Goal: Transaction & Acquisition: Purchase product/service

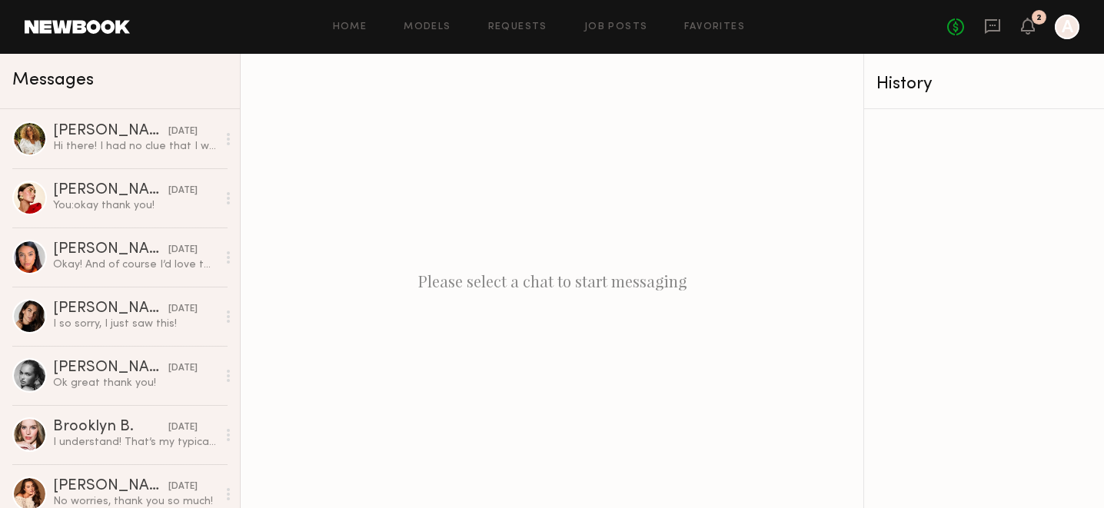
click at [52, 21] on link at bounding box center [77, 27] width 105 height 14
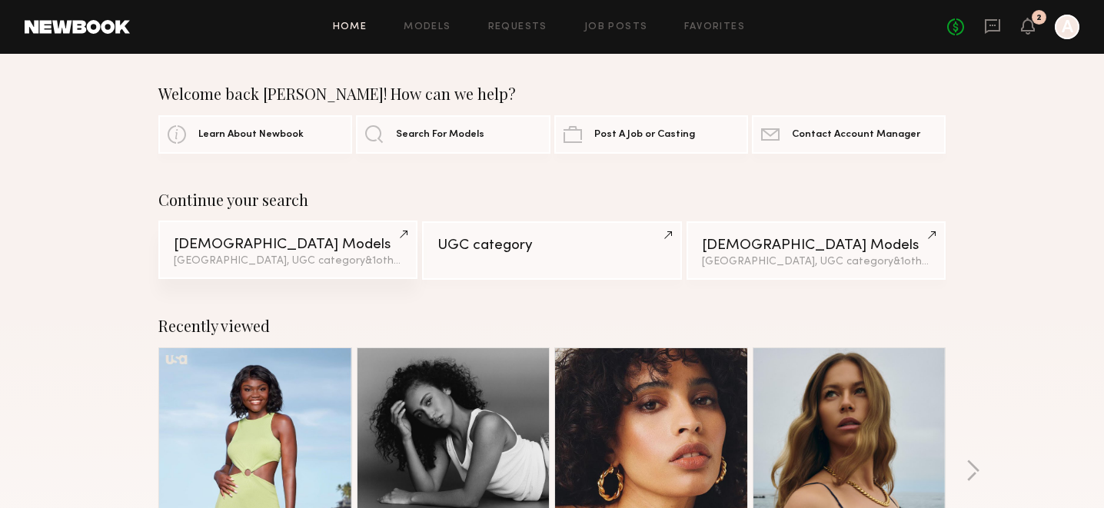
click at [225, 246] on div "Female Models" at bounding box center [288, 245] width 228 height 15
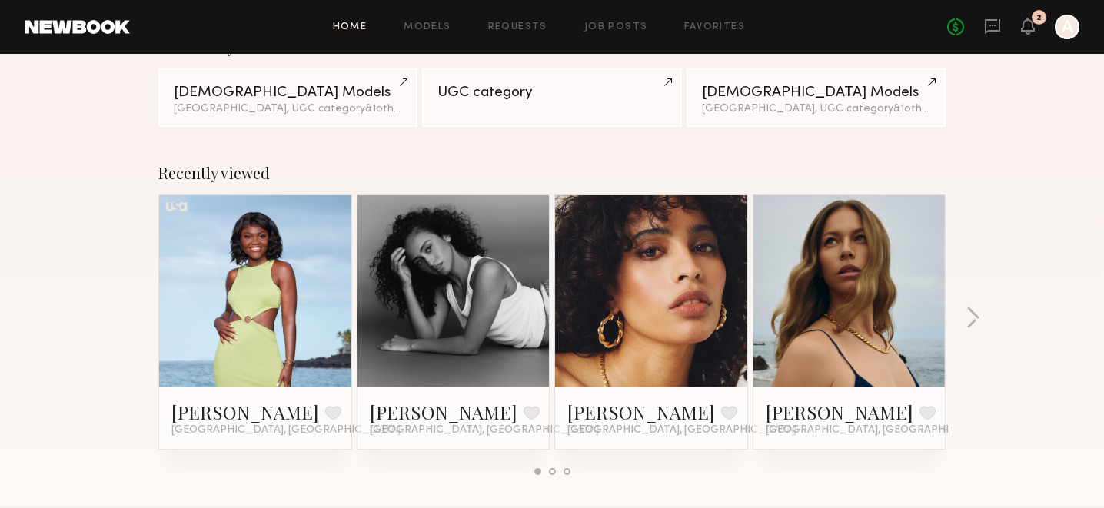
scroll to position [158, 0]
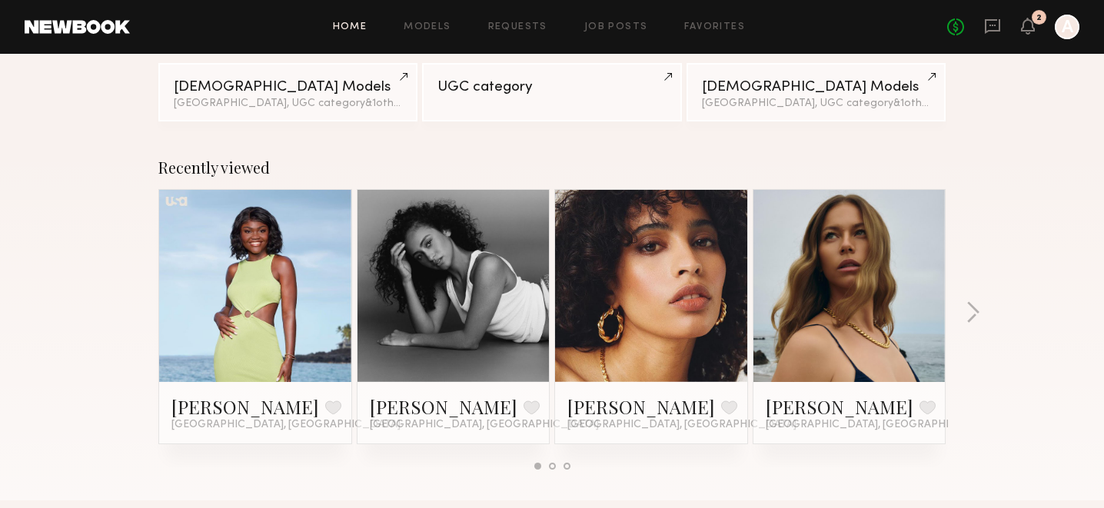
click at [226, 335] on link at bounding box center [255, 286] width 94 height 192
click at [271, 268] on link at bounding box center [255, 286] width 94 height 192
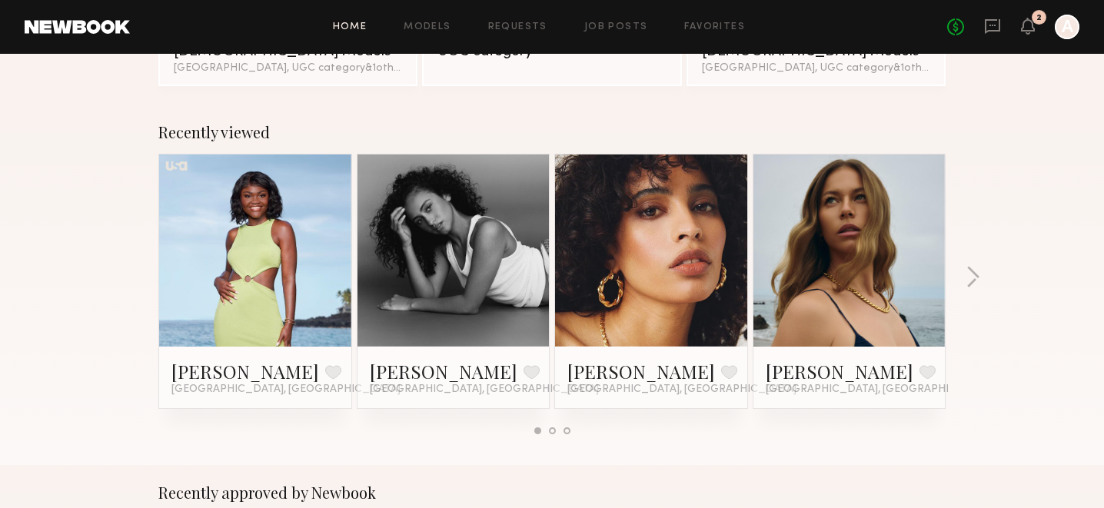
scroll to position [195, 0]
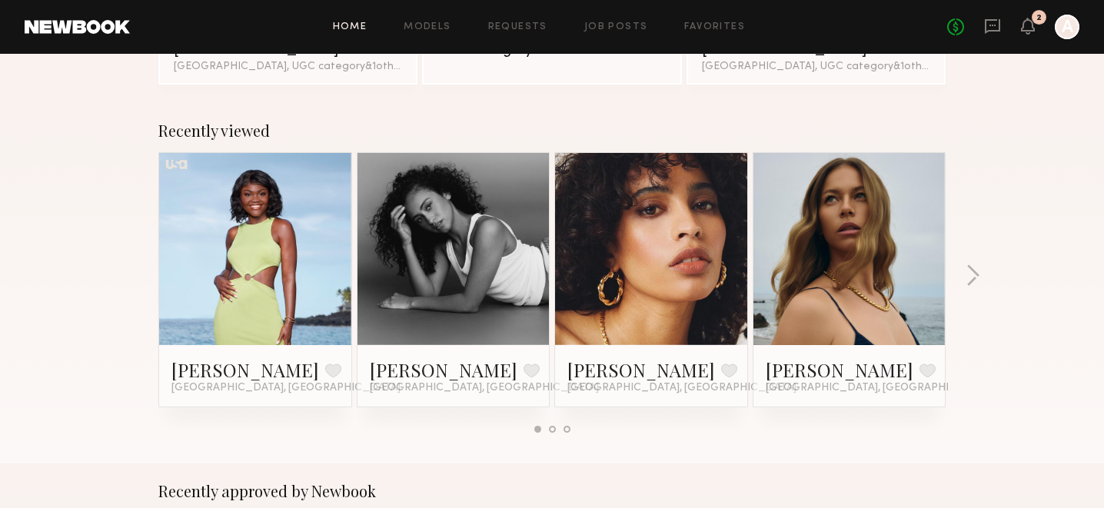
click at [847, 245] on link at bounding box center [850, 249] width 94 height 192
click at [271, 207] on link at bounding box center [255, 249] width 94 height 192
click at [276, 195] on link at bounding box center [255, 249] width 94 height 192
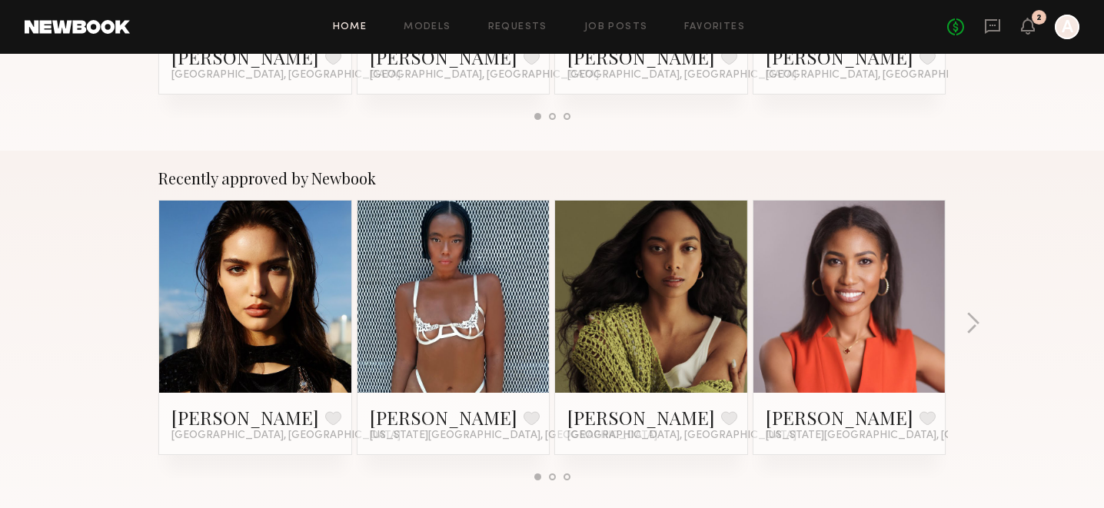
scroll to position [509, 0]
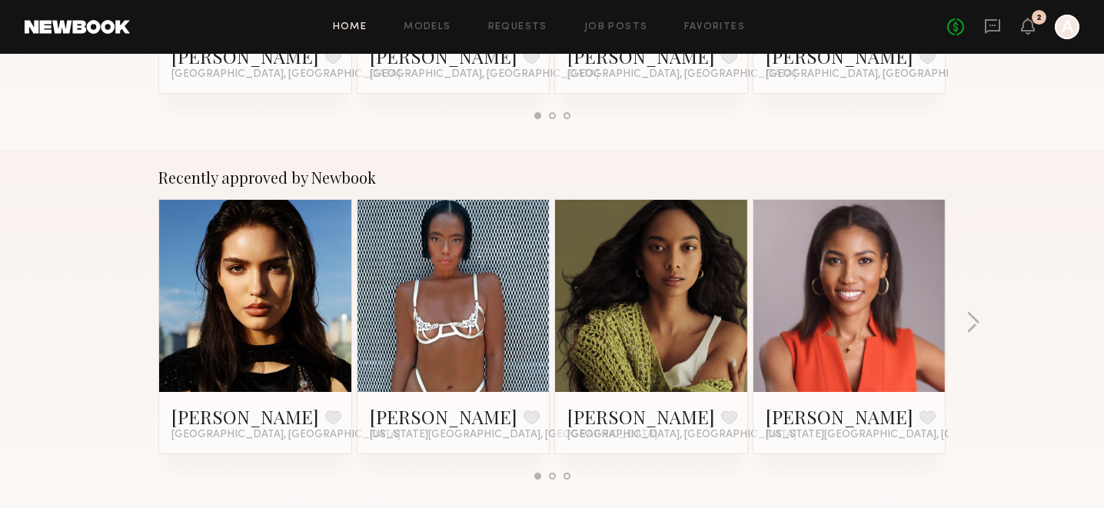
click at [651, 266] on link at bounding box center [651, 296] width 94 height 192
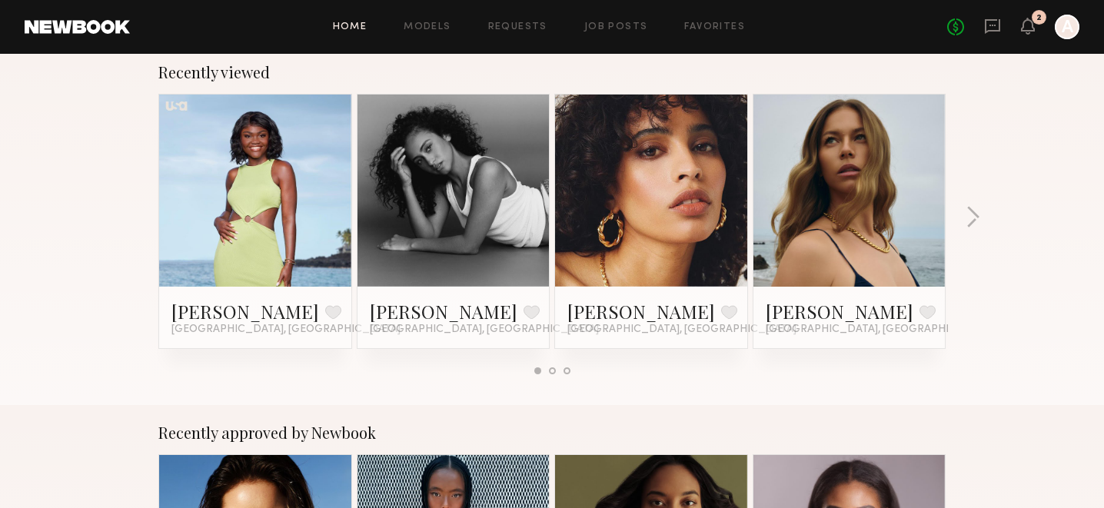
scroll to position [247, 0]
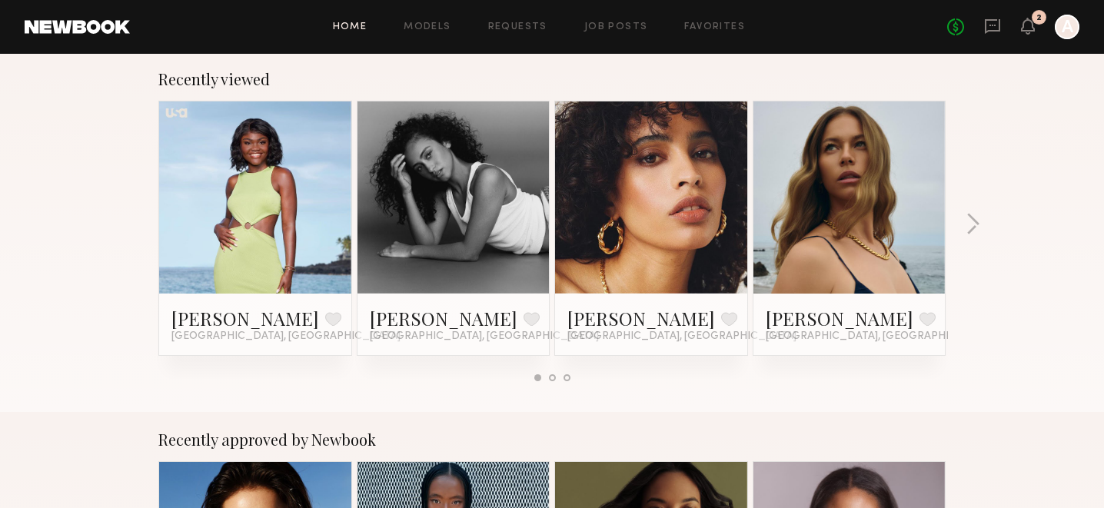
click at [974, 208] on div "Recently viewed Tamie L. Favorite Los Angeles, CA Brandi O. Favorite Redondo Be…" at bounding box center [552, 232] width 1104 height 361
click at [972, 217] on button "button" at bounding box center [973, 225] width 15 height 25
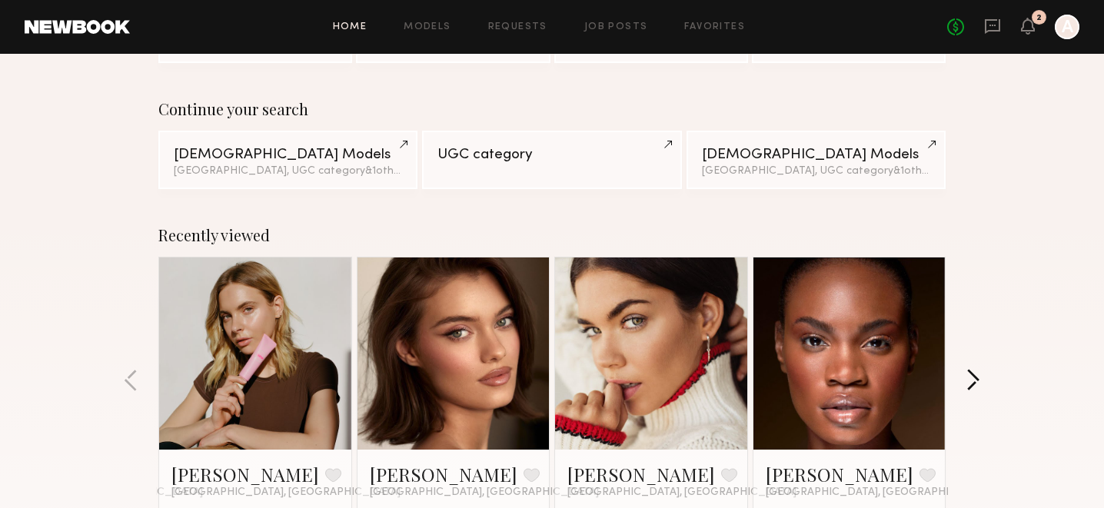
scroll to position [0, 0]
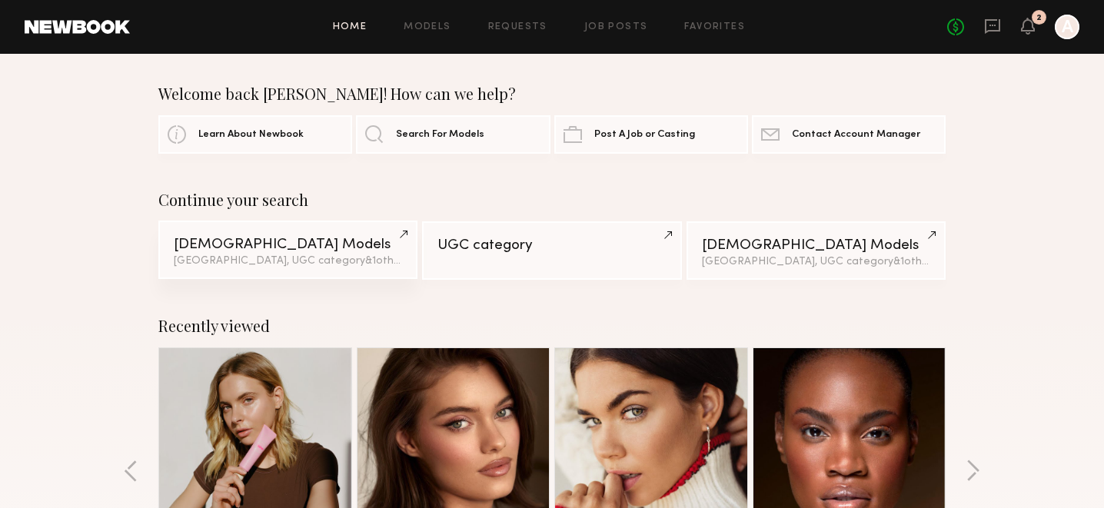
click at [221, 248] on div "Female Models" at bounding box center [288, 245] width 228 height 15
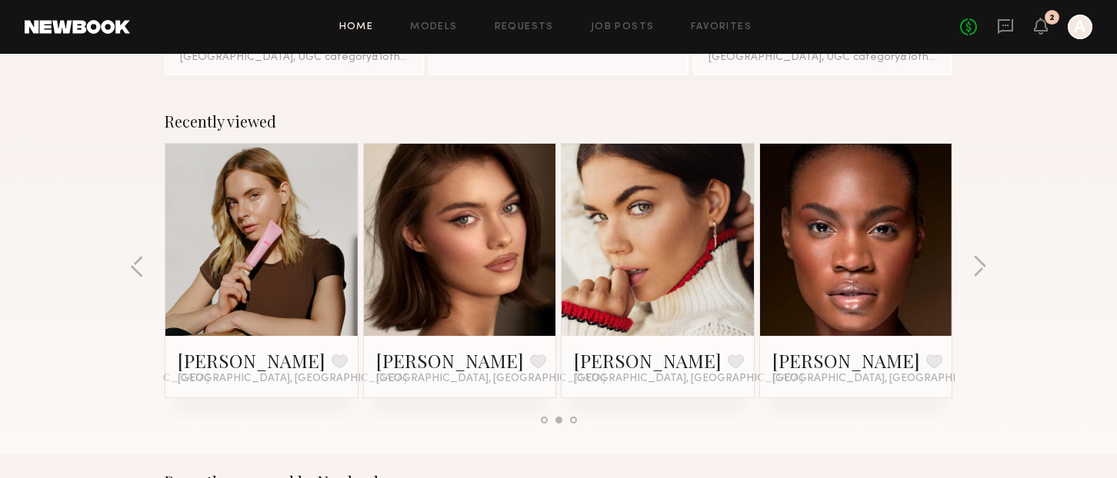
scroll to position [322, 0]
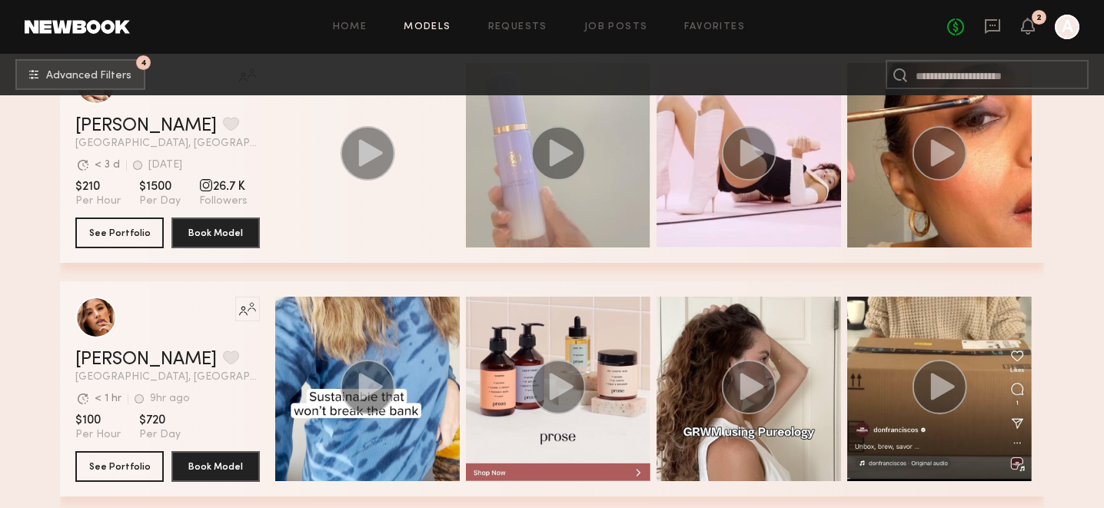
scroll to position [342, 0]
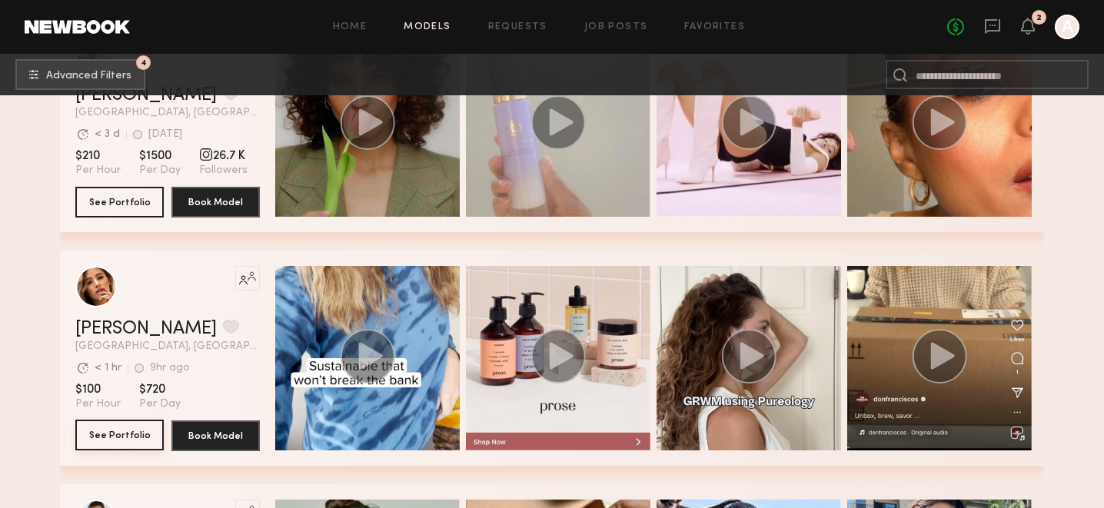
click at [112, 438] on button "See Portfolio" at bounding box center [119, 435] width 88 height 31
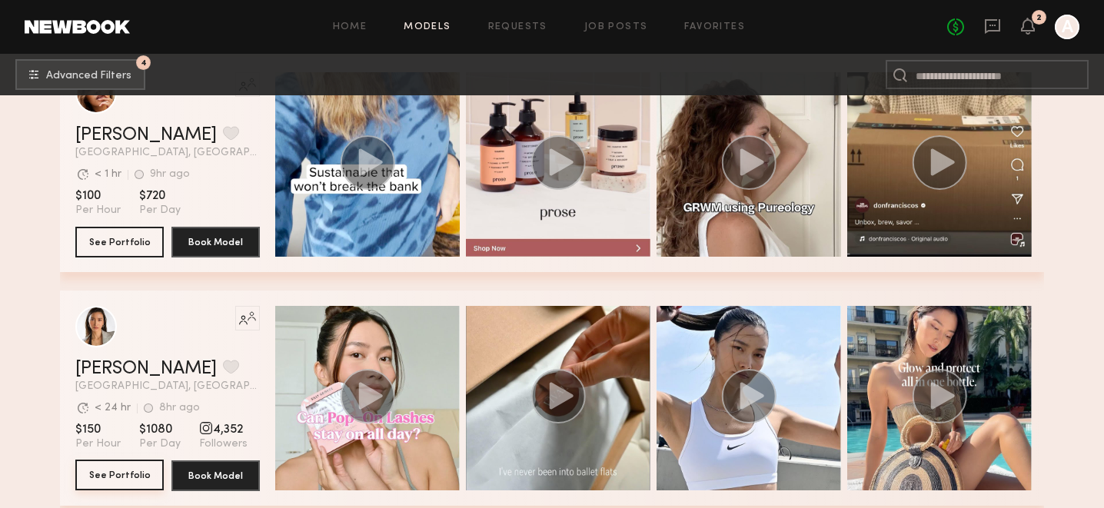
click at [135, 465] on button "See Portfolio" at bounding box center [119, 475] width 88 height 31
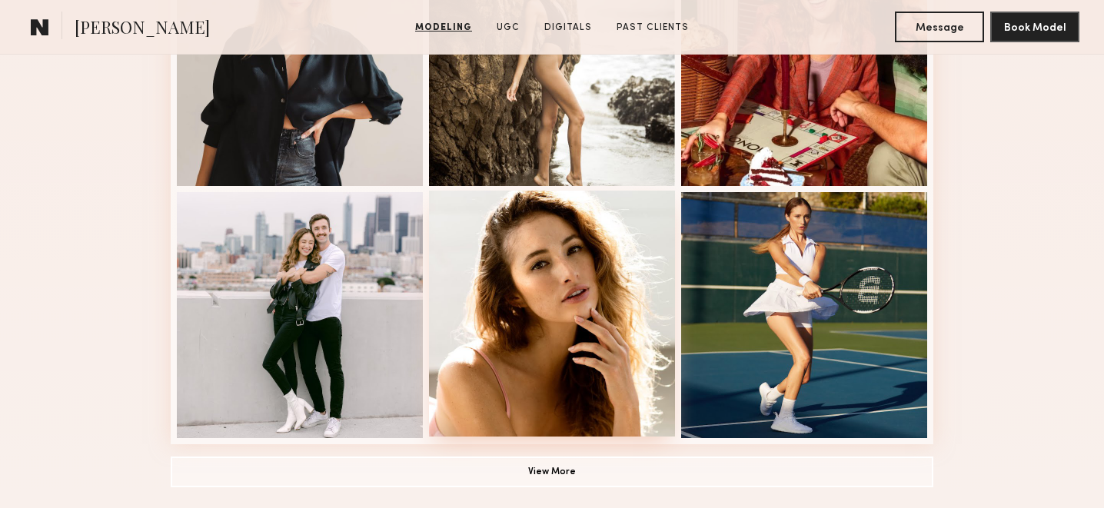
scroll to position [1044, 0]
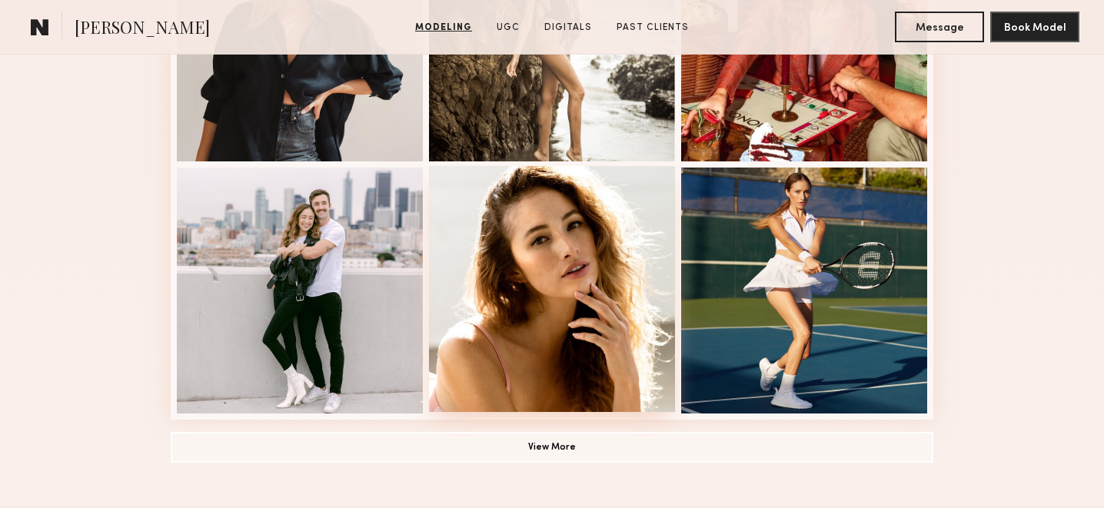
click at [537, 255] on div at bounding box center [552, 289] width 246 height 246
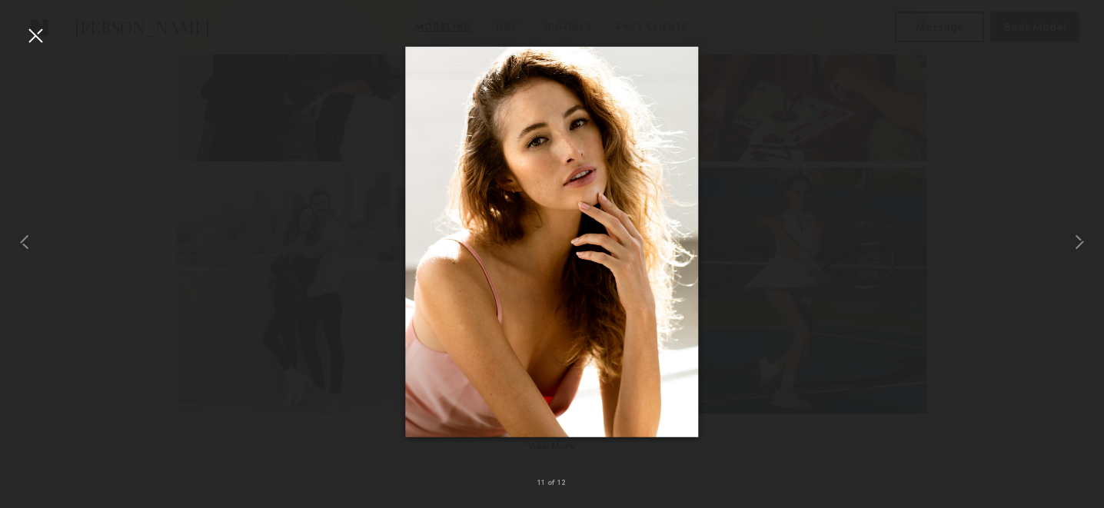
click at [40, 25] on div at bounding box center [35, 35] width 25 height 25
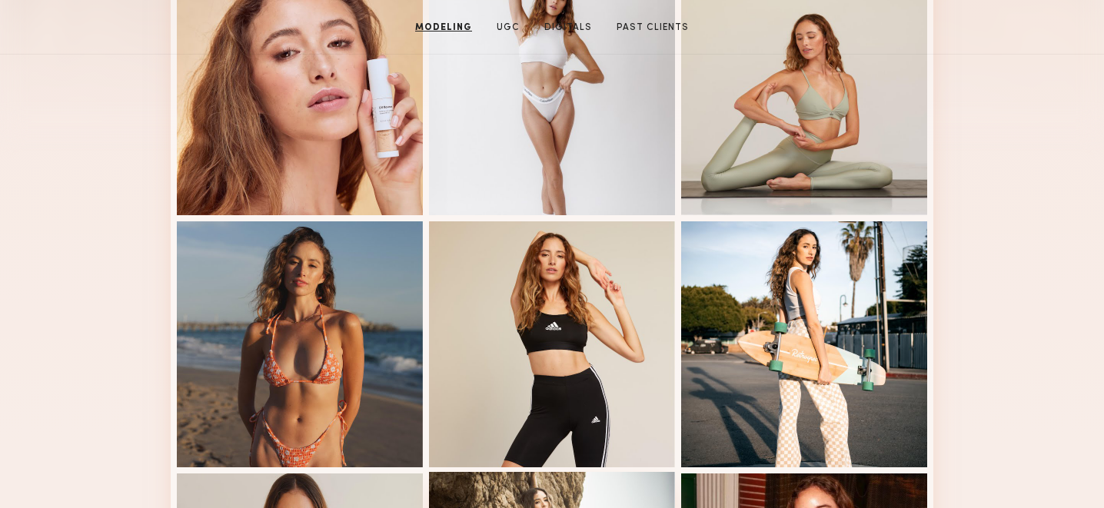
scroll to position [0, 0]
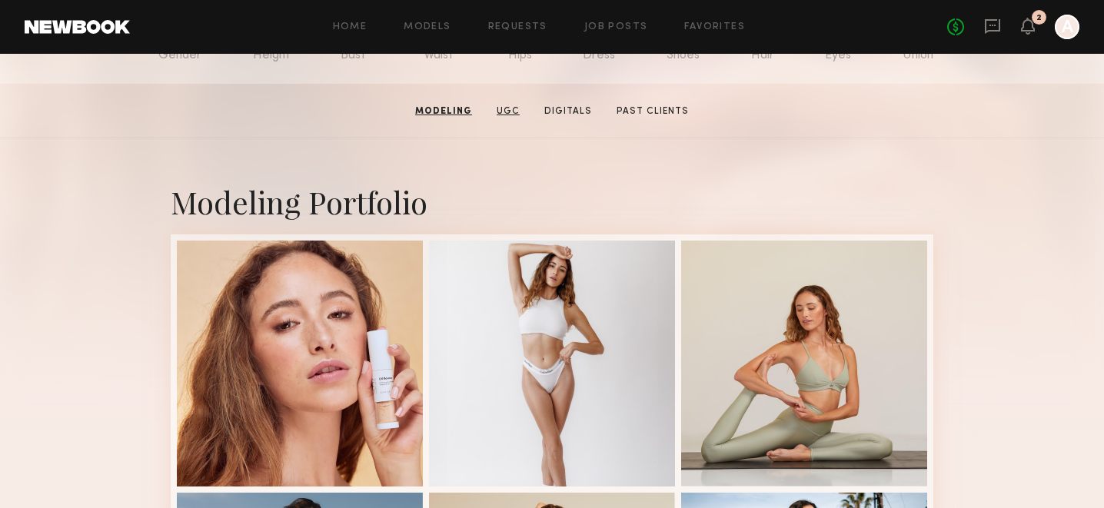
click at [511, 110] on link "UGC" at bounding box center [508, 112] width 35 height 14
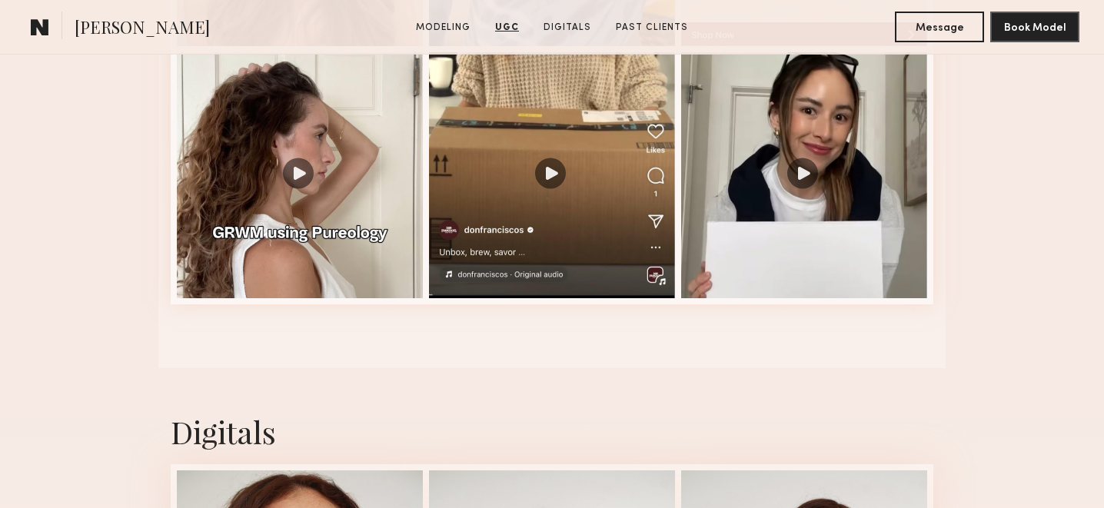
scroll to position [1876, 0]
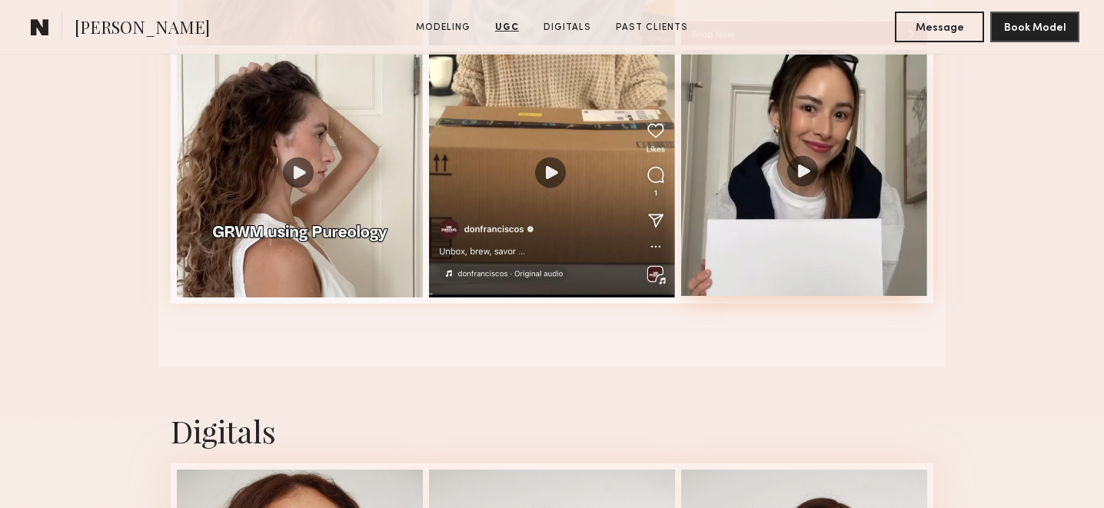
click at [783, 142] on div at bounding box center [804, 173] width 246 height 246
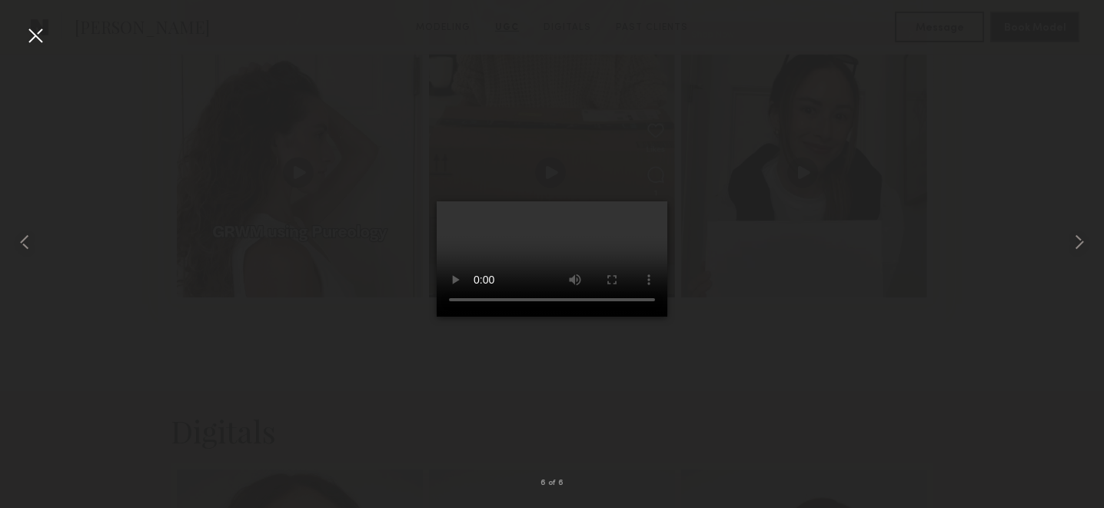
click at [31, 42] on div at bounding box center [35, 35] width 25 height 25
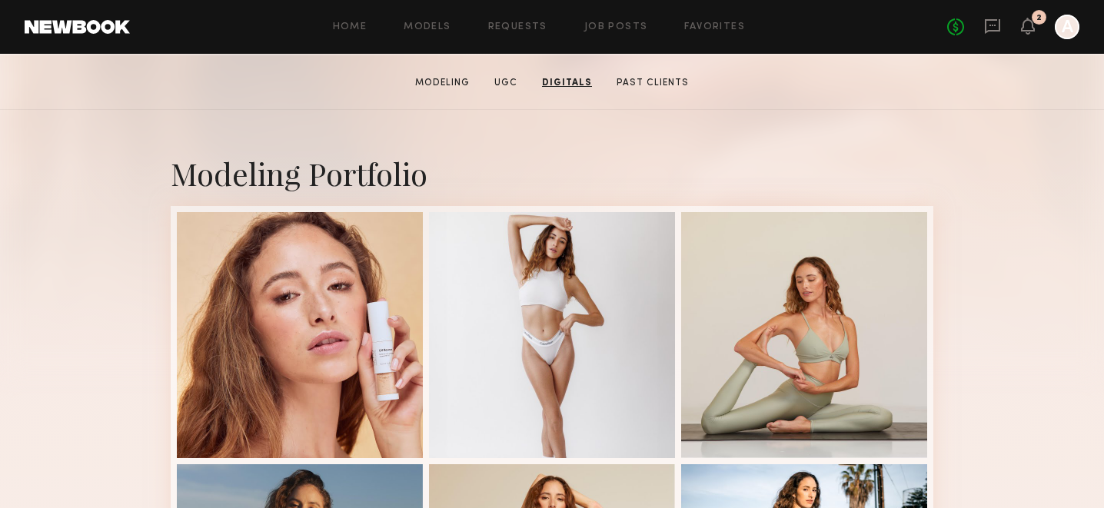
scroll to position [216, 0]
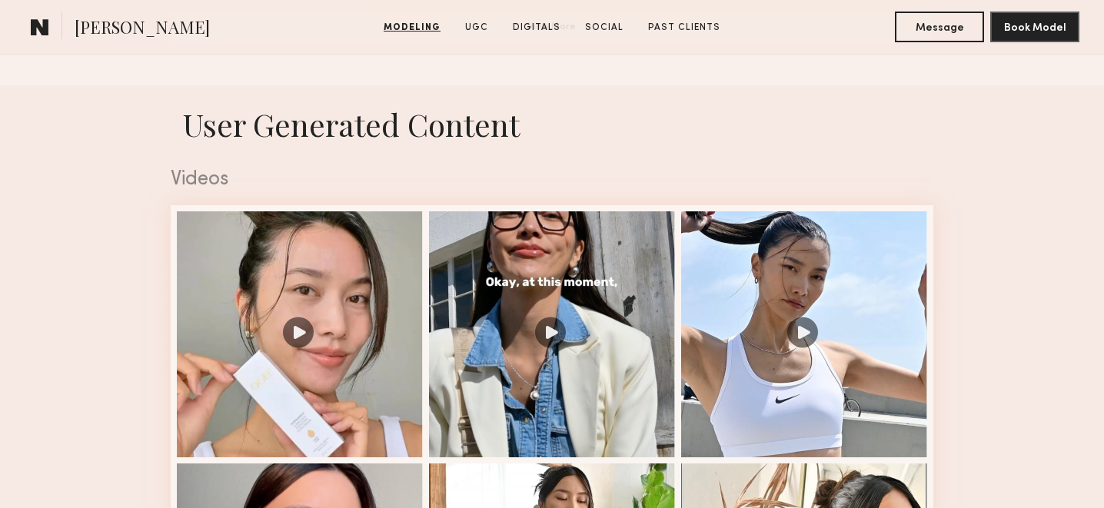
scroll to position [1703, 0]
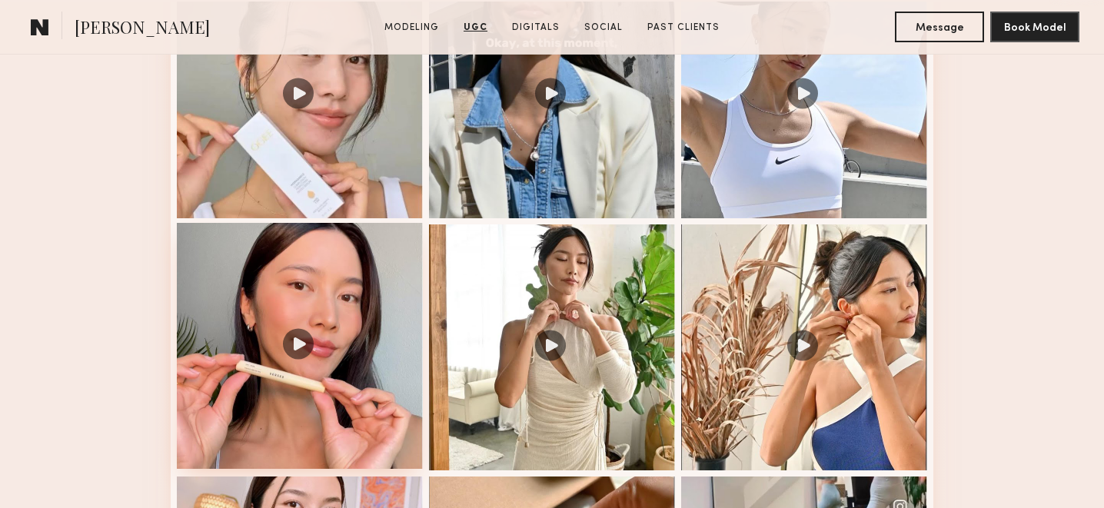
click at [352, 278] on div at bounding box center [300, 346] width 246 height 246
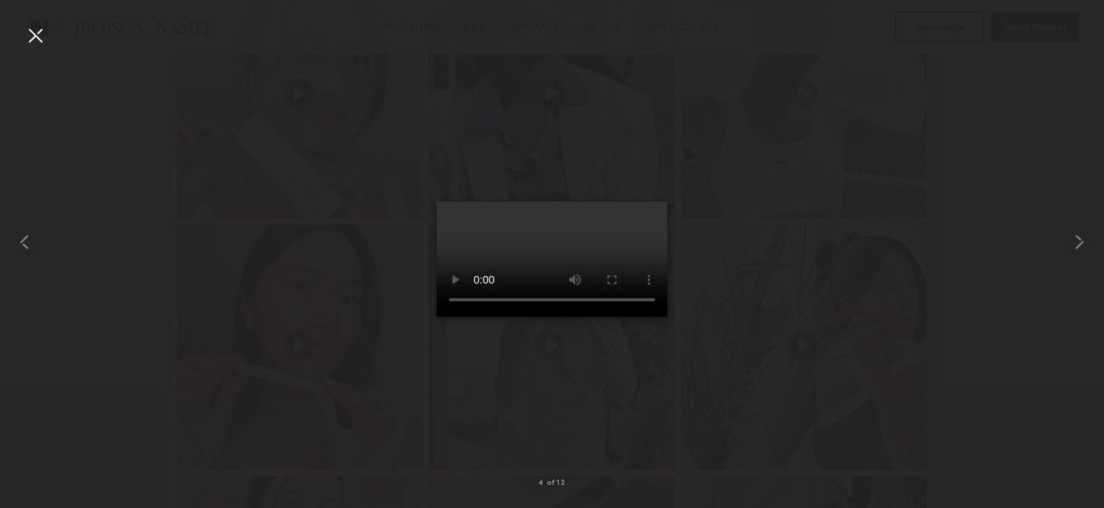
click at [36, 36] on div at bounding box center [35, 35] width 25 height 25
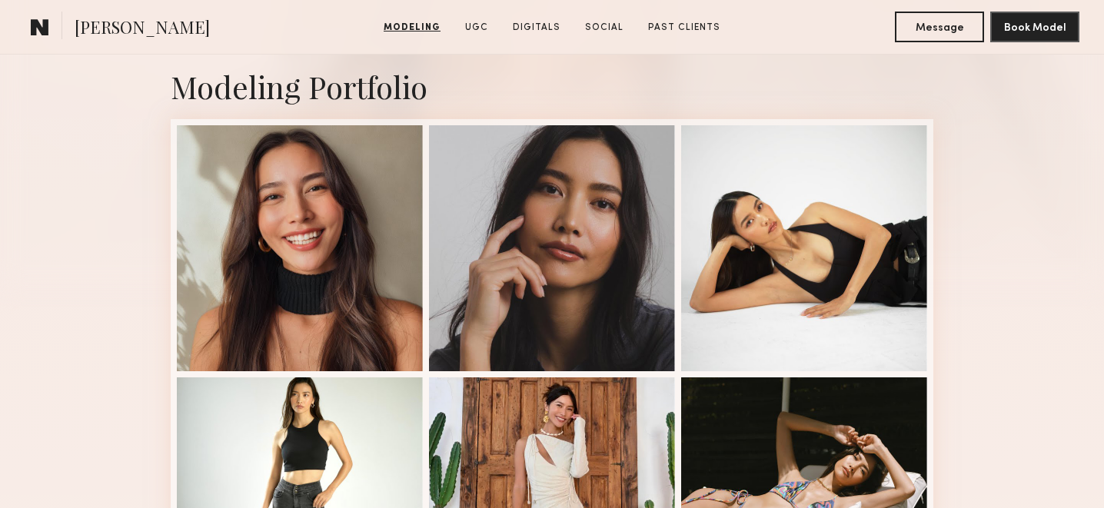
scroll to position [330, 0]
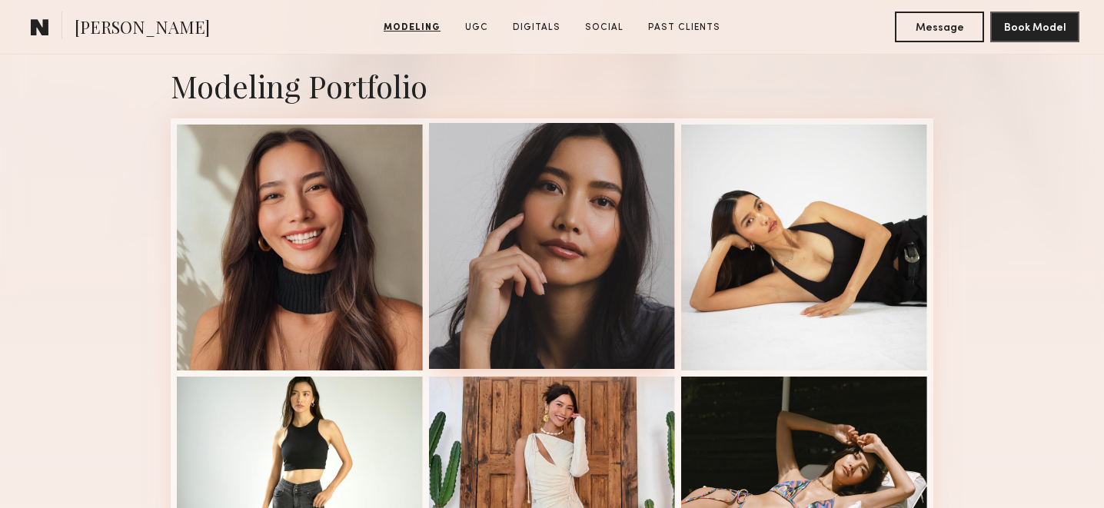
click at [577, 228] on div at bounding box center [552, 246] width 246 height 246
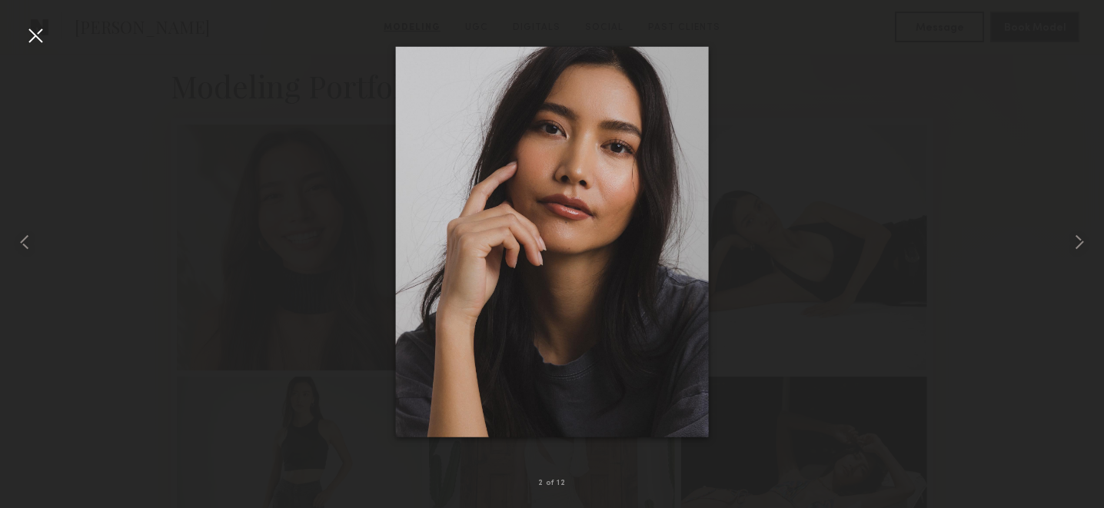
click at [33, 32] on div at bounding box center [35, 35] width 25 height 25
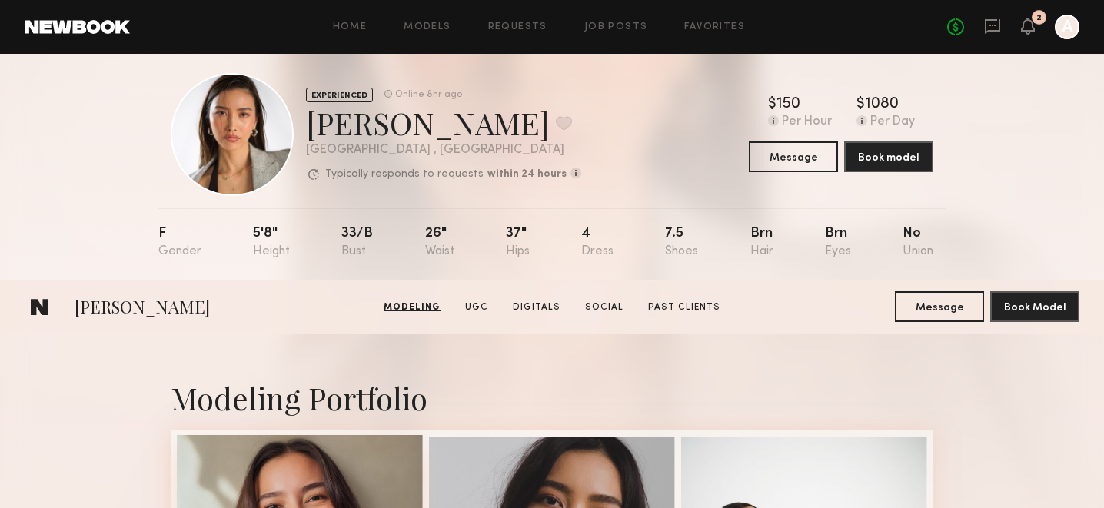
scroll to position [0, 0]
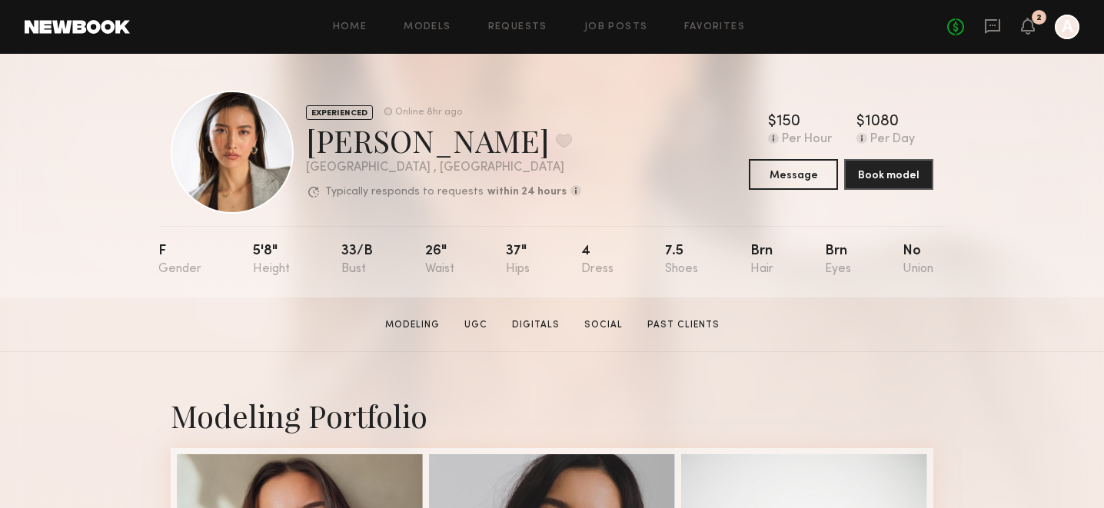
click at [0, 205] on div "EXPERIENCED Online 8hr ago Arisa N. Favorite Los Angeles , CA Typically respond…" at bounding box center [552, 176] width 1104 height 244
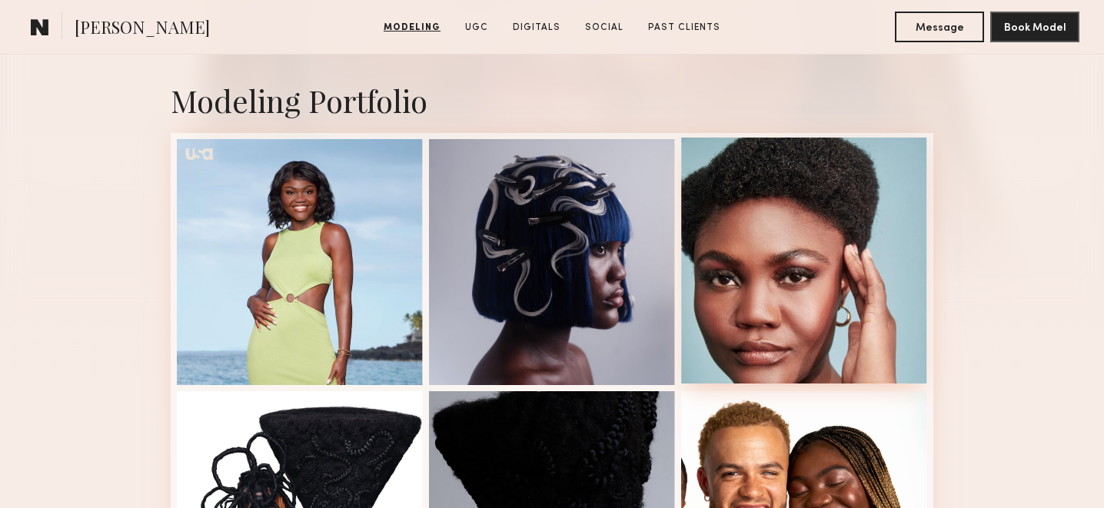
scroll to position [313, 0]
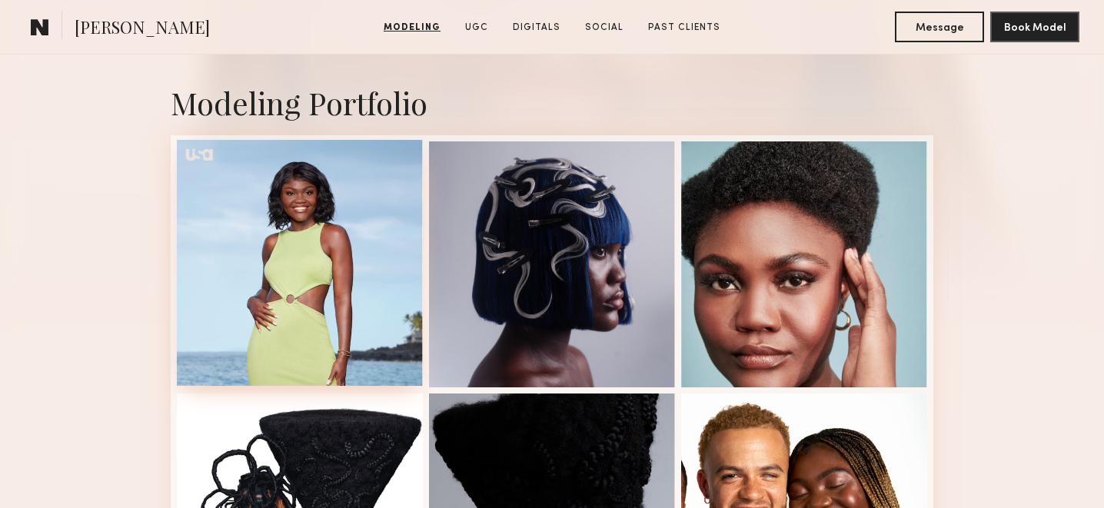
click at [321, 247] on div at bounding box center [300, 263] width 246 height 246
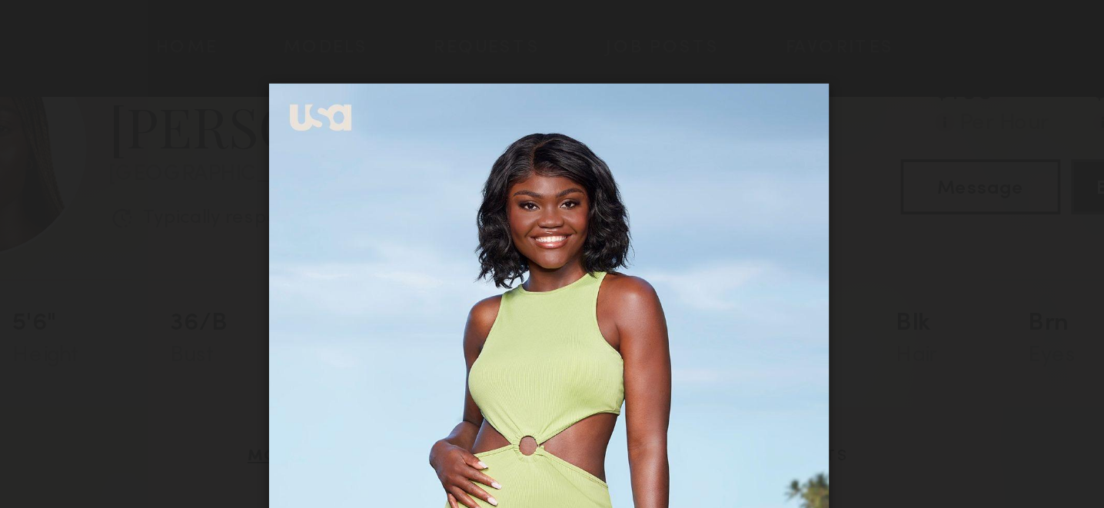
scroll to position [0, 0]
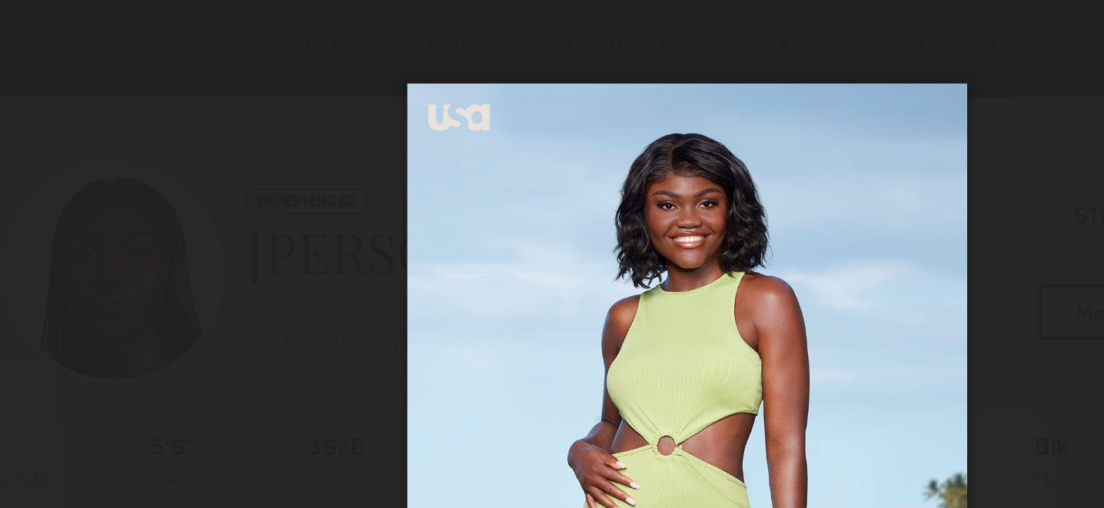
click at [201, 68] on div at bounding box center [552, 242] width 1104 height 434
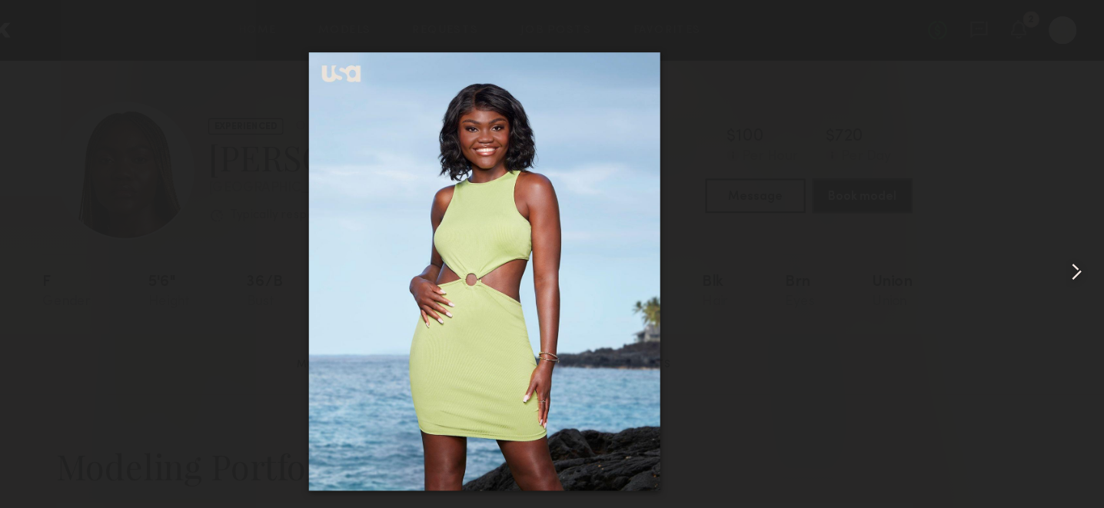
click at [875, 115] on div at bounding box center [552, 242] width 1104 height 434
click at [421, 151] on img at bounding box center [552, 241] width 313 height 391
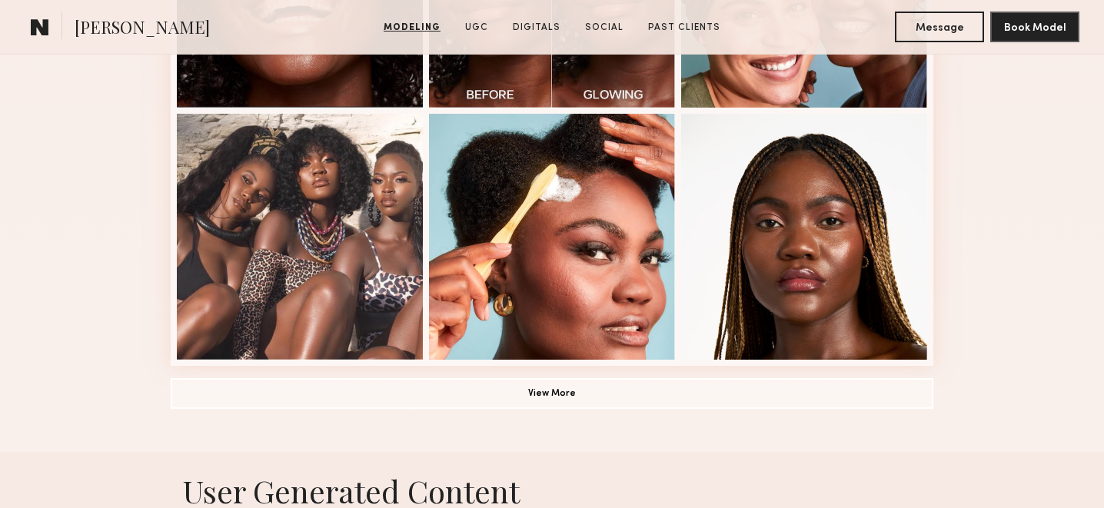
scroll to position [1099, 0]
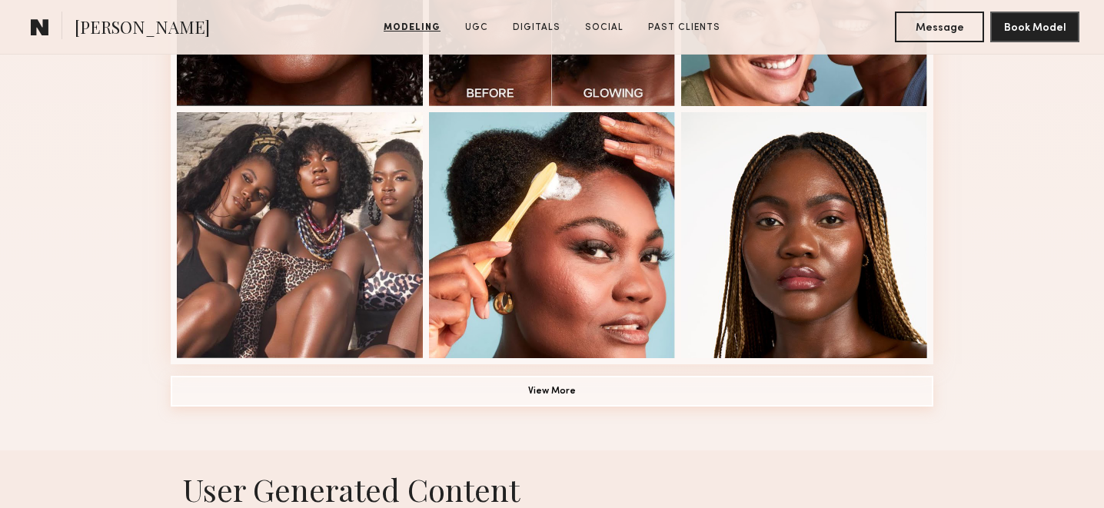
click at [512, 398] on button "View More" at bounding box center [552, 391] width 763 height 31
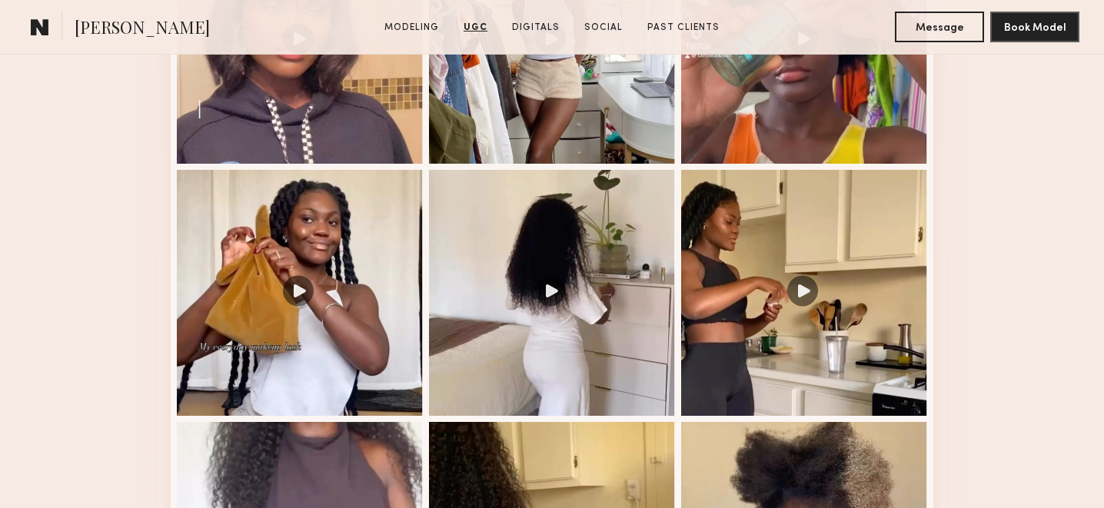
scroll to position [2677, 0]
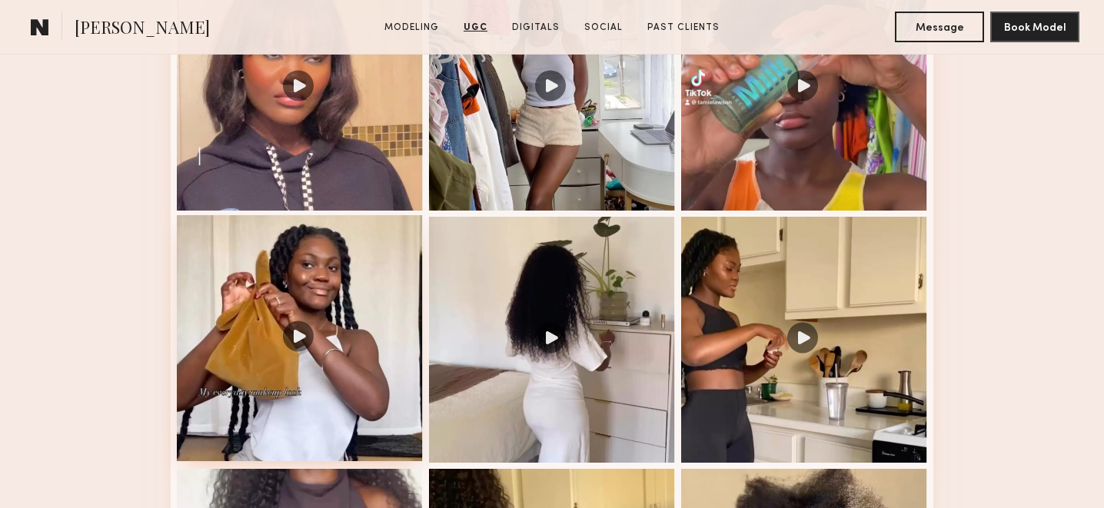
click at [280, 371] on div at bounding box center [300, 338] width 246 height 246
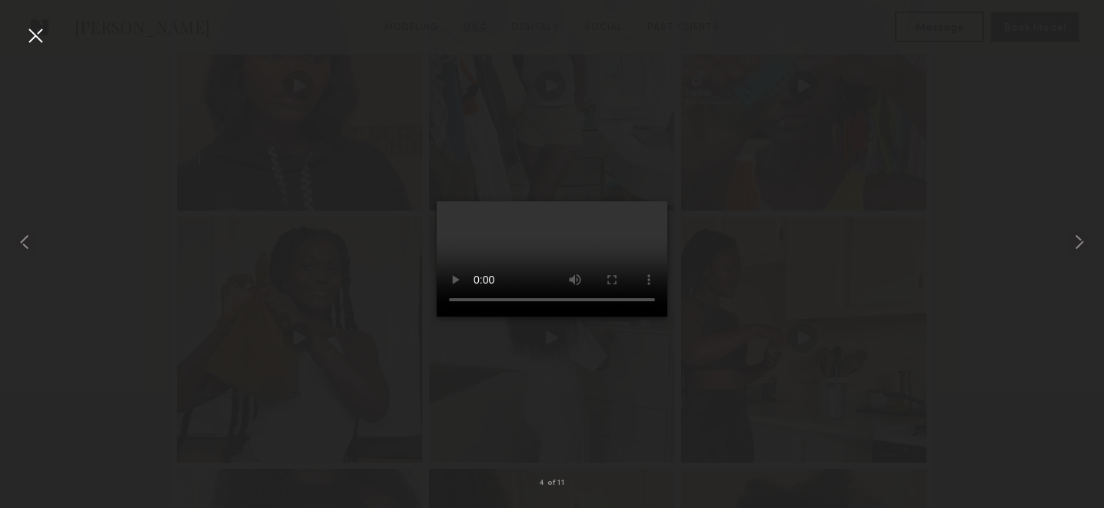
click at [39, 42] on div at bounding box center [35, 35] width 25 height 25
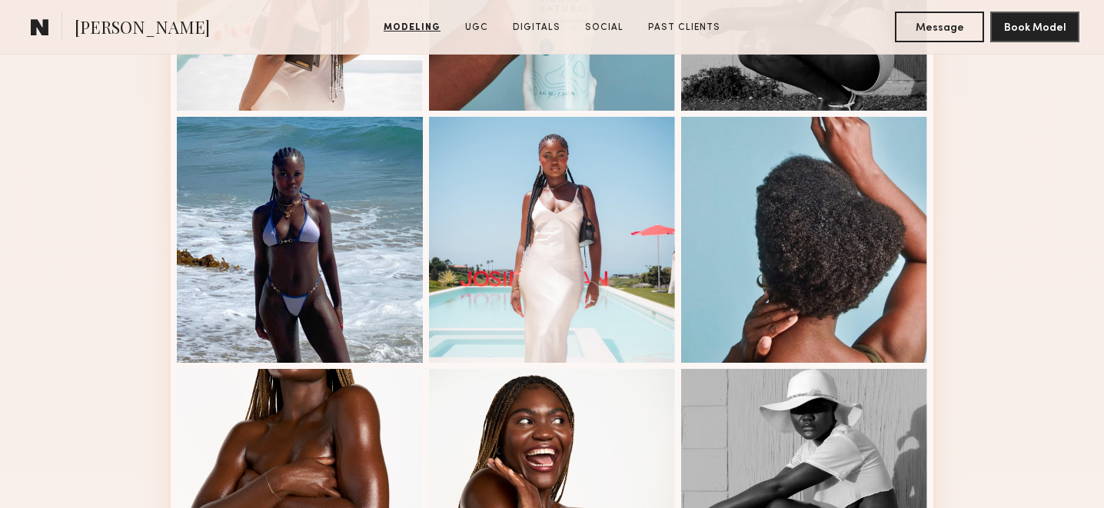
scroll to position [1601, 0]
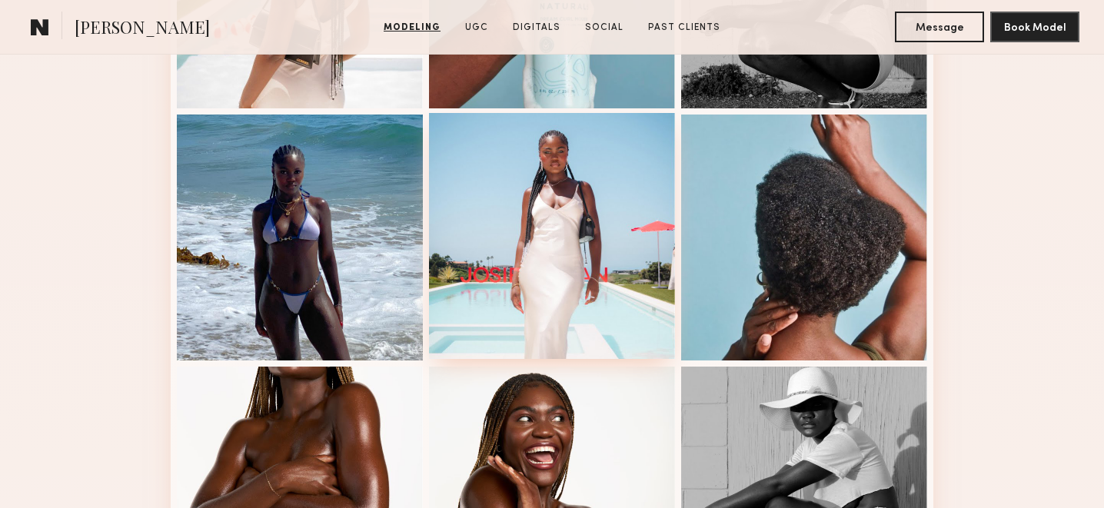
click at [559, 280] on div at bounding box center [552, 236] width 246 height 246
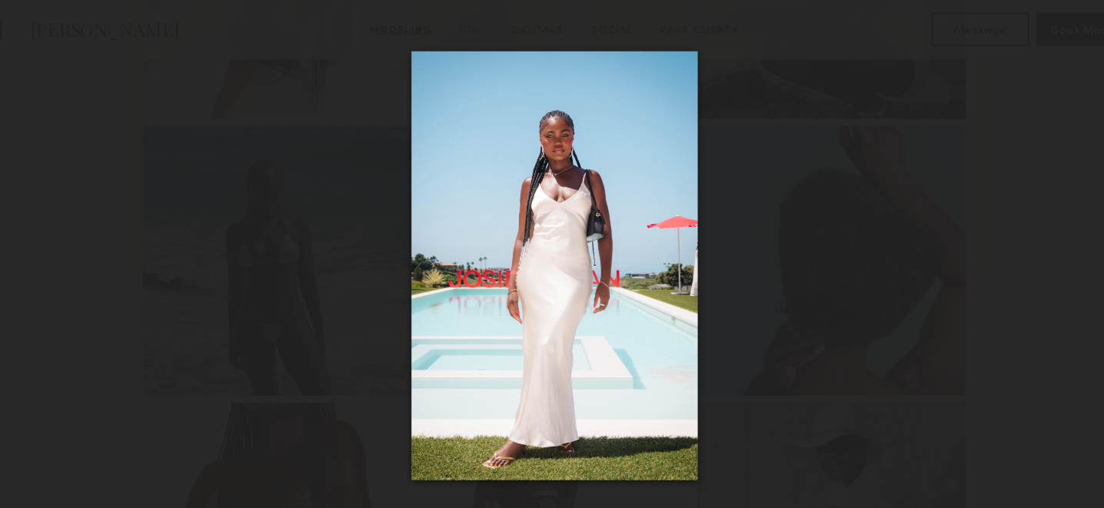
click at [125, 82] on div at bounding box center [552, 242] width 1104 height 434
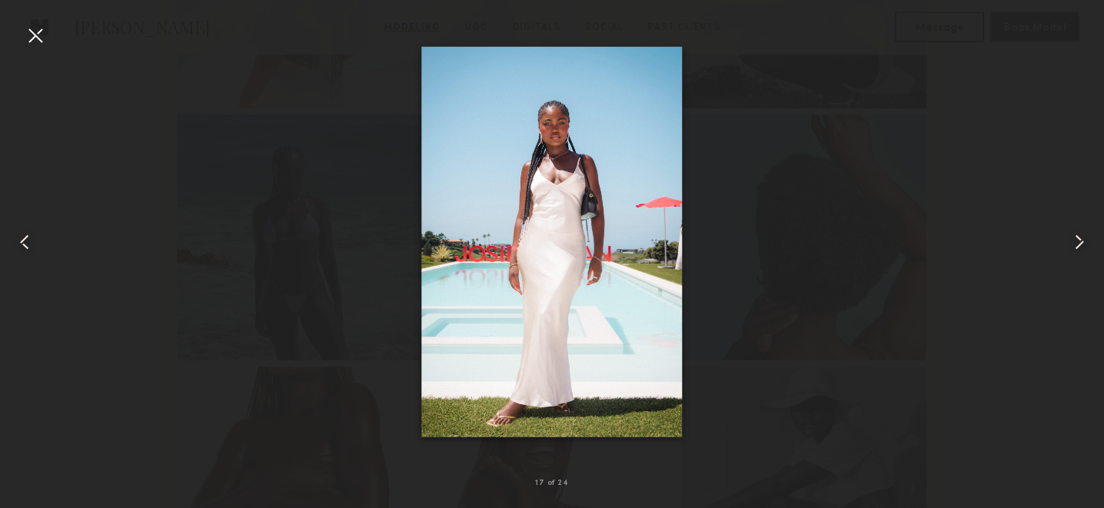
click at [35, 33] on div at bounding box center [35, 35] width 25 height 25
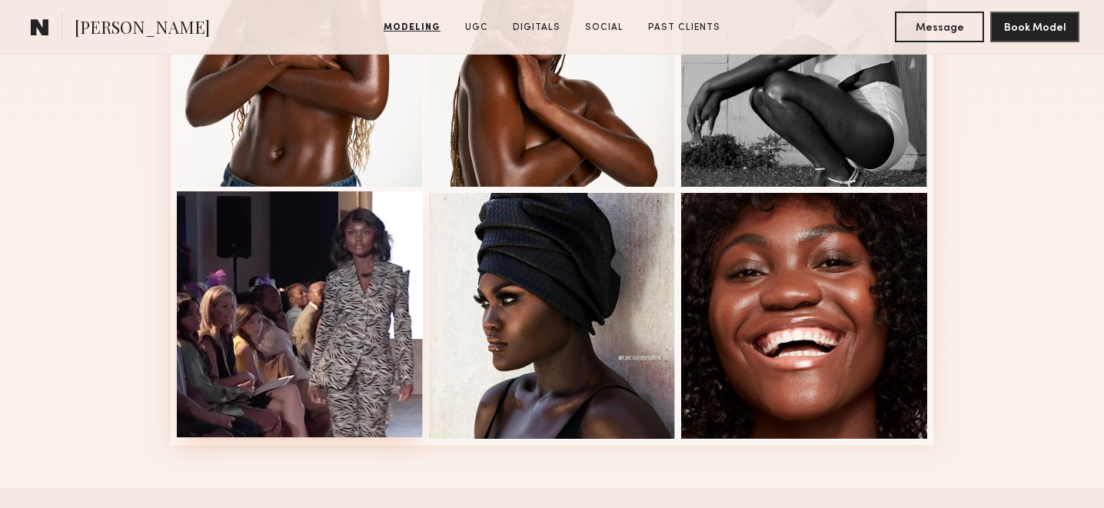
scroll to position [2028, 0]
click at [322, 281] on div at bounding box center [300, 314] width 246 height 246
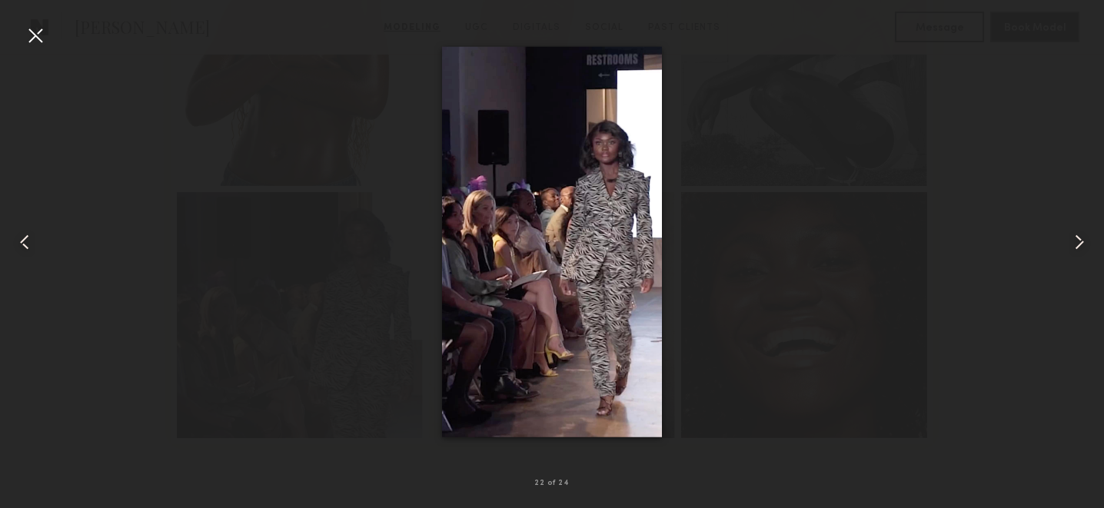
click at [42, 38] on div at bounding box center [35, 35] width 25 height 25
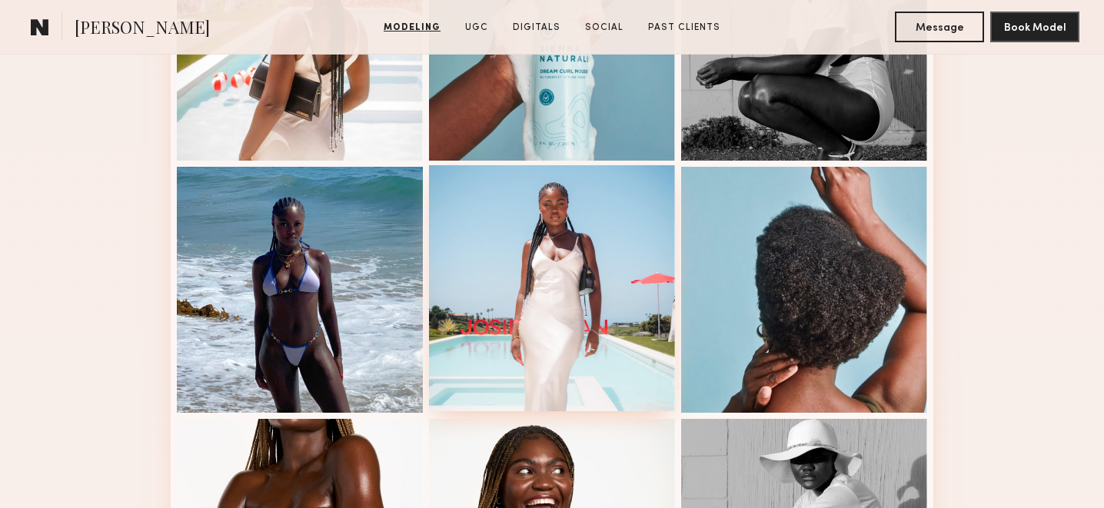
scroll to position [1547, 0]
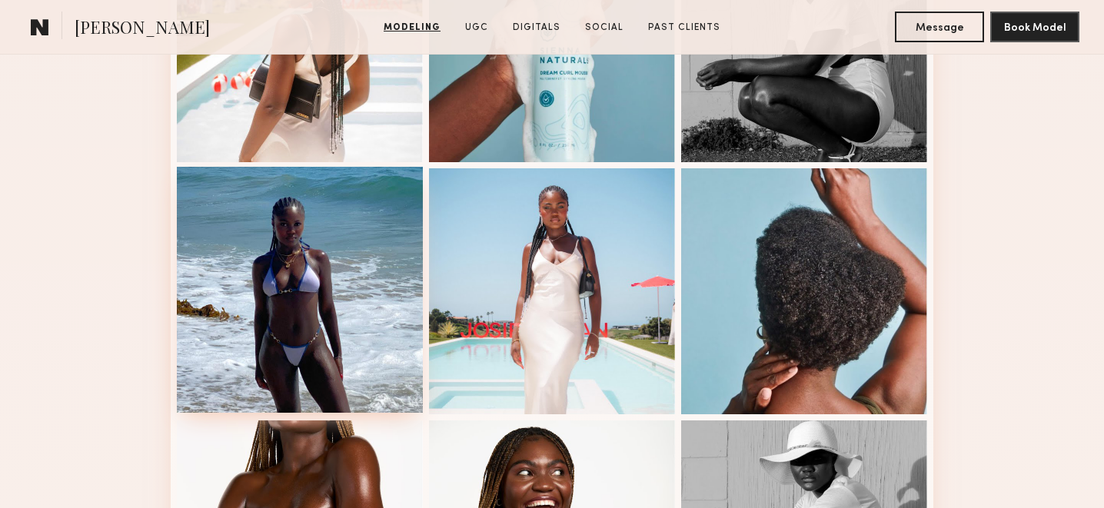
click at [332, 228] on div at bounding box center [300, 290] width 246 height 246
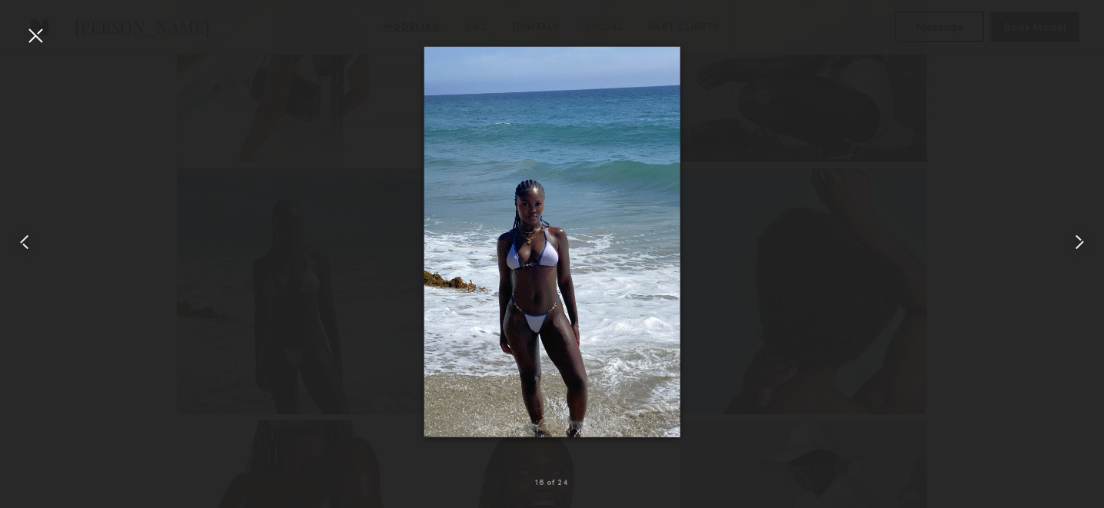
click at [35, 36] on div at bounding box center [35, 35] width 25 height 25
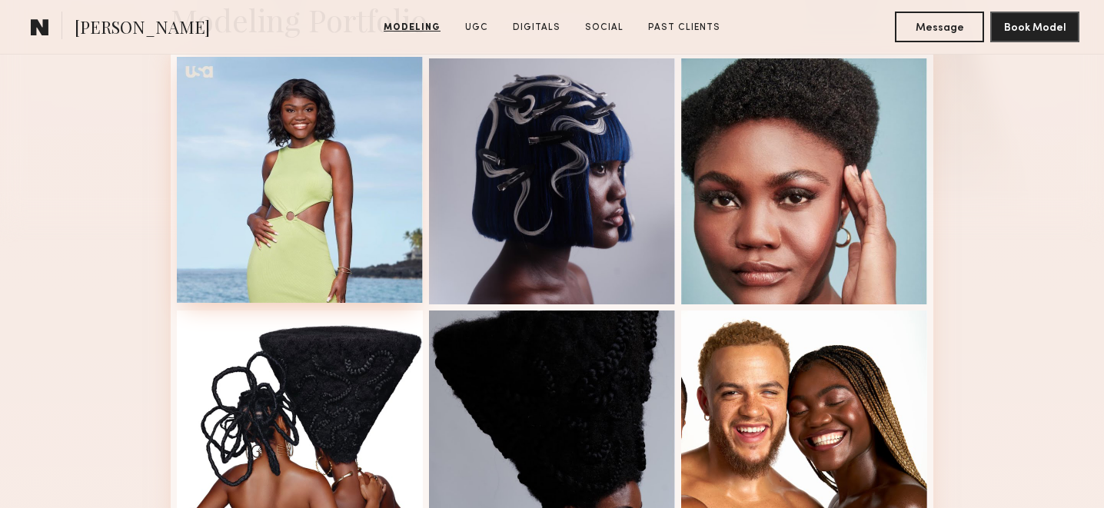
scroll to position [387, 0]
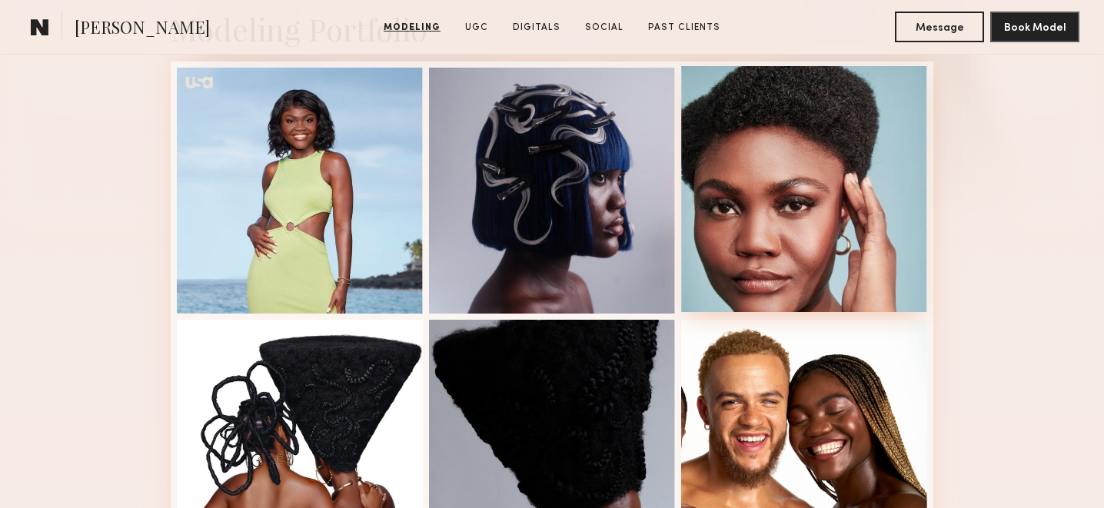
click at [800, 218] on div at bounding box center [804, 189] width 246 height 246
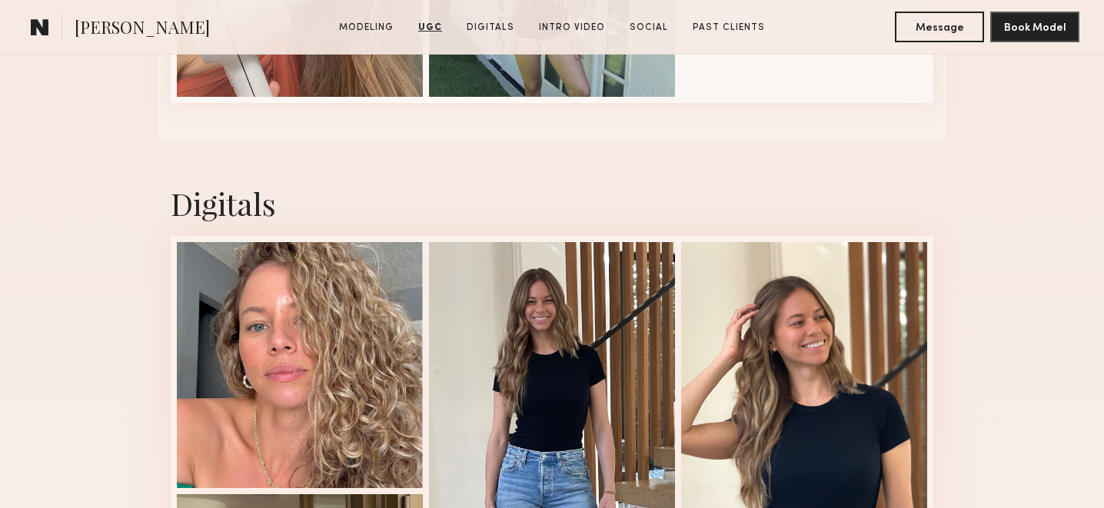
scroll to position [2723, 0]
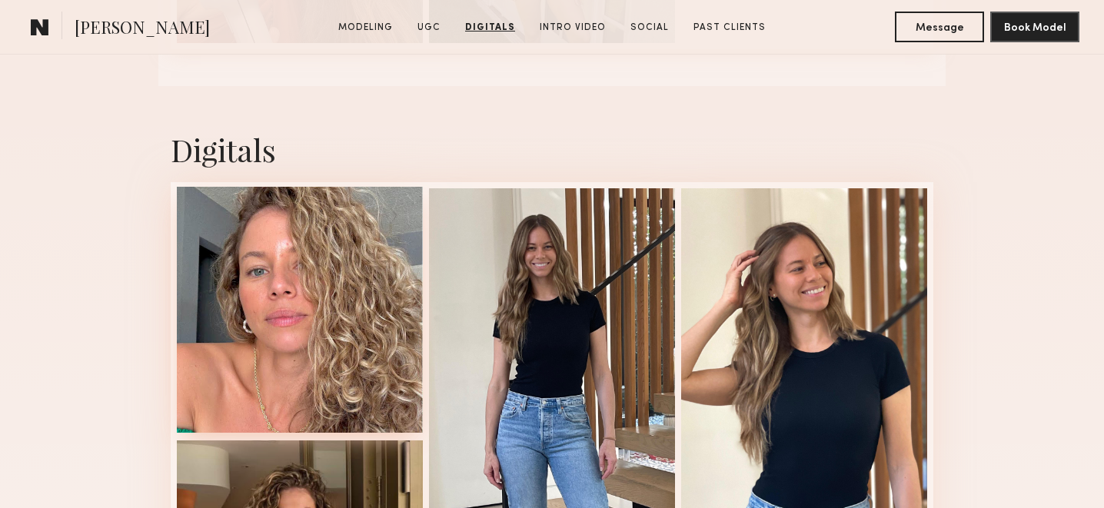
click at [253, 251] on div at bounding box center [300, 310] width 246 height 246
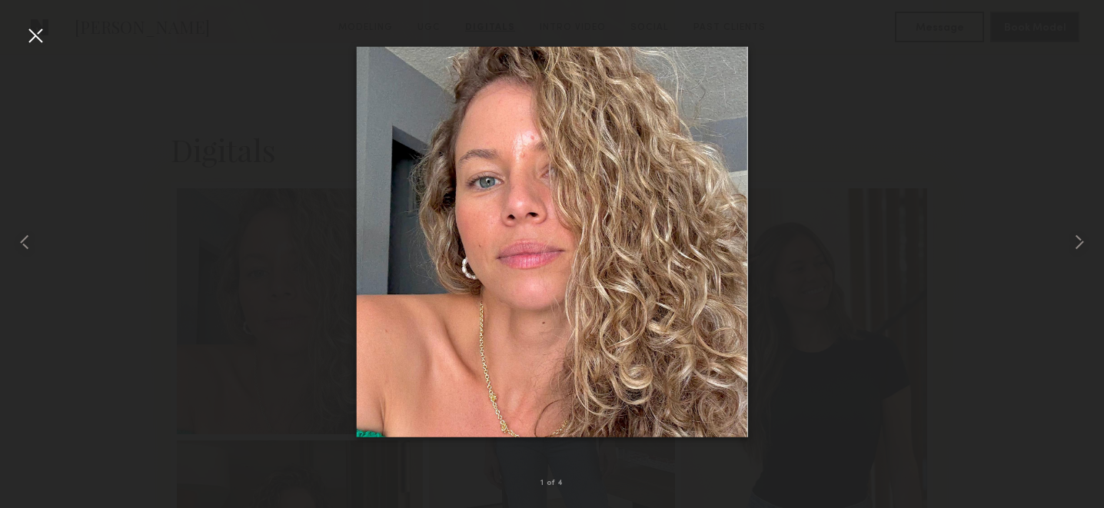
click at [36, 42] on div at bounding box center [35, 35] width 25 height 25
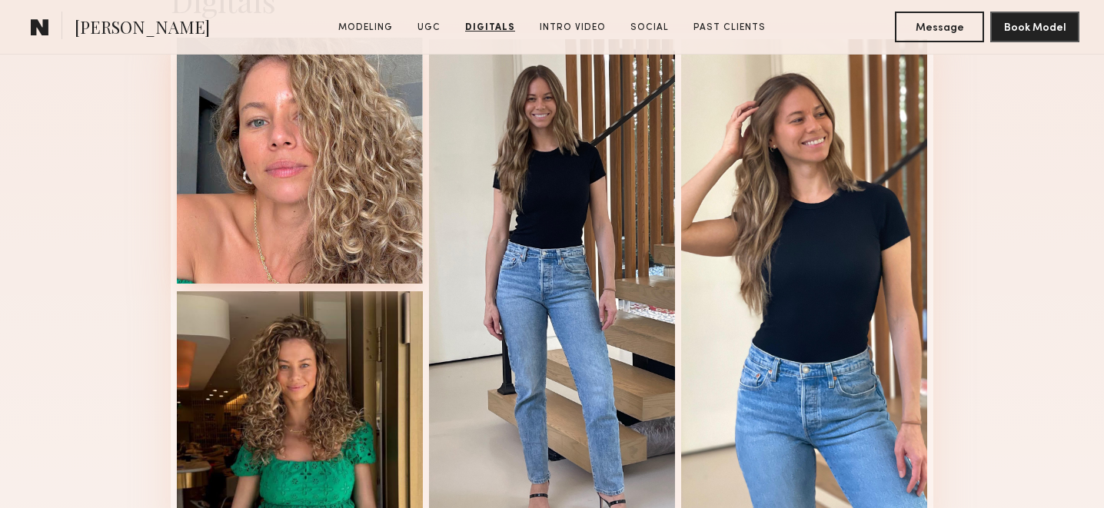
scroll to position [2872, 0]
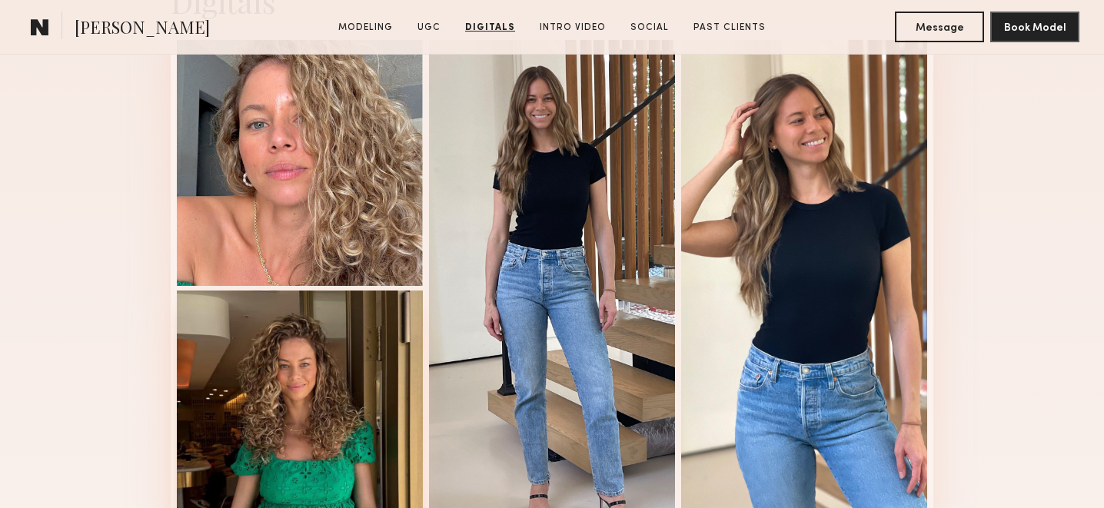
click at [330, 373] on div at bounding box center [300, 414] width 246 height 246
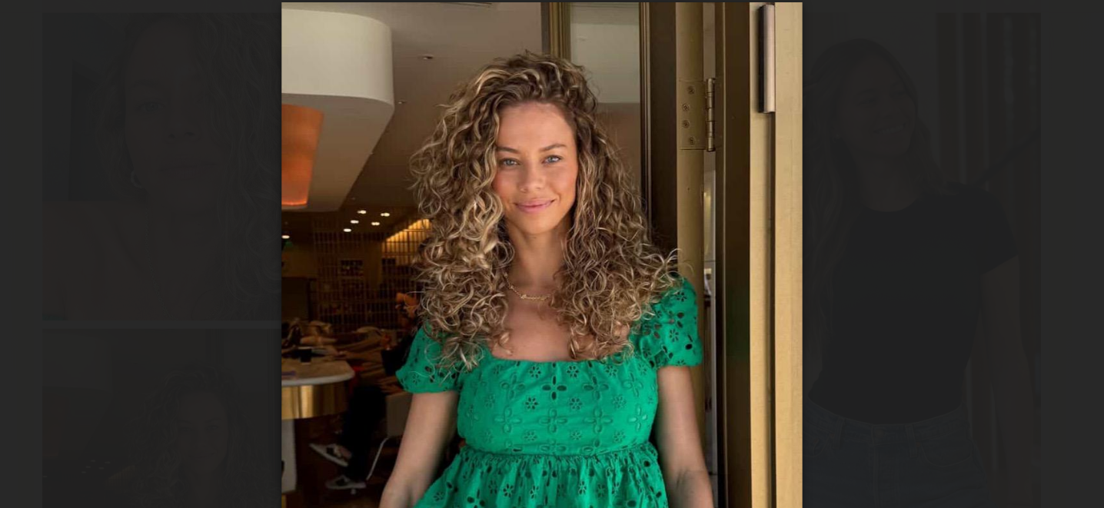
scroll to position [2873, 0]
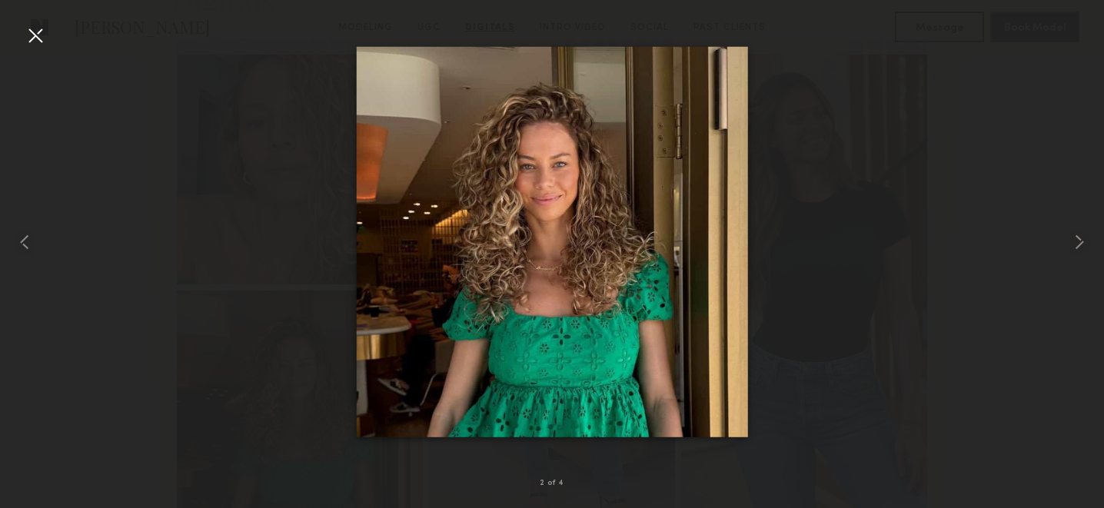
click at [25, 44] on div at bounding box center [35, 35] width 25 height 25
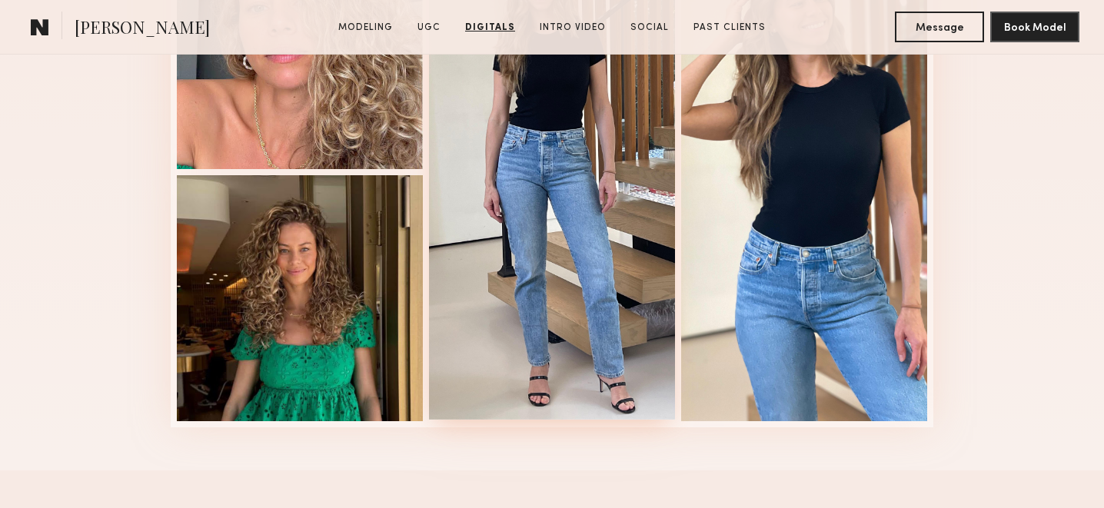
scroll to position [3093, 0]
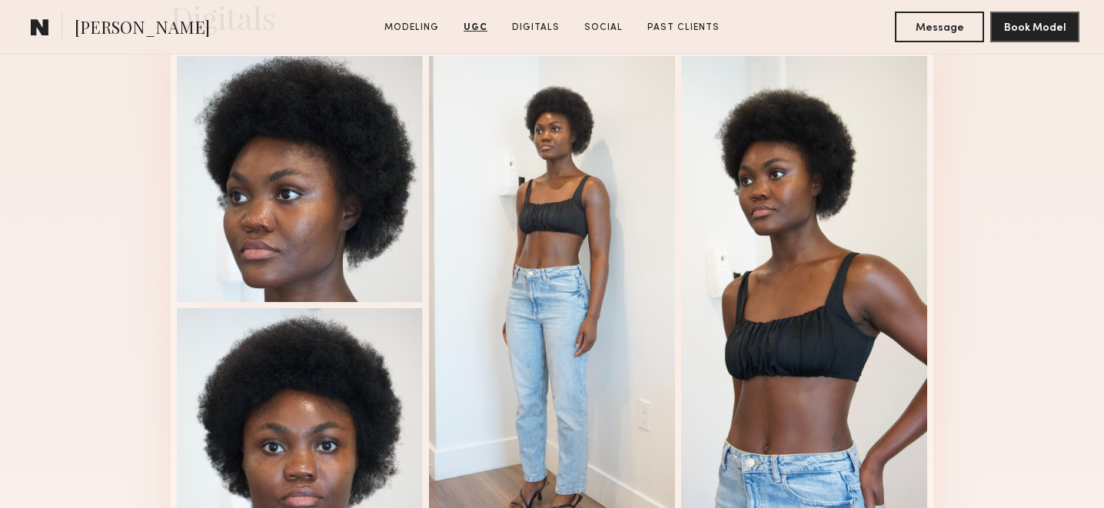
scroll to position [3111, 0]
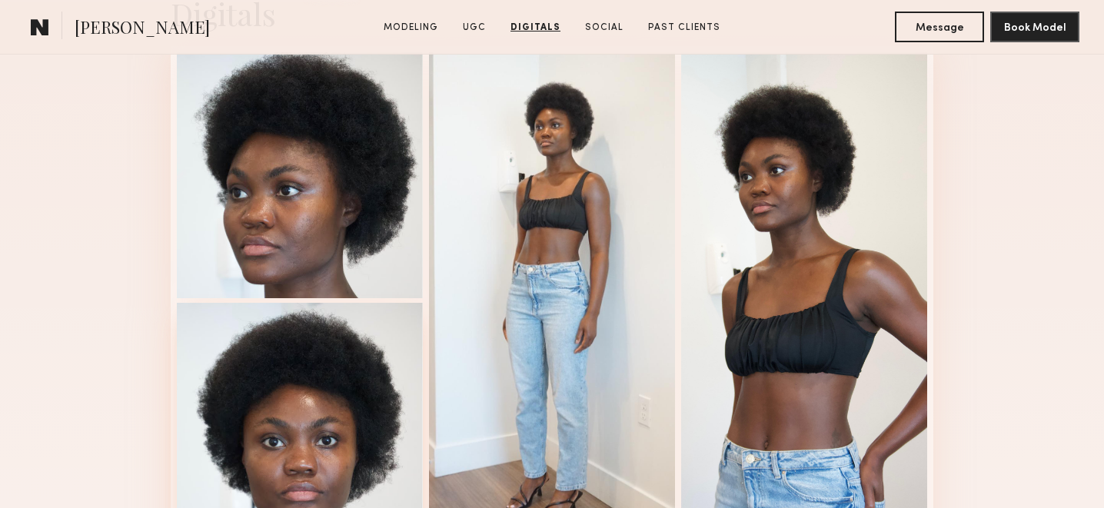
click at [335, 413] on div at bounding box center [300, 426] width 246 height 246
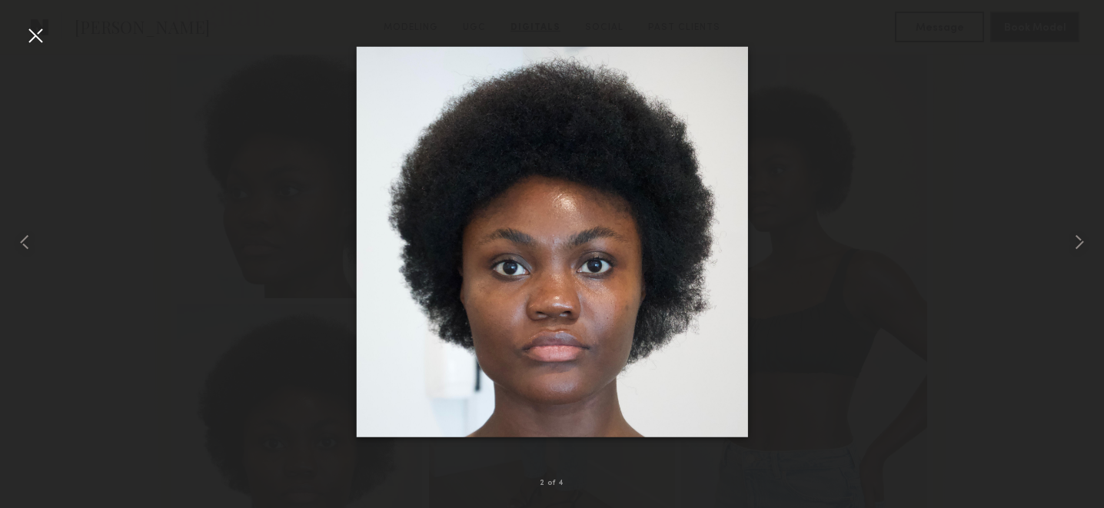
click at [34, 35] on div at bounding box center [35, 35] width 25 height 25
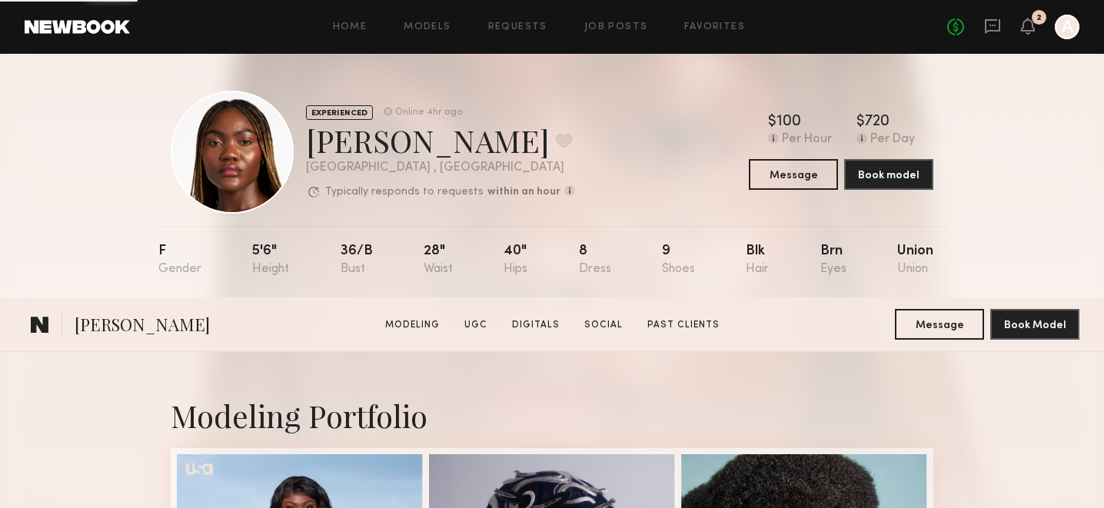
scroll to position [810, 0]
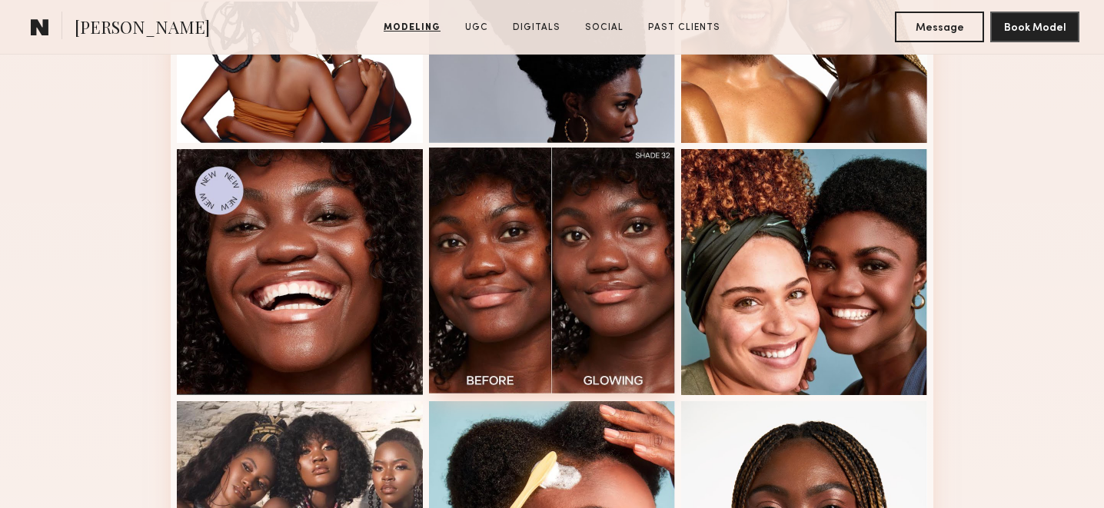
click at [570, 259] on div at bounding box center [552, 271] width 246 height 246
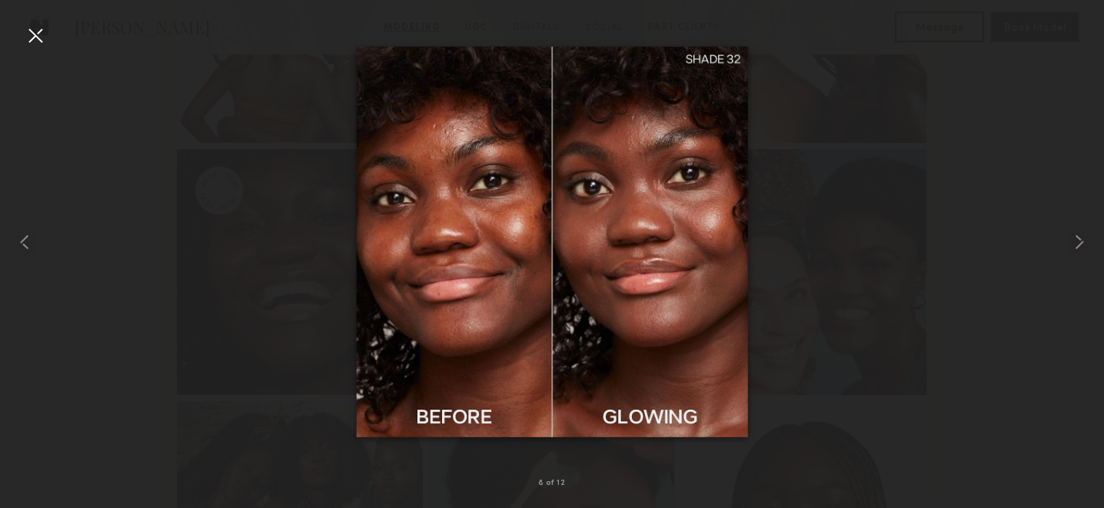
click at [38, 37] on div at bounding box center [35, 35] width 25 height 25
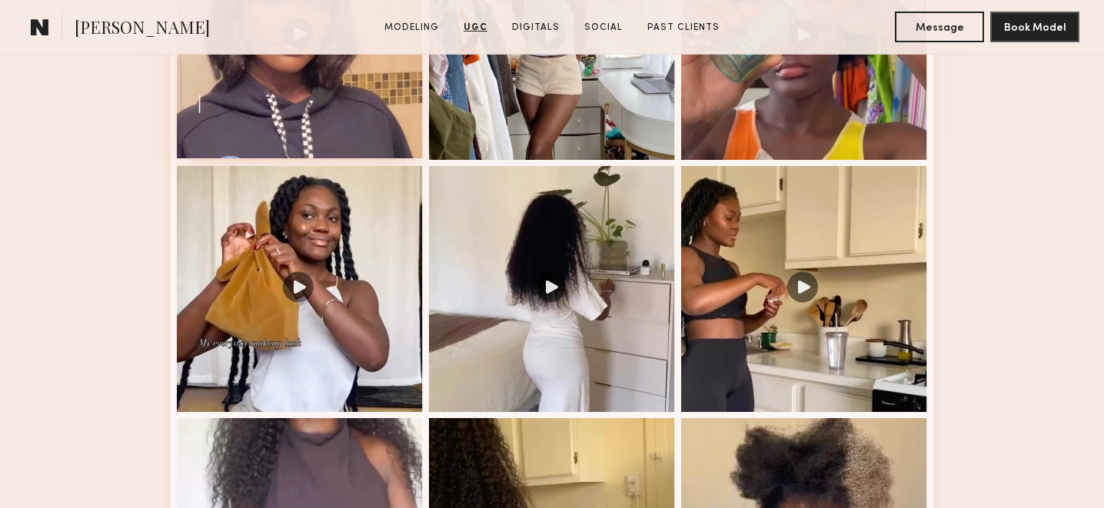
scroll to position [1810, 0]
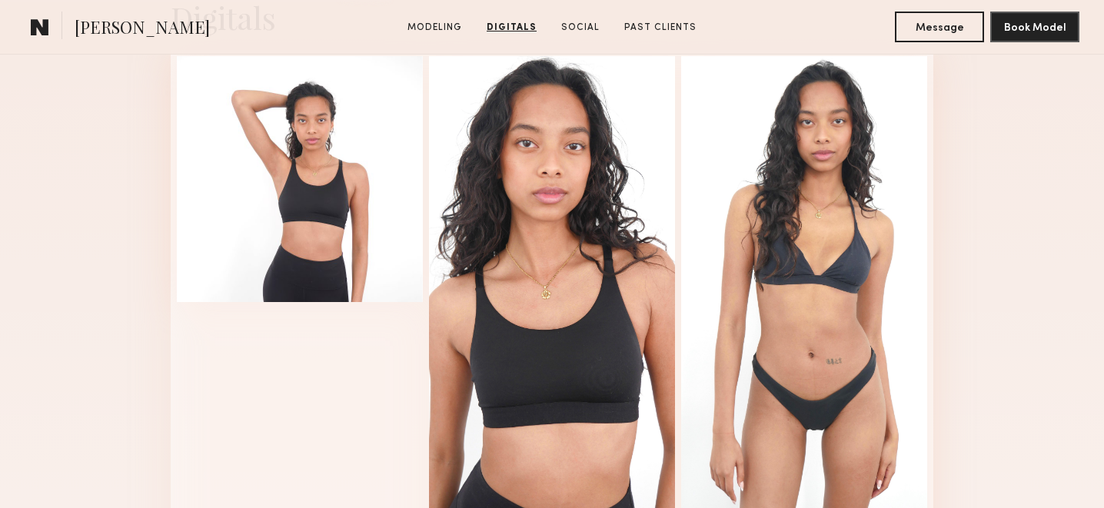
scroll to position [1594, 0]
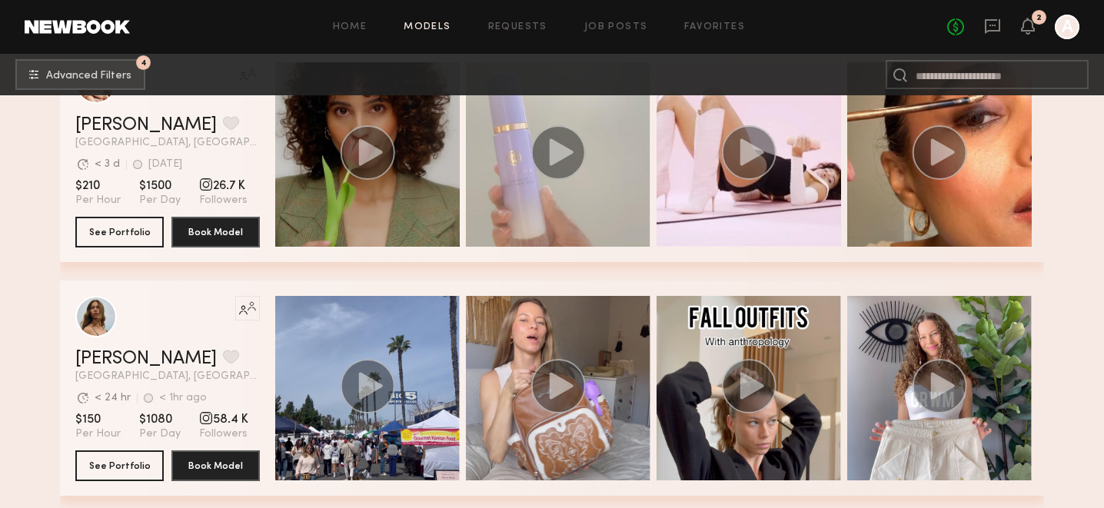
scroll to position [1610, 0]
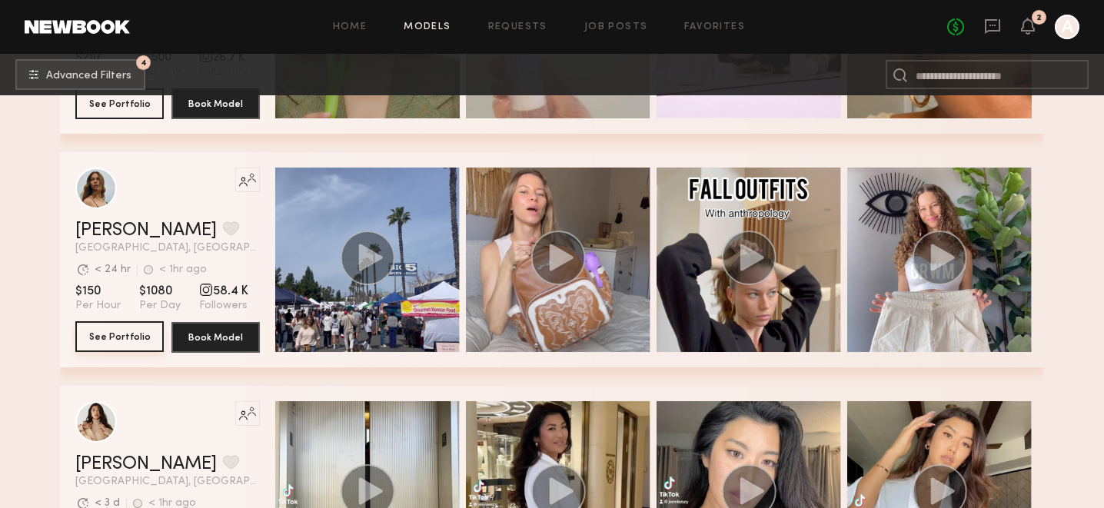
click at [135, 331] on button "See Portfolio" at bounding box center [119, 336] width 88 height 31
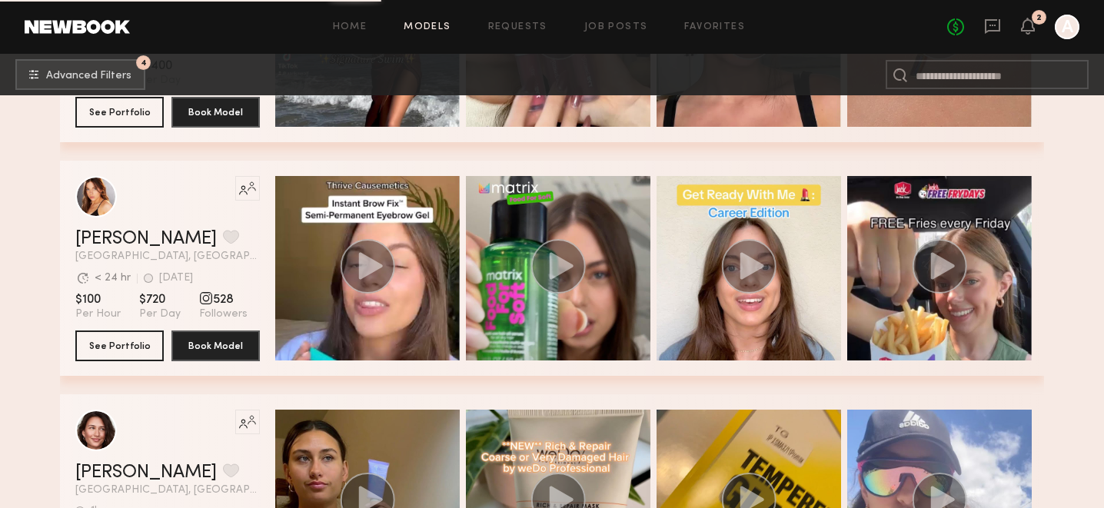
scroll to position [2303, 0]
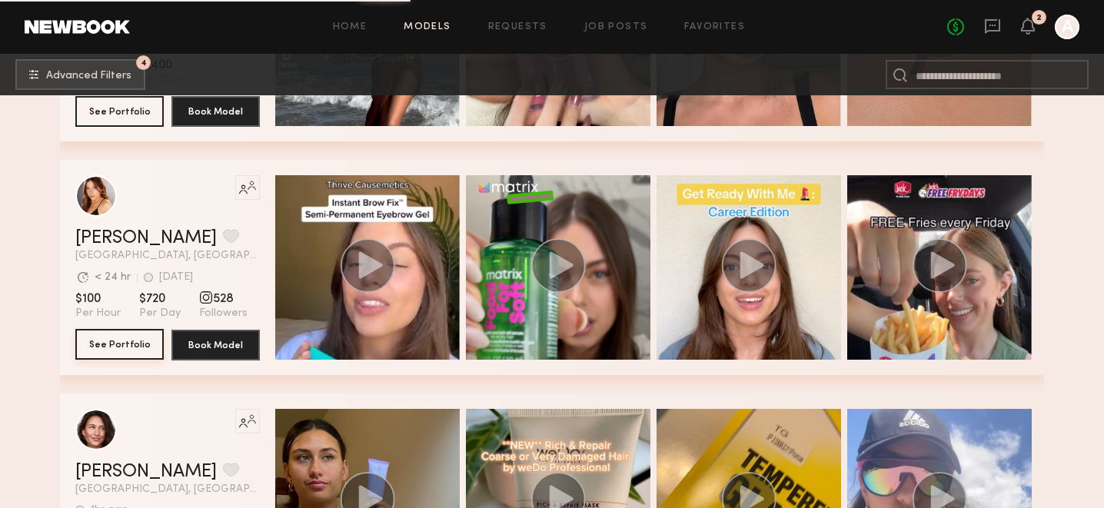
click at [115, 352] on button "See Portfolio" at bounding box center [119, 344] width 88 height 31
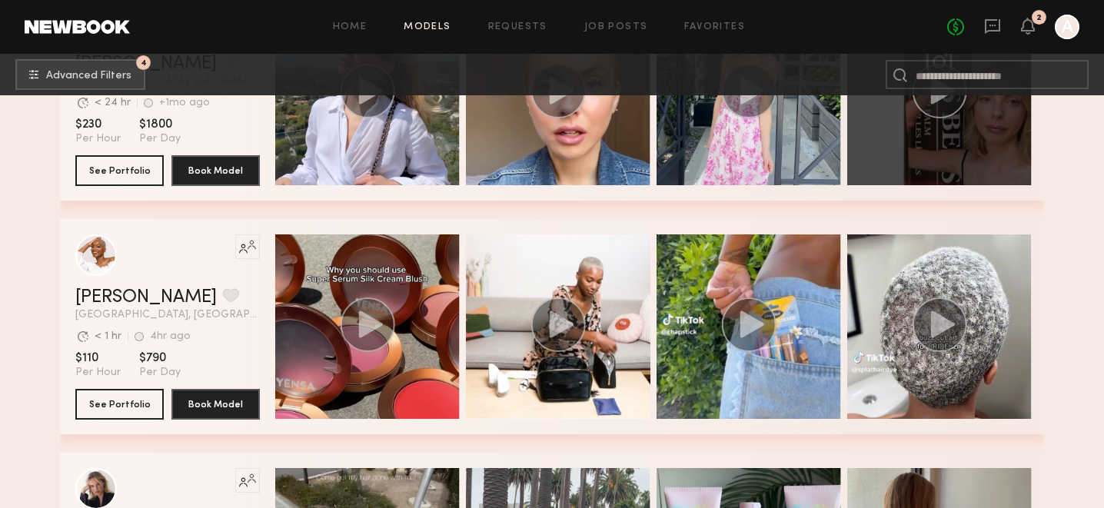
scroll to position [4586, 0]
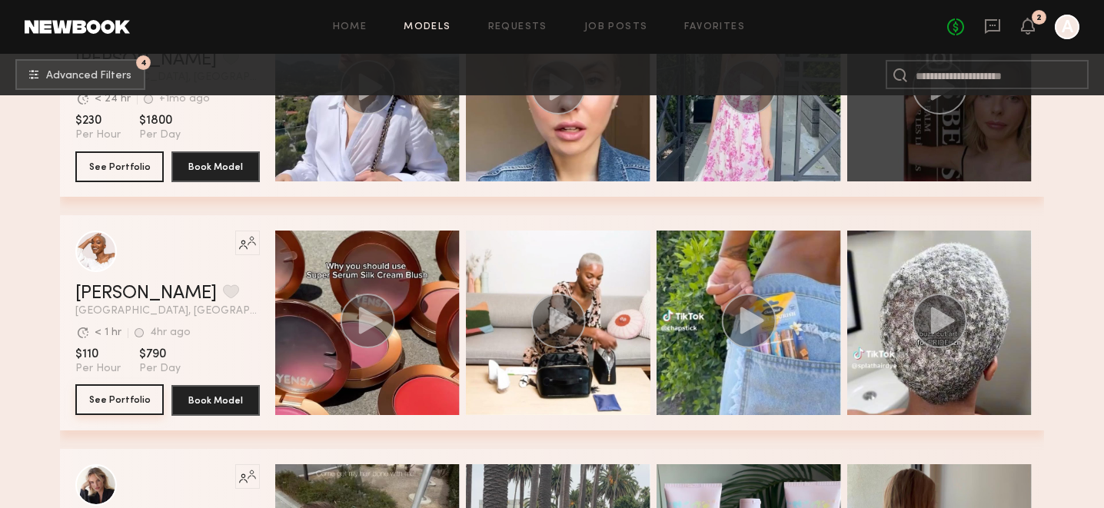
click at [128, 399] on button "See Portfolio" at bounding box center [119, 400] width 88 height 31
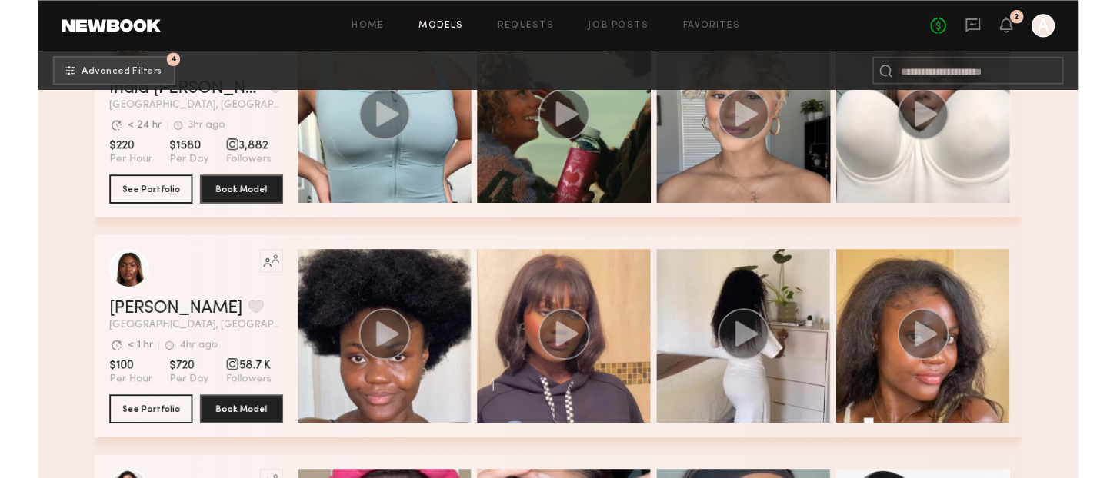
scroll to position [7123, 0]
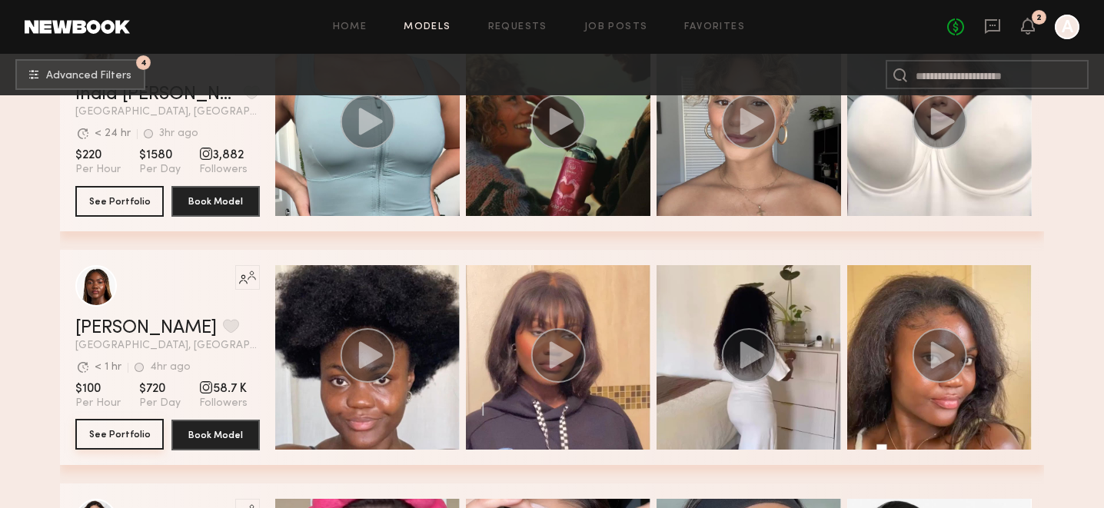
click at [117, 440] on button "See Portfolio" at bounding box center [119, 434] width 88 height 31
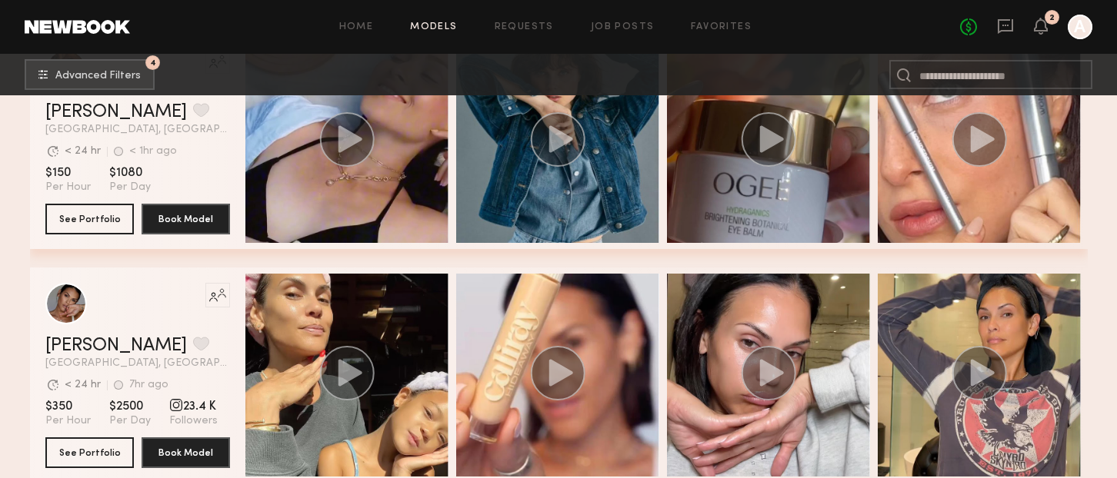
scroll to position [8240, 0]
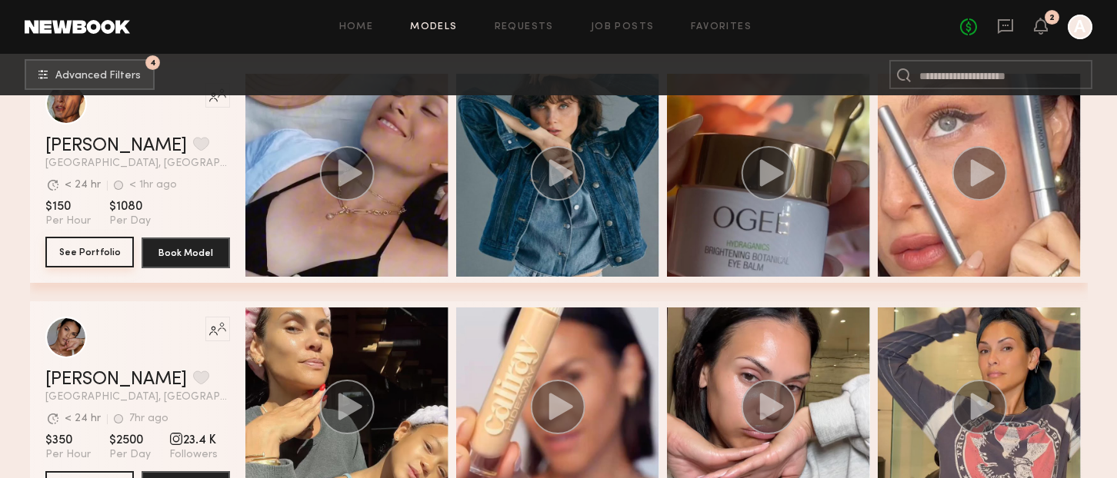
click at [94, 251] on button "See Portfolio" at bounding box center [89, 252] width 88 height 31
click at [71, 150] on link "Nicole C." at bounding box center [115, 146] width 141 height 18
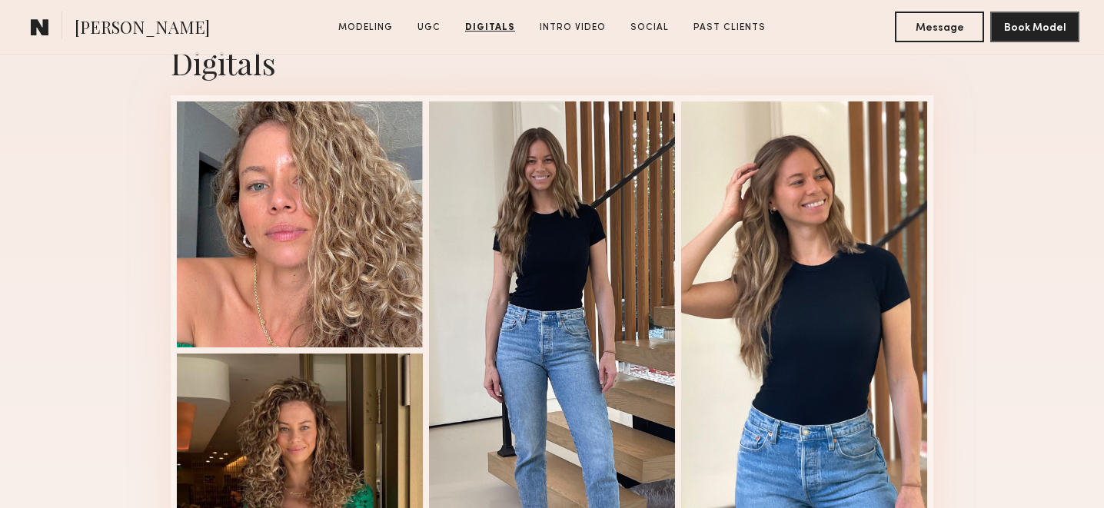
scroll to position [2813, 0]
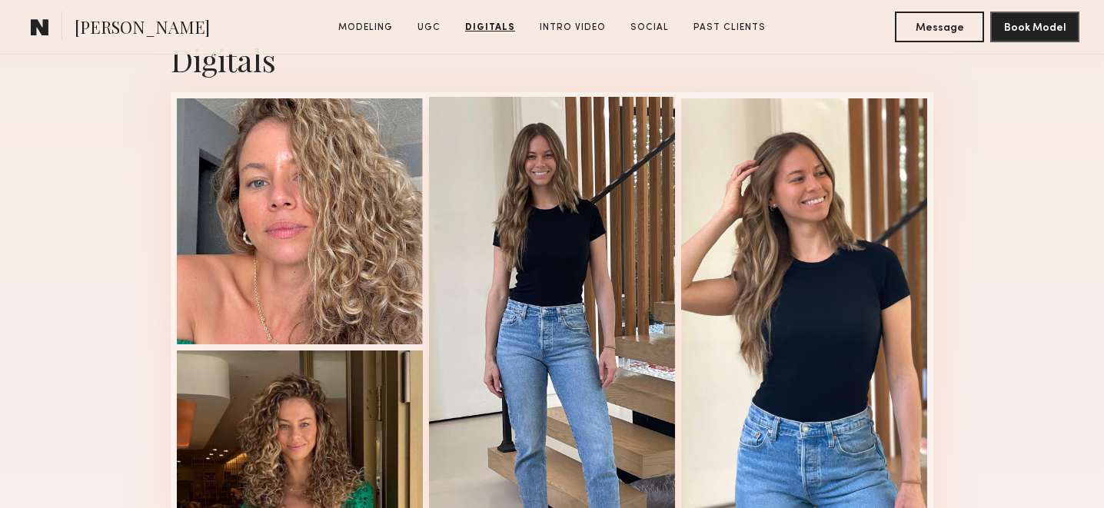
click at [508, 163] on div at bounding box center [552, 346] width 246 height 498
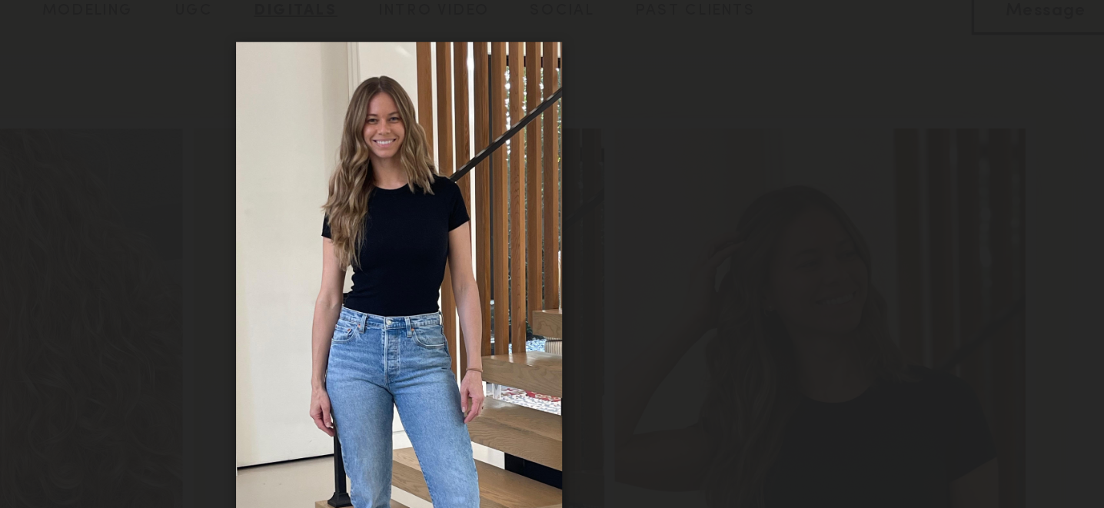
click at [332, 65] on div at bounding box center [552, 242] width 1104 height 434
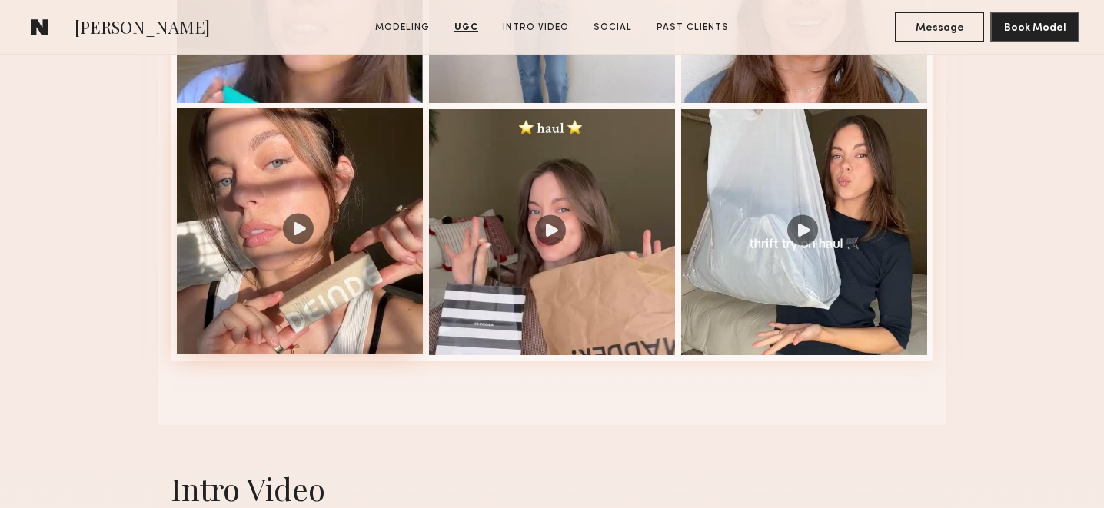
scroll to position [1874, 0]
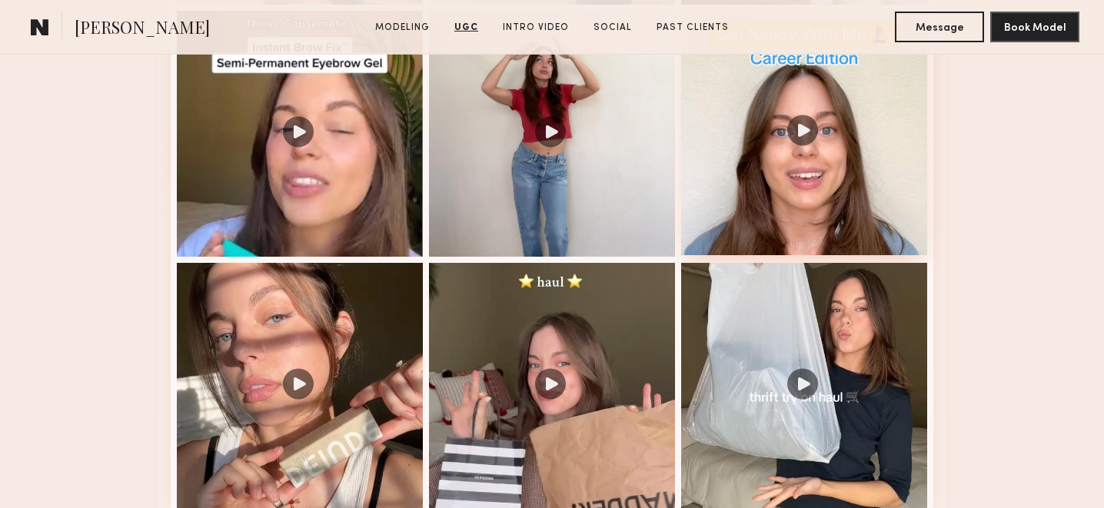
click at [719, 125] on div at bounding box center [804, 132] width 246 height 246
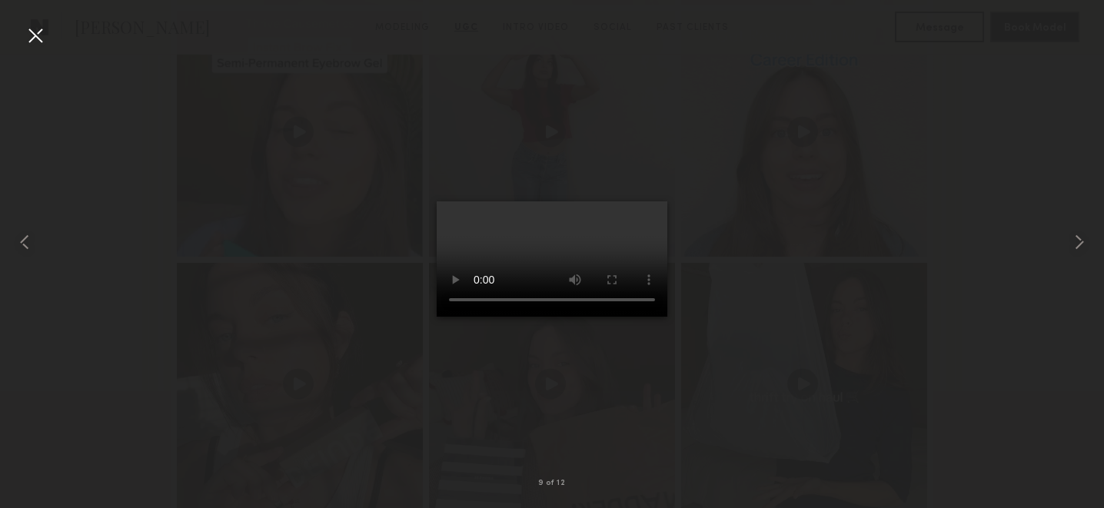
click at [38, 29] on div at bounding box center [35, 35] width 25 height 25
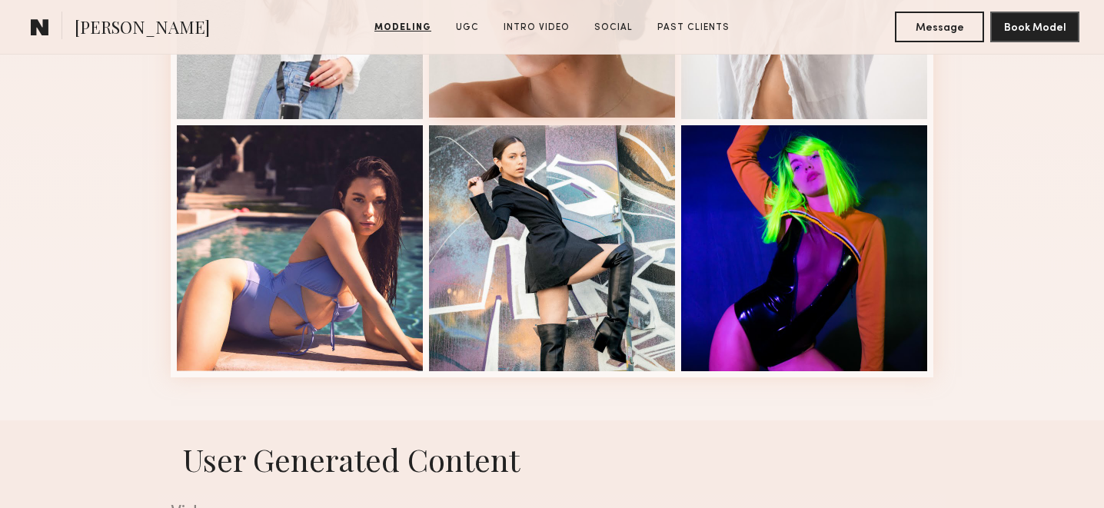
scroll to position [884, 0]
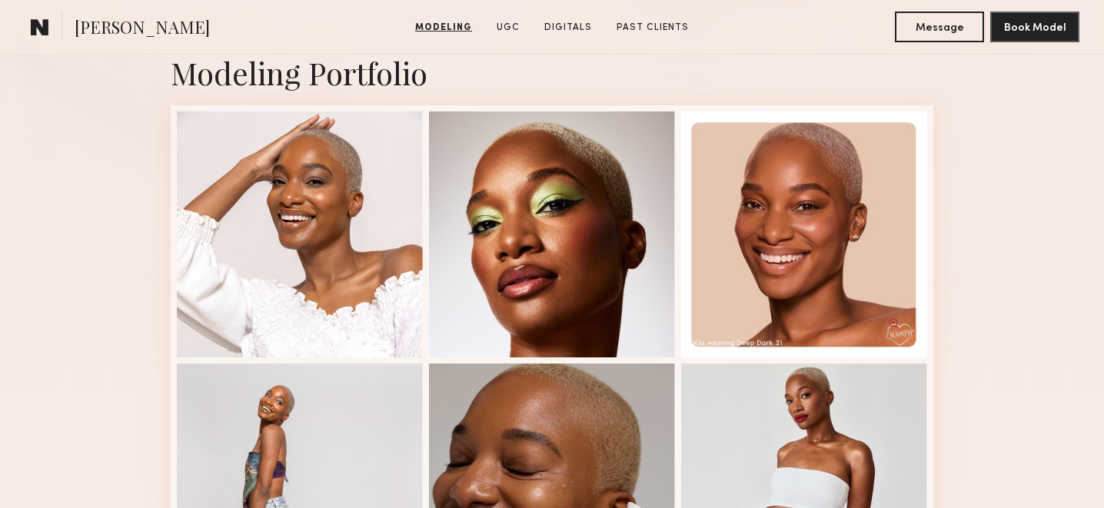
scroll to position [340, 0]
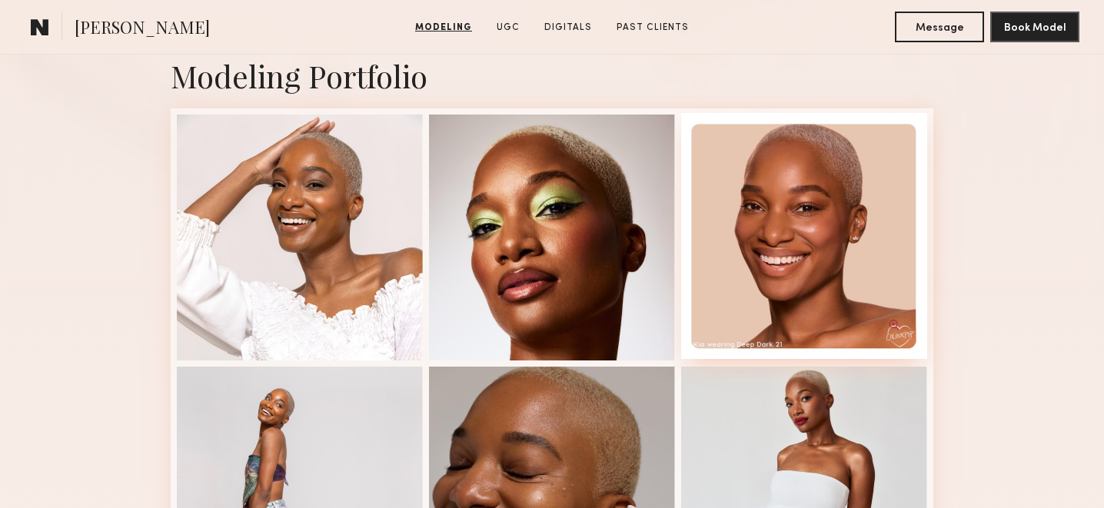
click at [774, 258] on div at bounding box center [804, 236] width 246 height 246
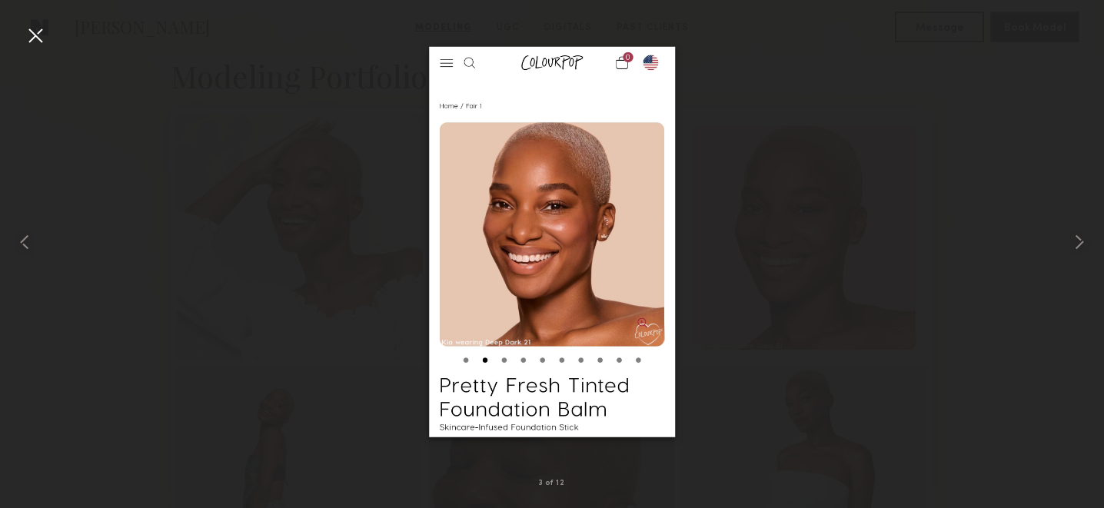
click at [35, 31] on div at bounding box center [35, 35] width 25 height 25
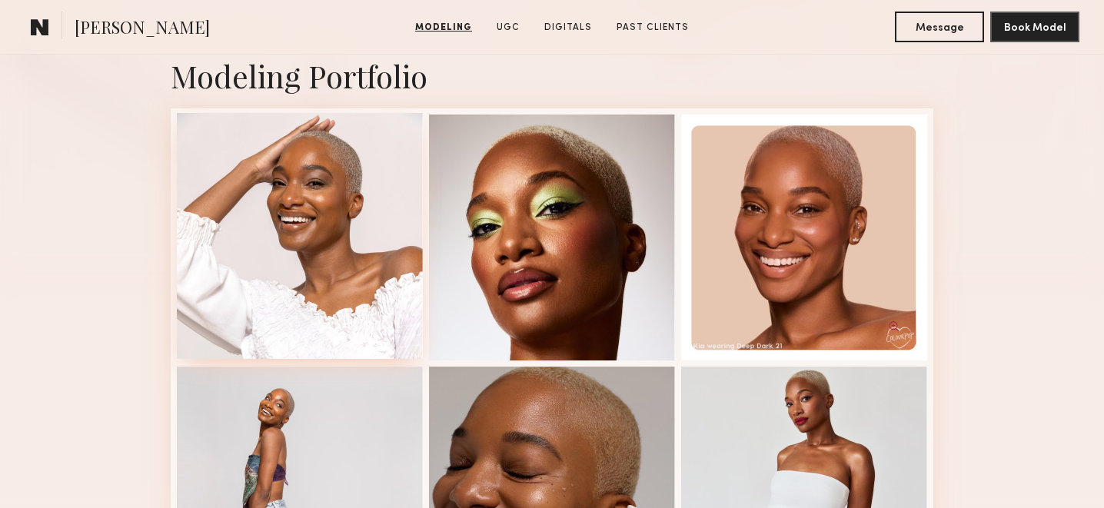
click at [288, 213] on div at bounding box center [300, 236] width 246 height 246
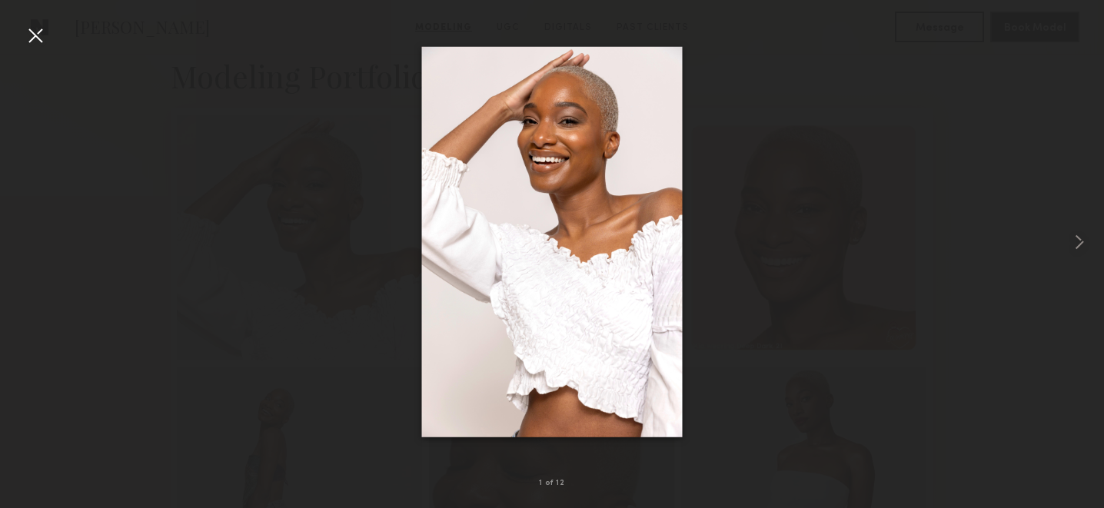
click at [37, 32] on div at bounding box center [35, 35] width 25 height 25
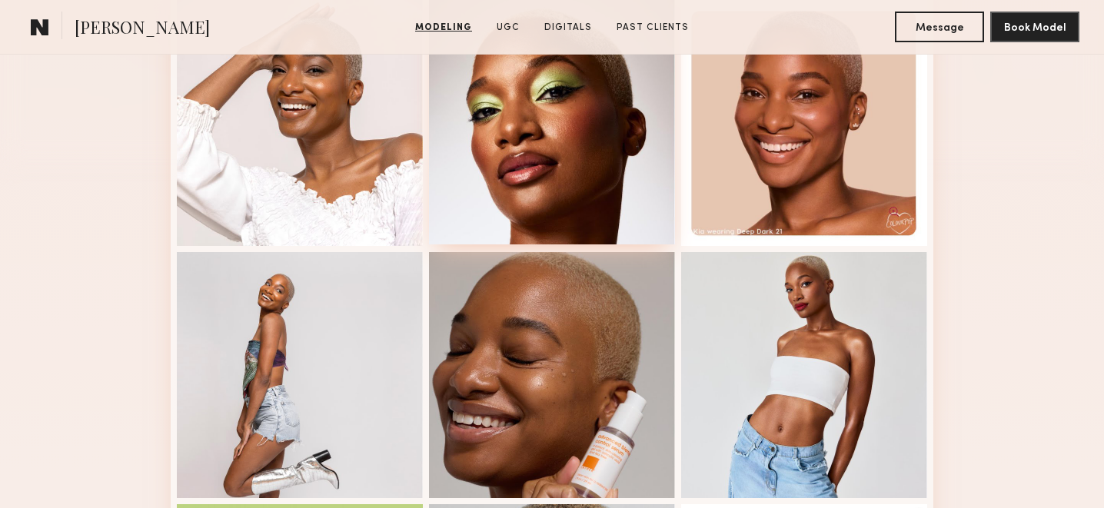
scroll to position [468, 0]
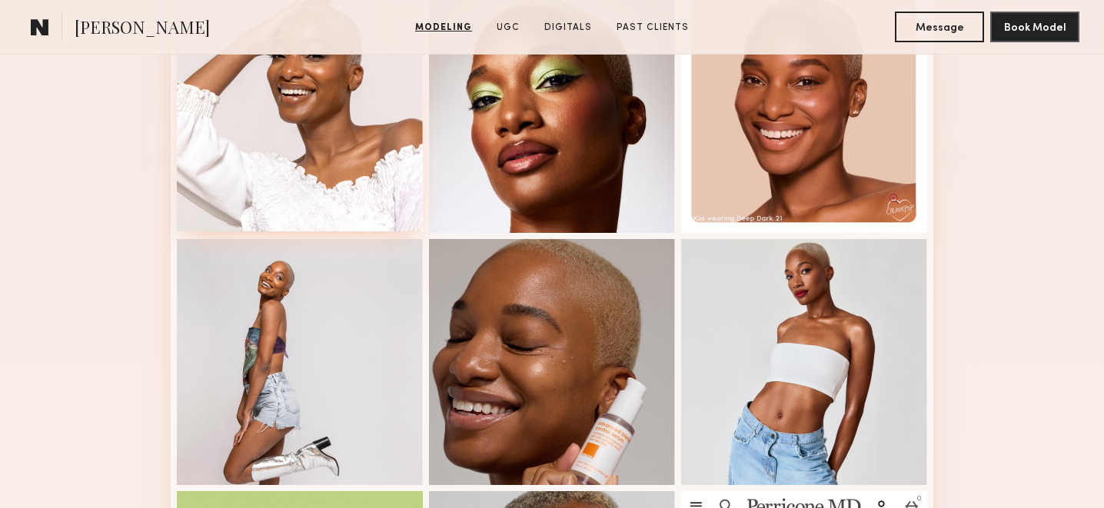
click at [332, 160] on div at bounding box center [300, 108] width 246 height 246
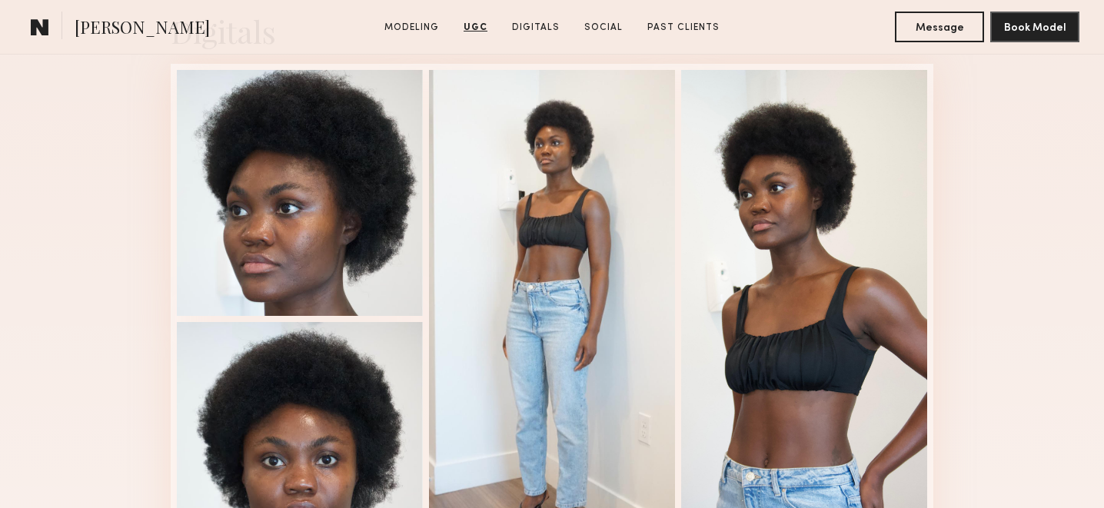
scroll to position [3095, 0]
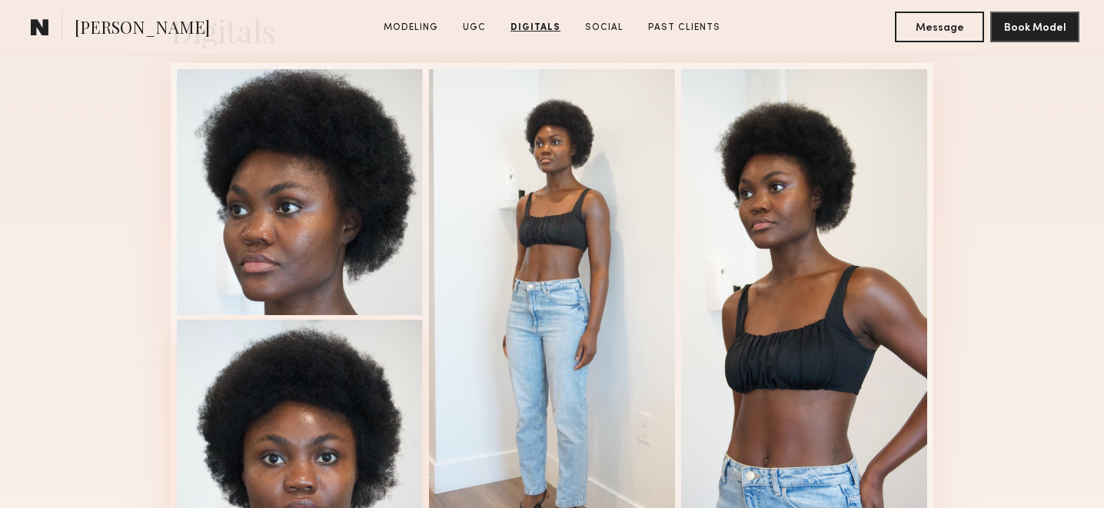
click at [308, 415] on div at bounding box center [300, 443] width 246 height 246
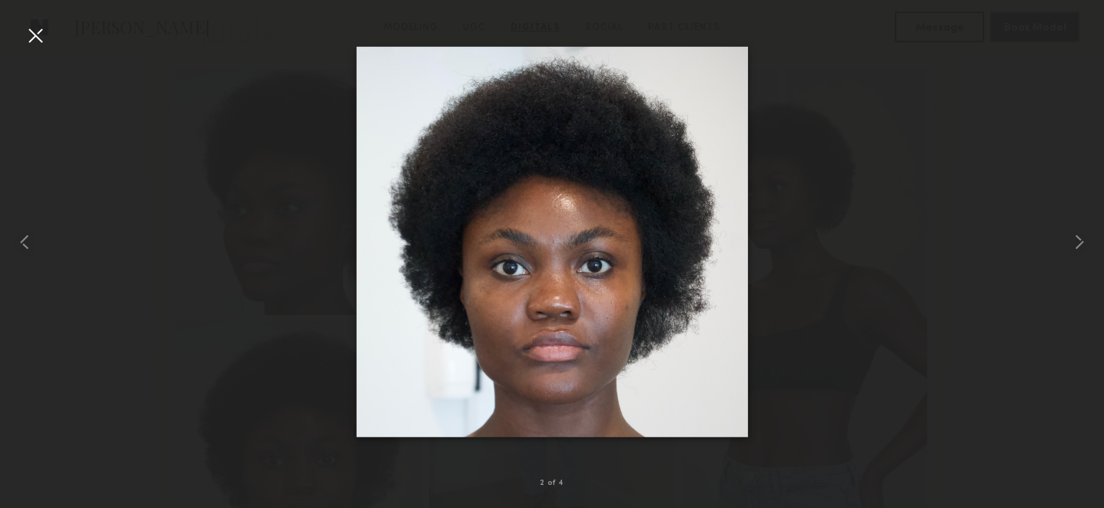
click at [35, 43] on div at bounding box center [35, 35] width 25 height 25
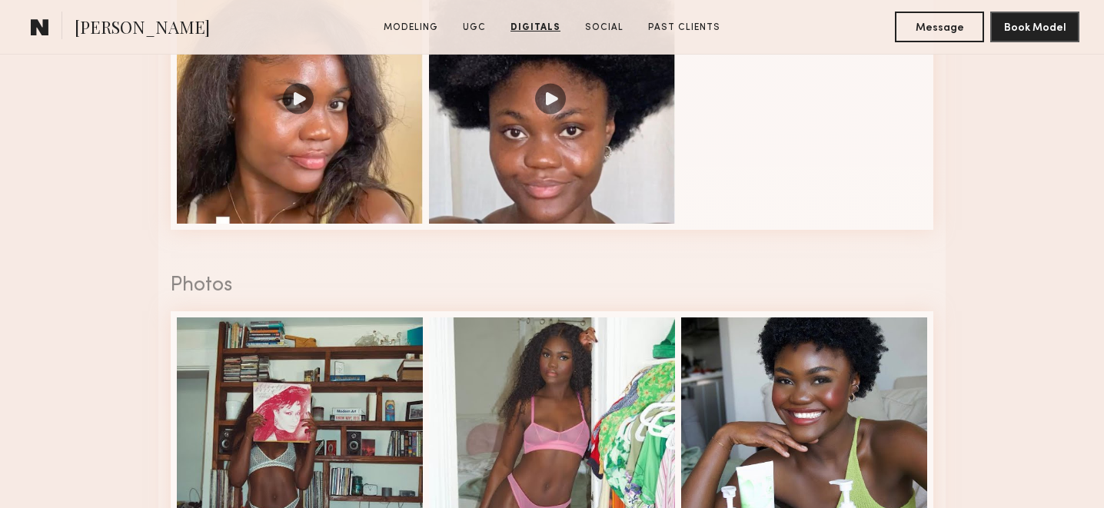
scroll to position [2289, 0]
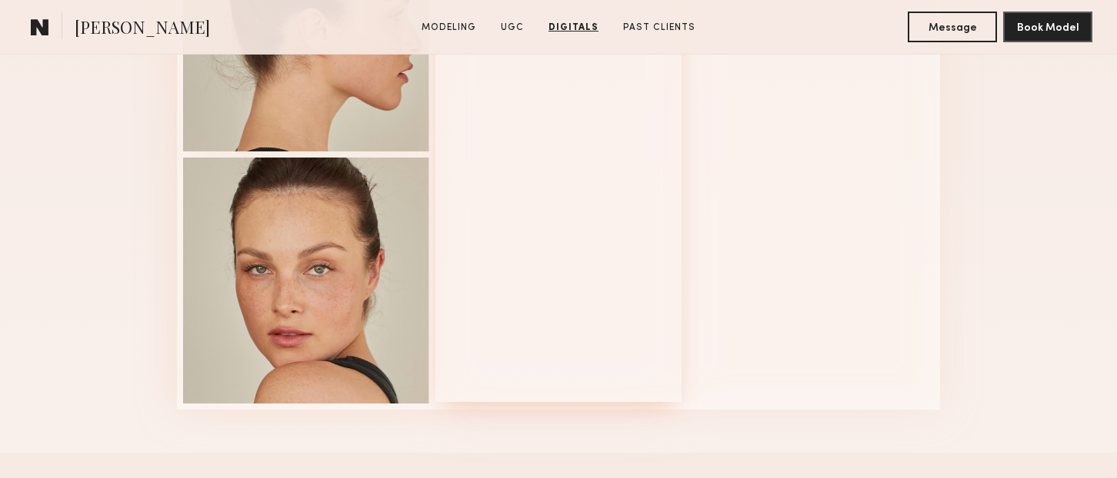
scroll to position [3885, 0]
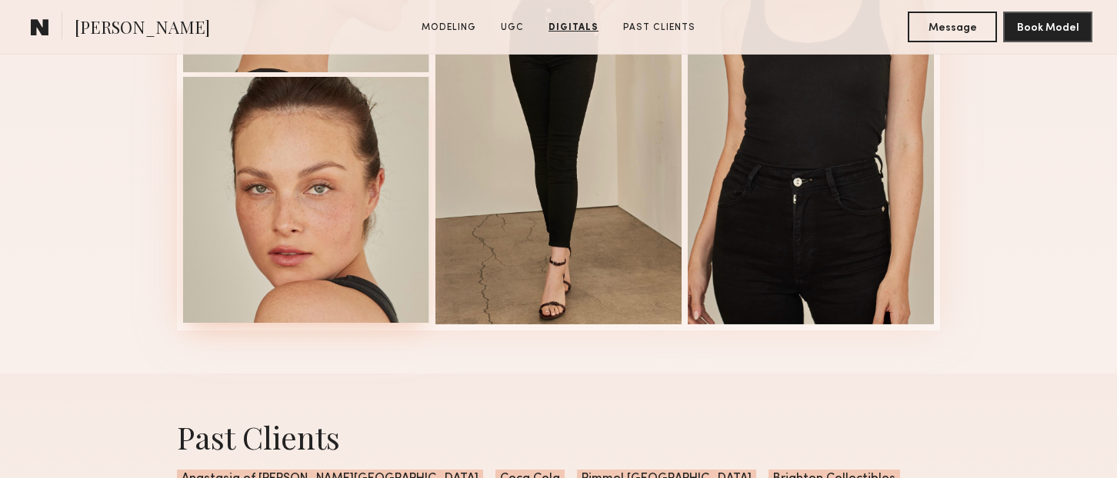
click at [248, 238] on div at bounding box center [306, 200] width 246 height 246
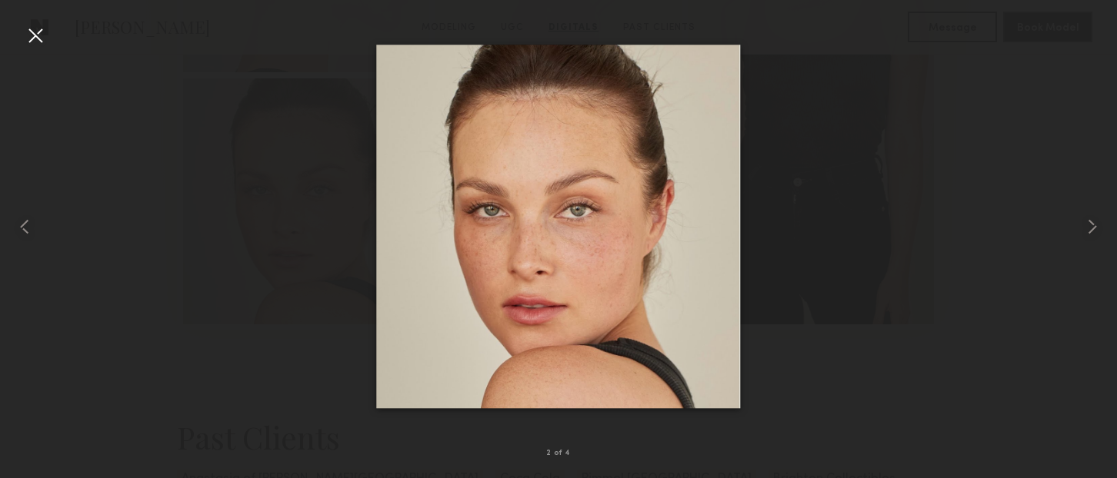
click at [42, 23] on div at bounding box center [35, 35] width 25 height 25
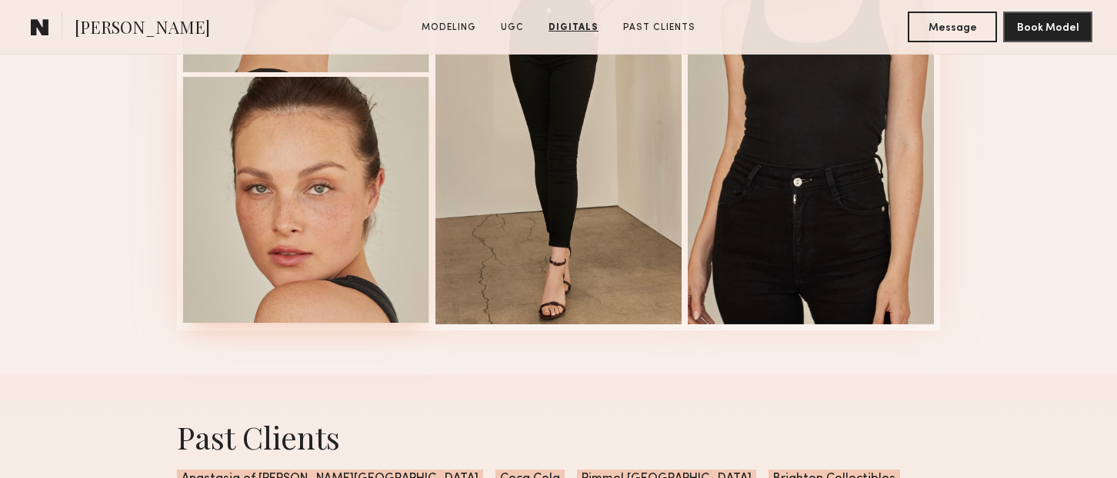
scroll to position [1859, 0]
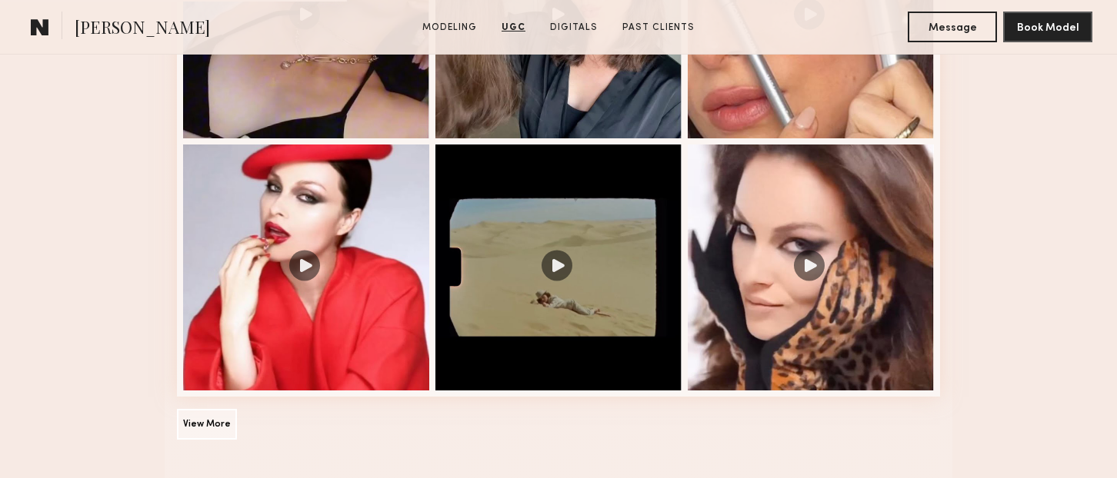
scroll to position [2086, 0]
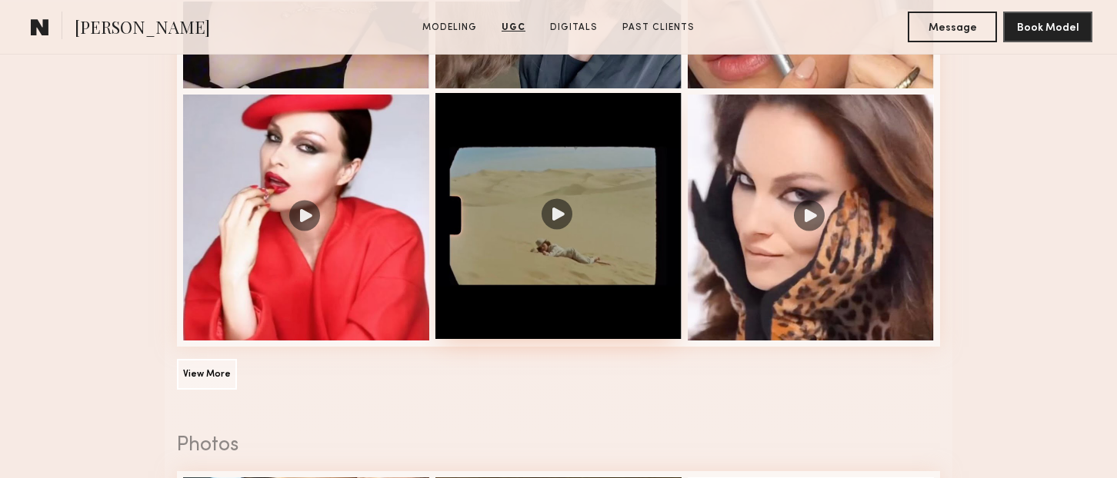
click at [598, 174] on div at bounding box center [558, 216] width 246 height 246
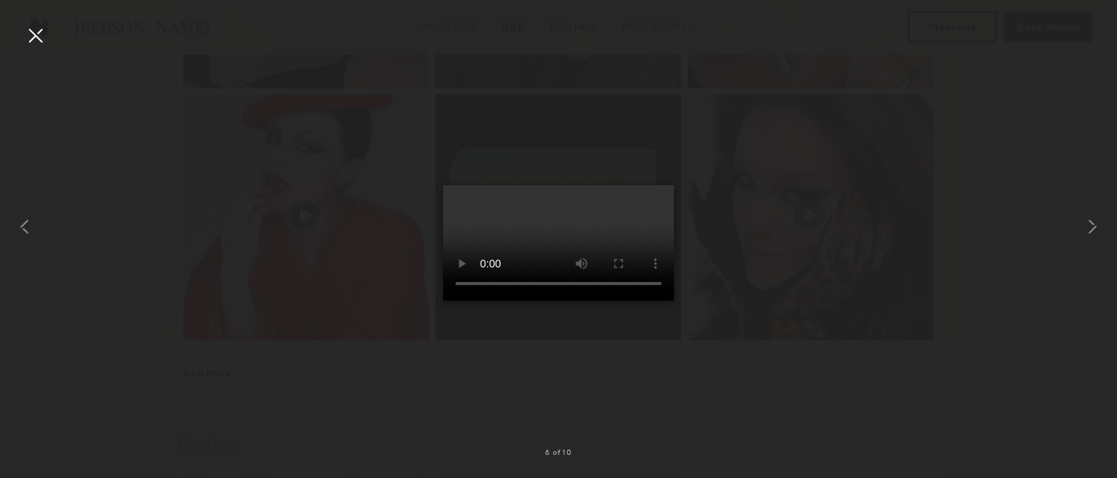
click at [32, 32] on div at bounding box center [35, 35] width 25 height 25
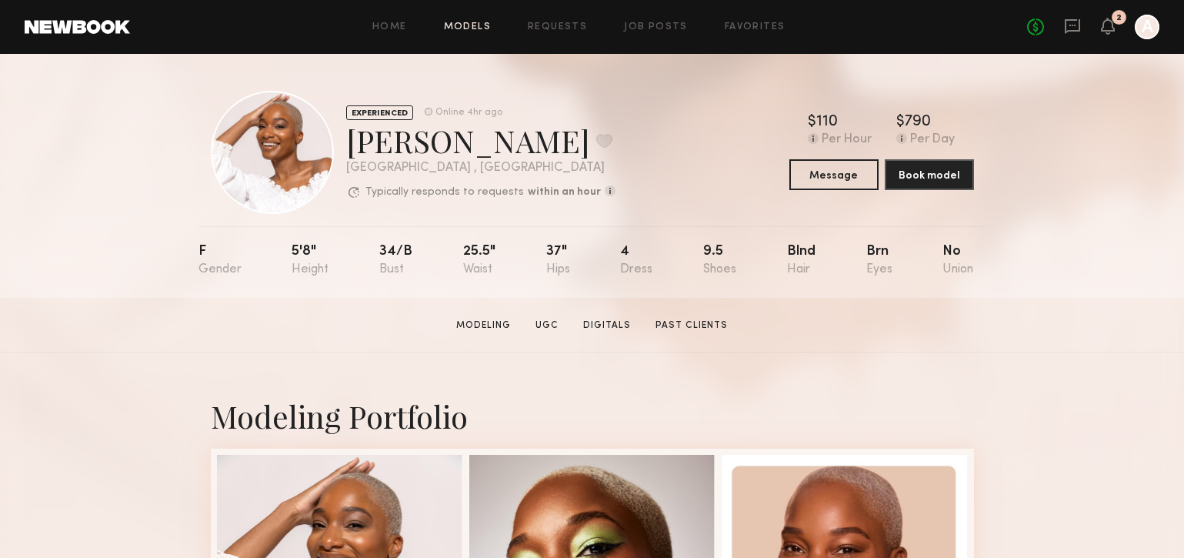
click at [459, 26] on link "Models" at bounding box center [467, 27] width 47 height 10
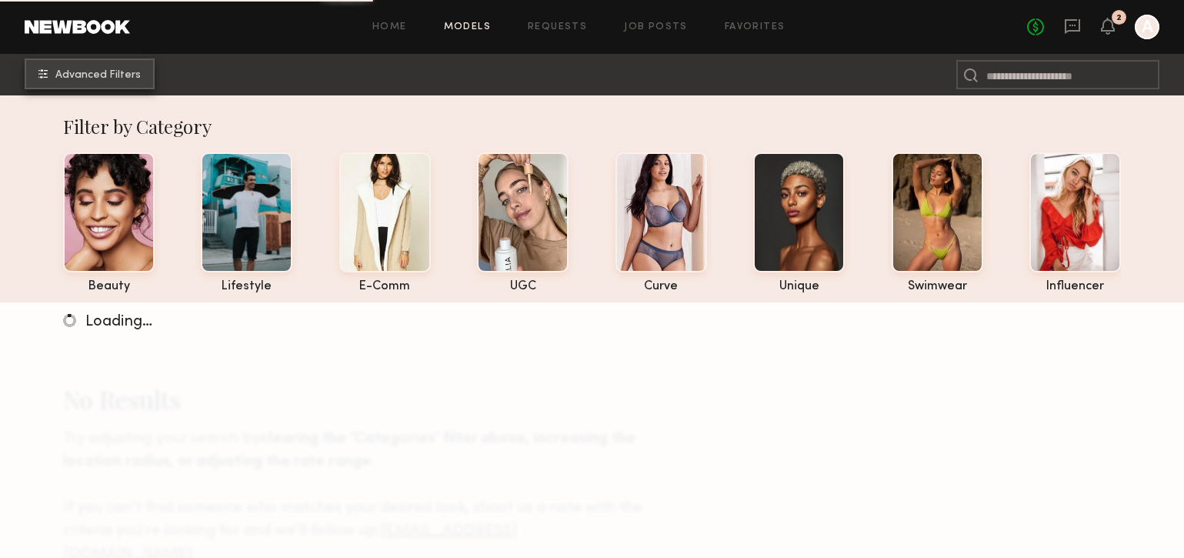
click at [114, 74] on span "Advanced Filters" at bounding box center [97, 75] width 85 height 11
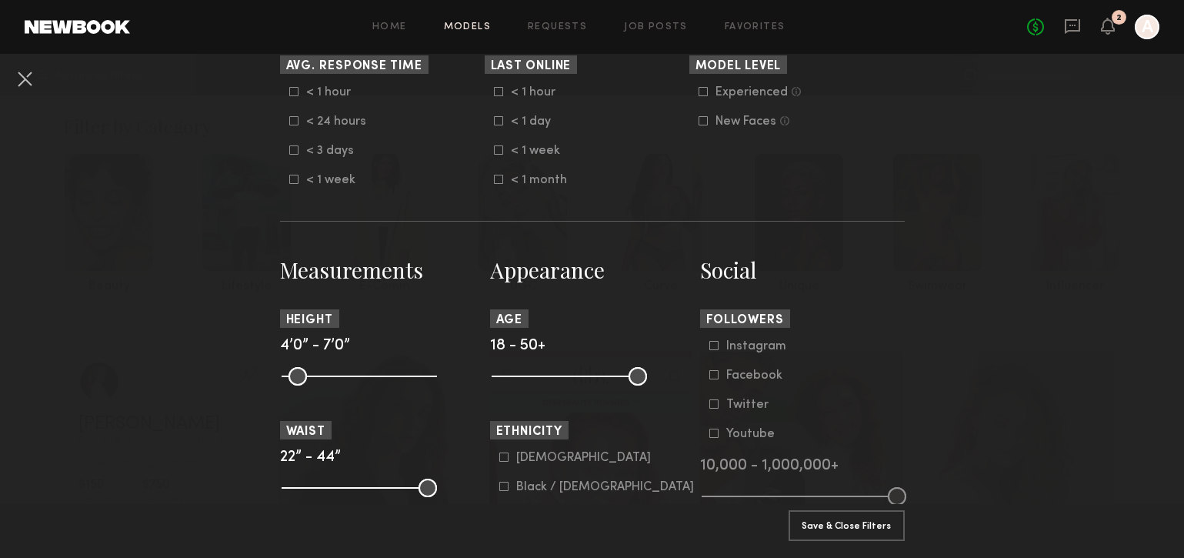
scroll to position [732, 0]
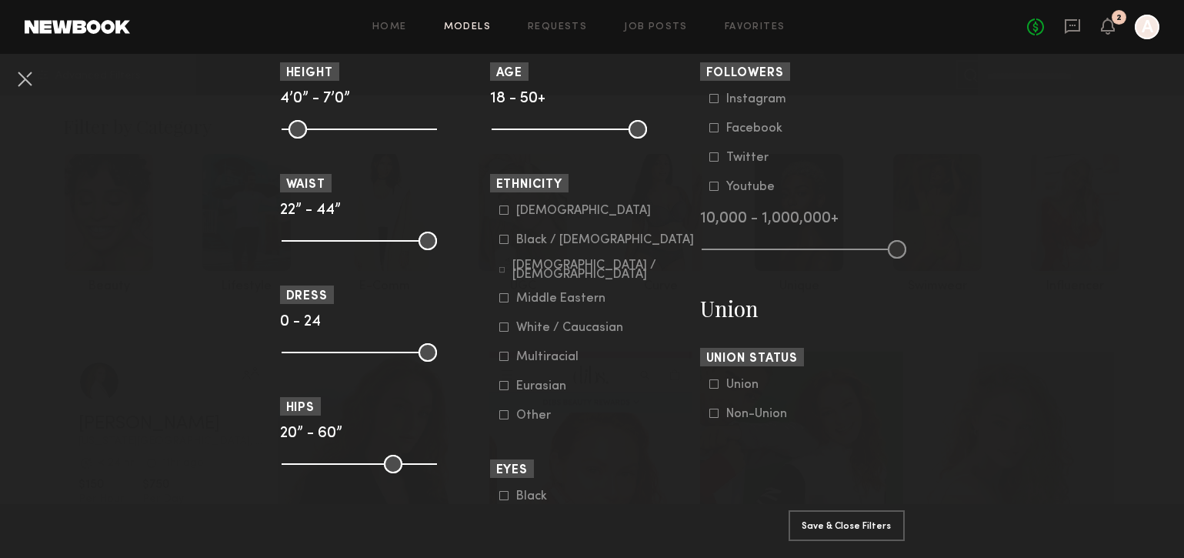
click at [496, 279] on div "Asian Black / African American Hispanic / Latino Middle Eastern White / Caucasi…" at bounding box center [592, 313] width 205 height 218
click at [500, 273] on icon at bounding box center [502, 270] width 6 height 6
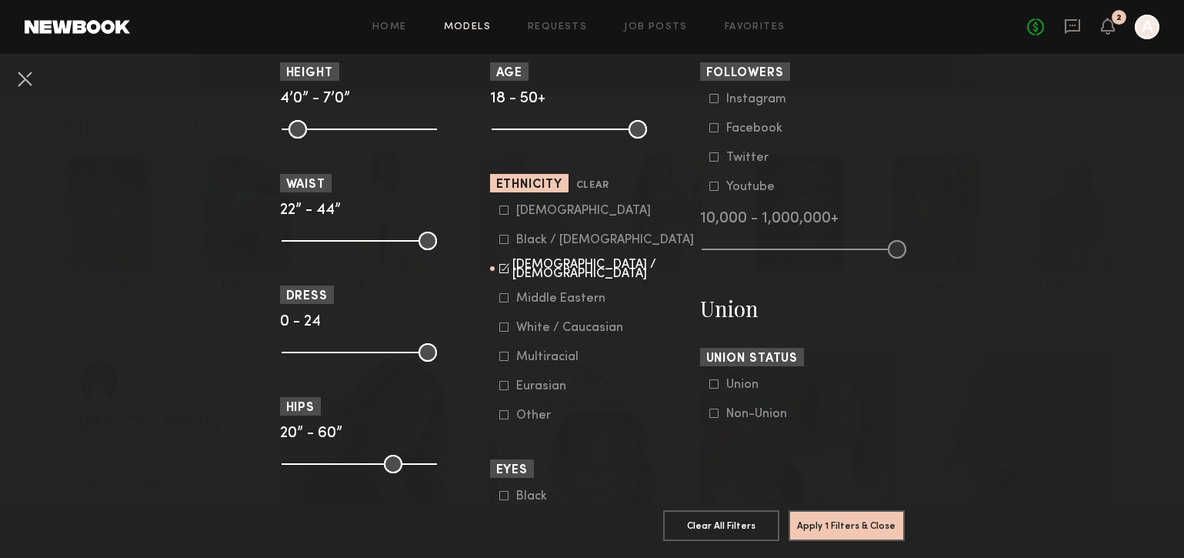
click at [502, 301] on icon at bounding box center [503, 297] width 9 height 9
click at [508, 217] on common-framework-checkbox "Asian" at bounding box center [596, 211] width 195 height 14
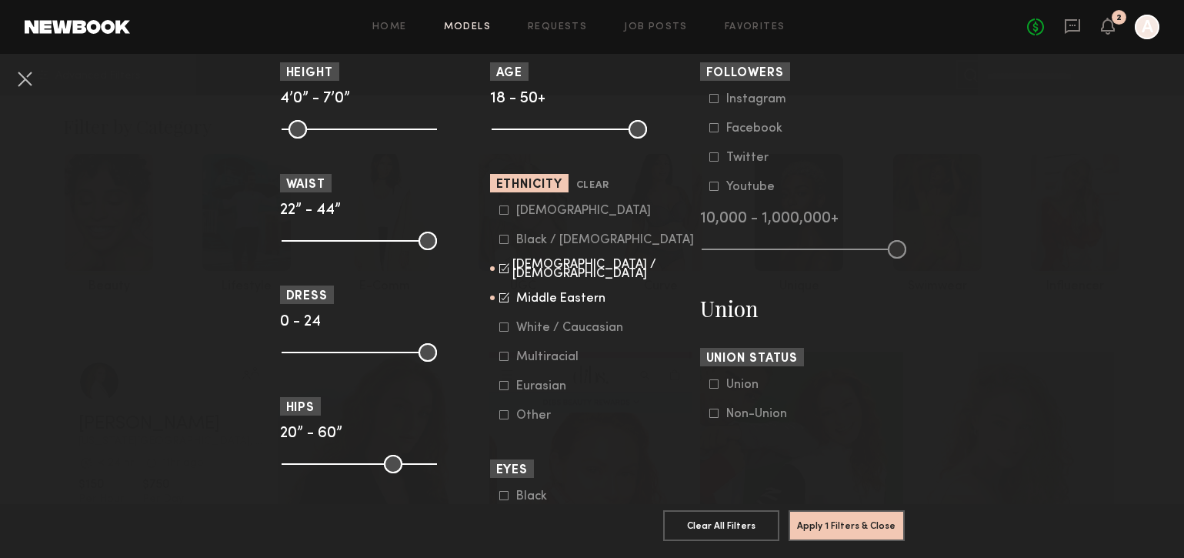
click at [502, 211] on icon at bounding box center [503, 209] width 9 height 9
click at [841, 478] on button "Apply 1 Filters & Close" at bounding box center [846, 524] width 116 height 31
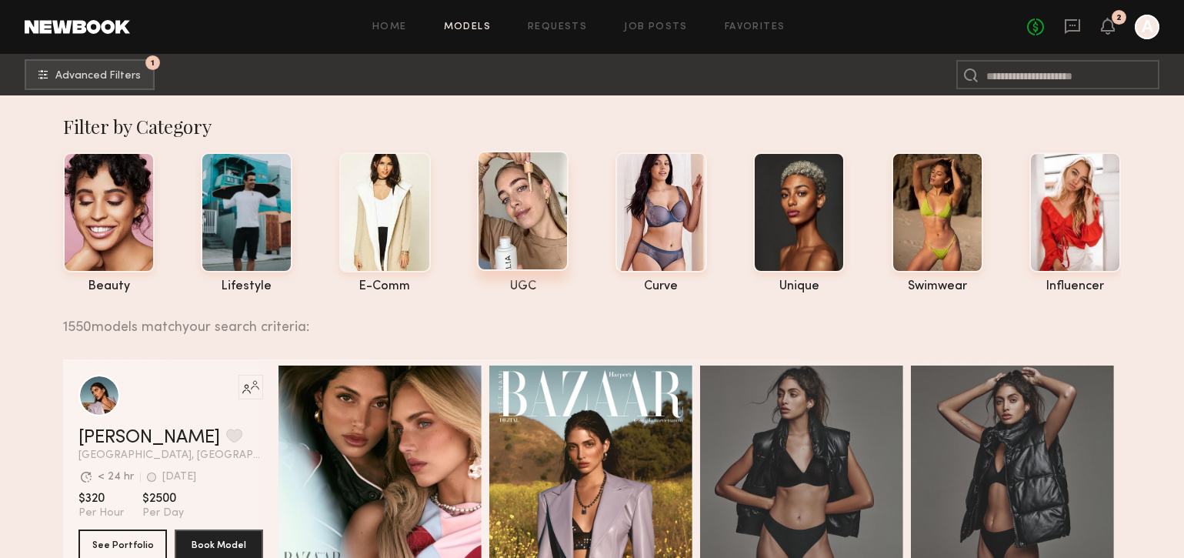
click at [566, 177] on div at bounding box center [523, 211] width 92 height 120
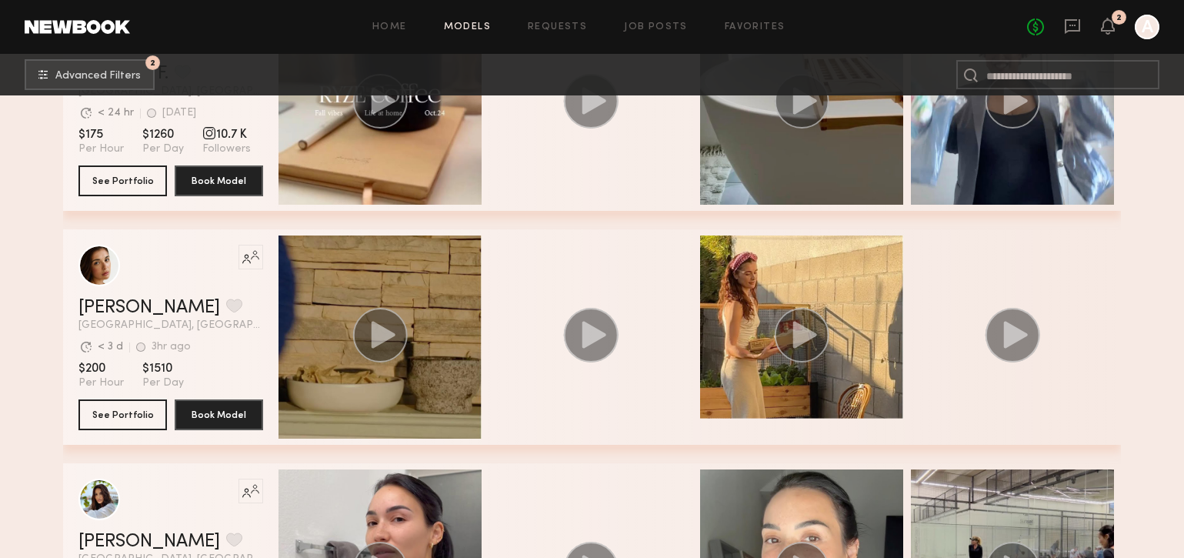
scroll to position [754, 0]
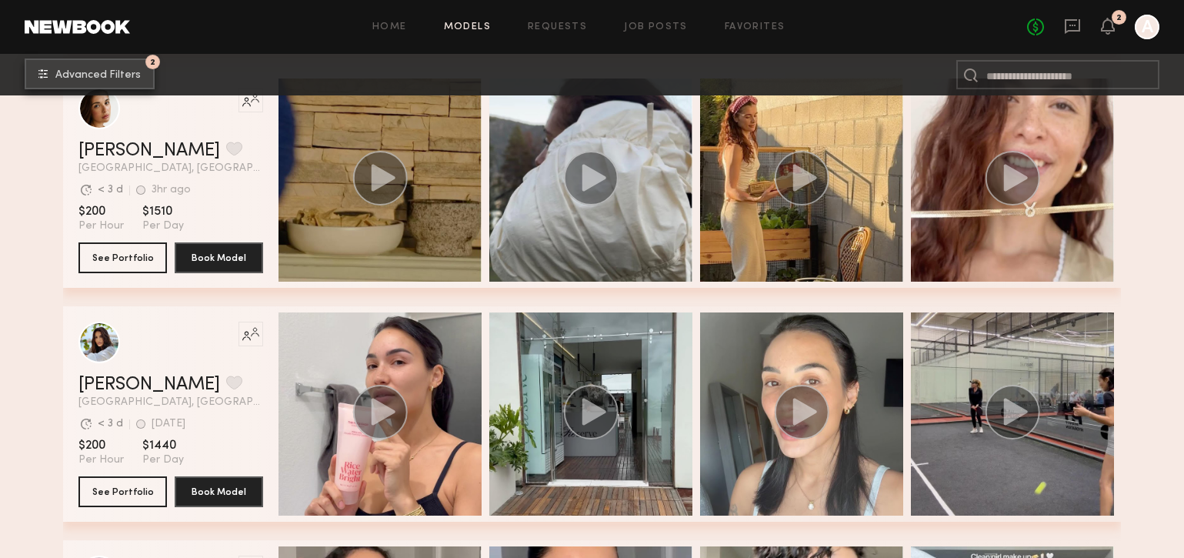
click at [115, 68] on button "2 Advanced Filters" at bounding box center [90, 73] width 130 height 31
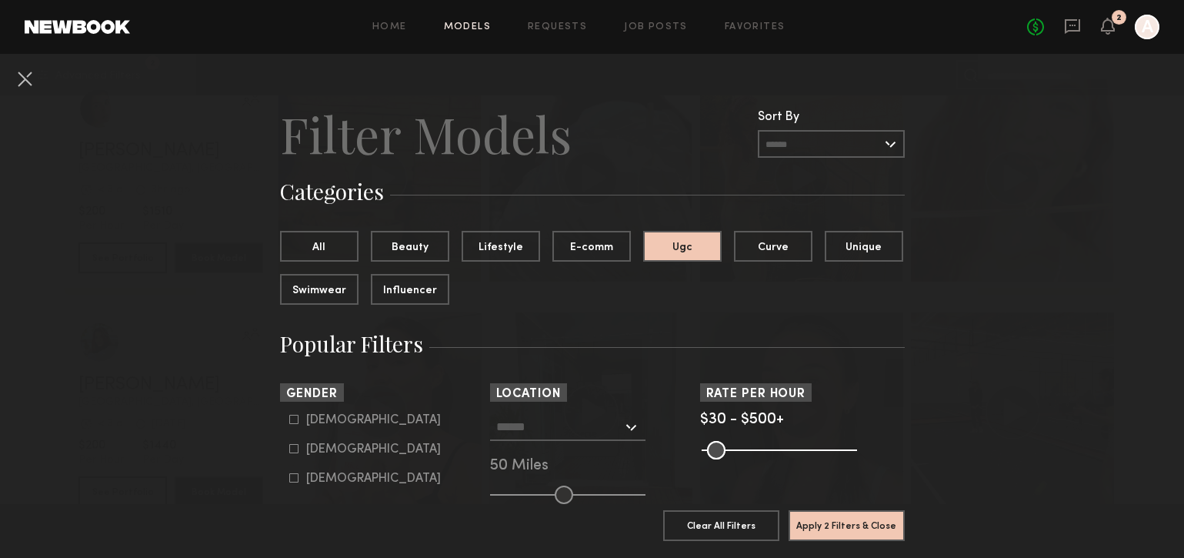
click at [553, 430] on input "text" at bounding box center [559, 426] width 126 height 26
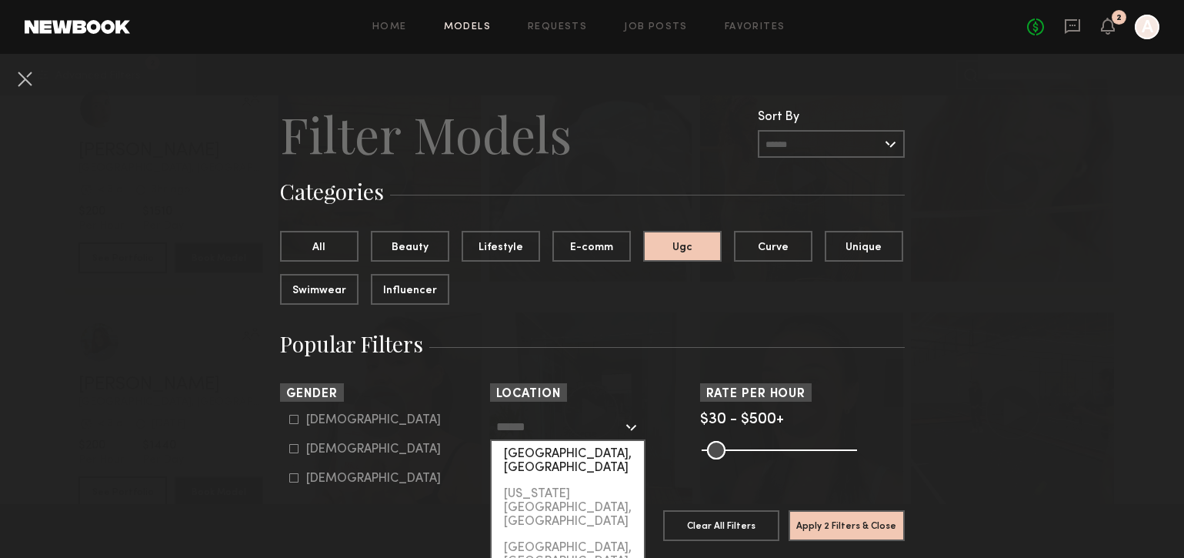
click at [531, 453] on div "[GEOGRAPHIC_DATA], [GEOGRAPHIC_DATA]" at bounding box center [567, 461] width 152 height 40
type input "**********"
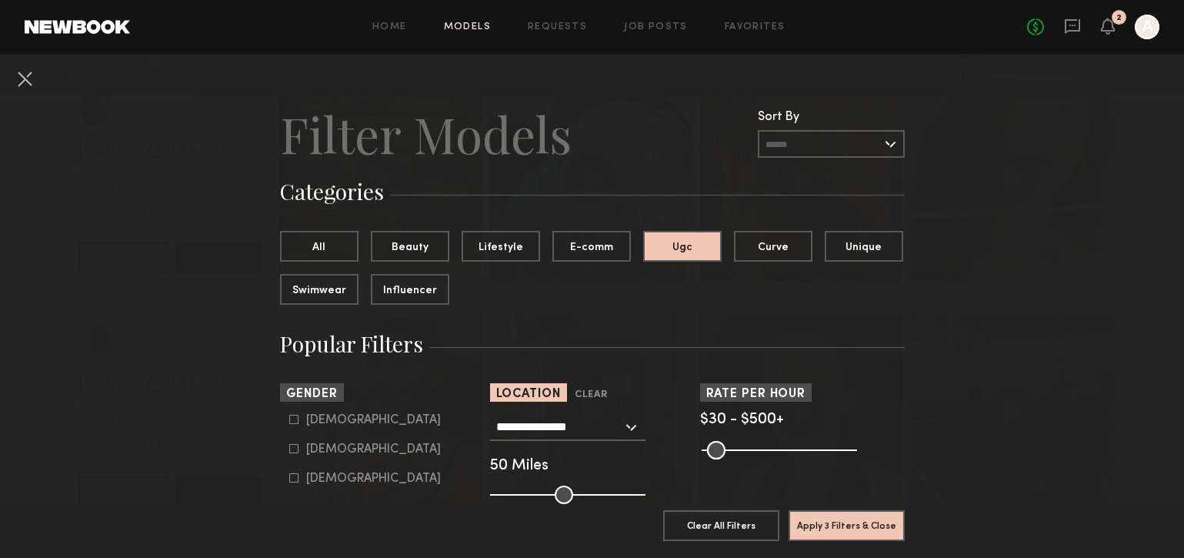
click at [298, 447] on label "Female" at bounding box center [364, 448] width 151 height 9
type input "**"
click at [853, 478] on button "Apply 4 Filters & Close" at bounding box center [846, 524] width 116 height 31
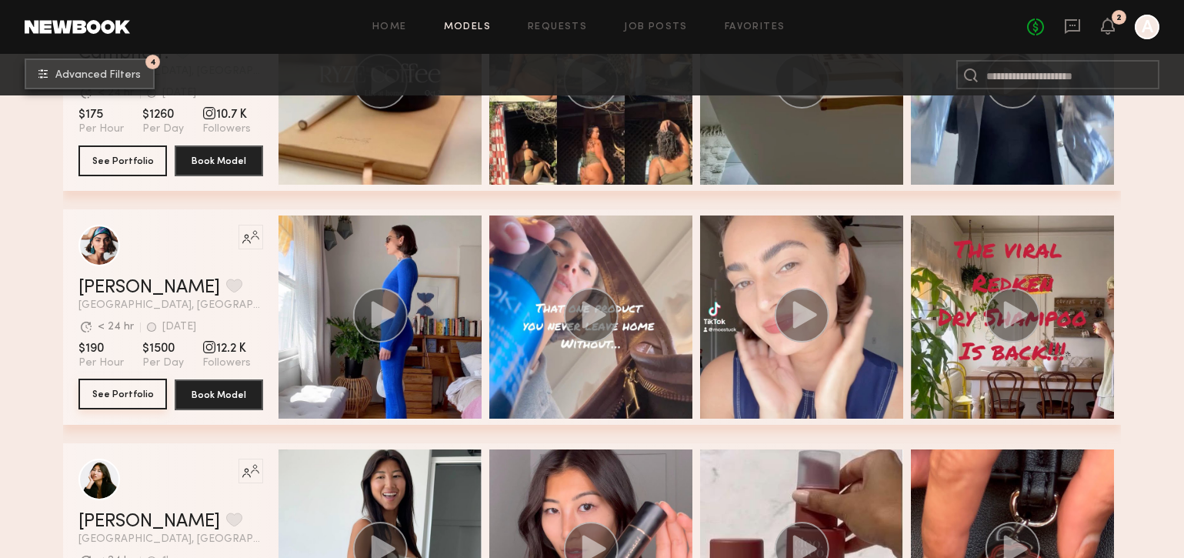
scroll to position [794, 0]
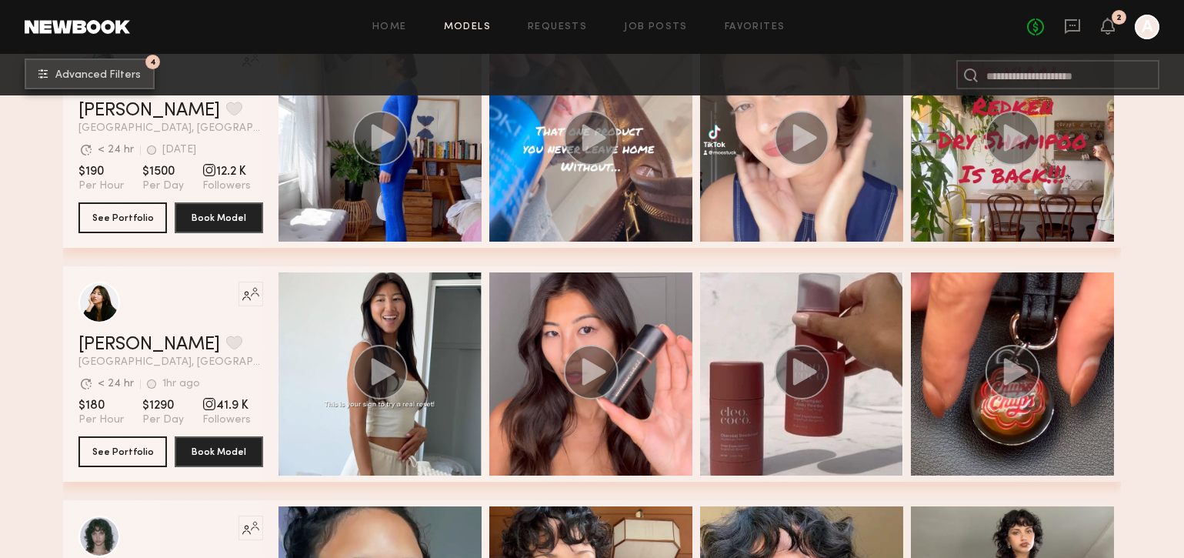
click at [97, 83] on button "4 Advanced Filters" at bounding box center [90, 73] width 130 height 31
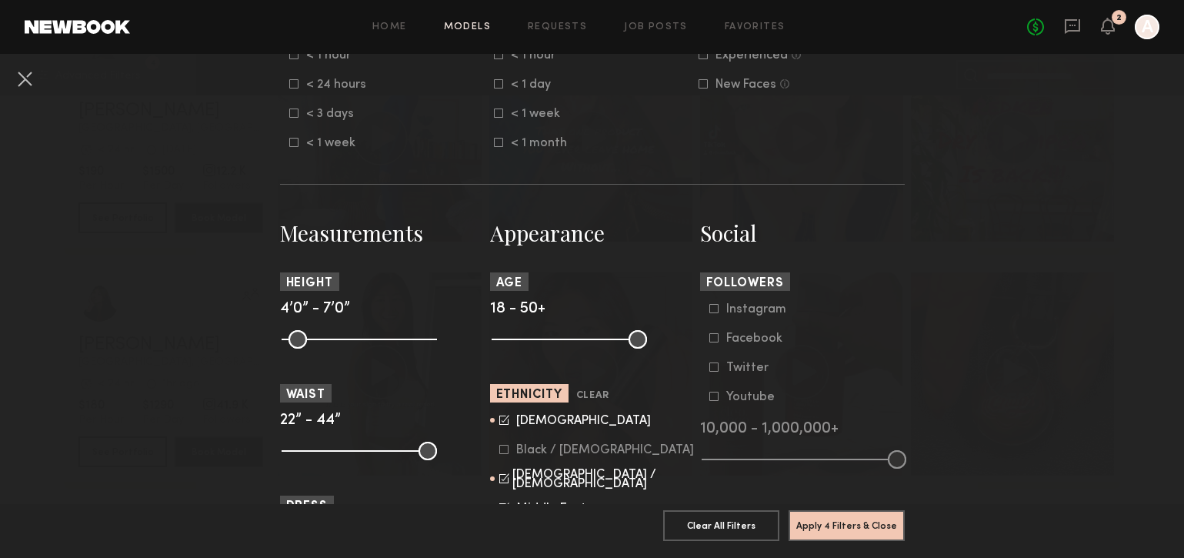
scroll to position [523, 0]
type input "**"
drag, startPoint x: 498, startPoint y: 342, endPoint x: 571, endPoint y: 344, distance: 73.1
click at [571, 345] on input "range" at bounding box center [568, 338] width 155 height 18
drag, startPoint x: 634, startPoint y: 341, endPoint x: 621, endPoint y: 341, distance: 12.3
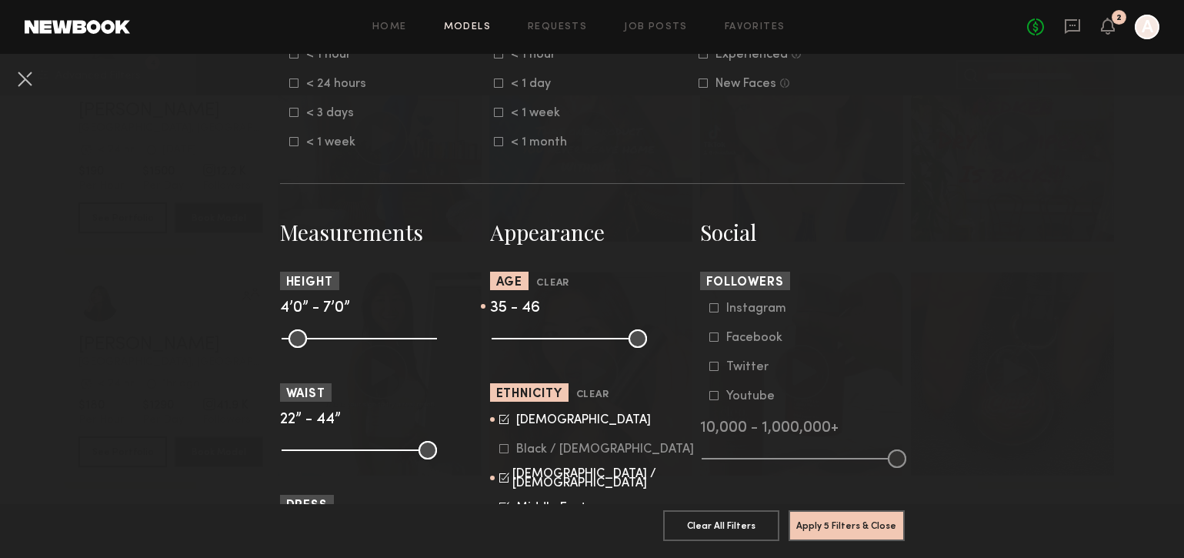
type input "**"
click at [621, 341] on input "range" at bounding box center [568, 338] width 155 height 18
click at [833, 478] on button "Apply 5 Filters & Close" at bounding box center [846, 524] width 116 height 31
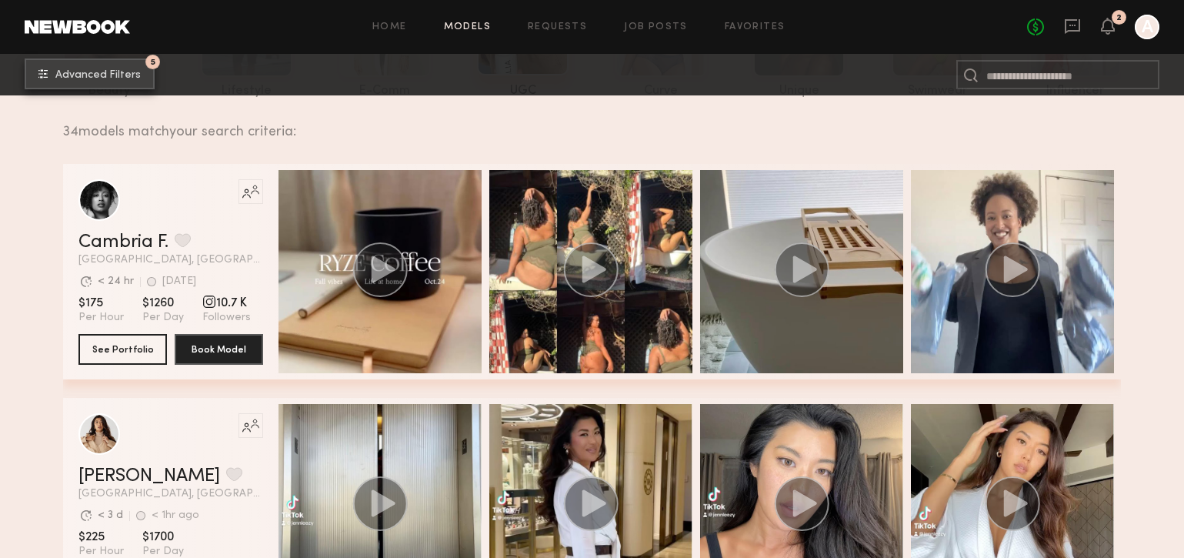
scroll to position [206, 0]
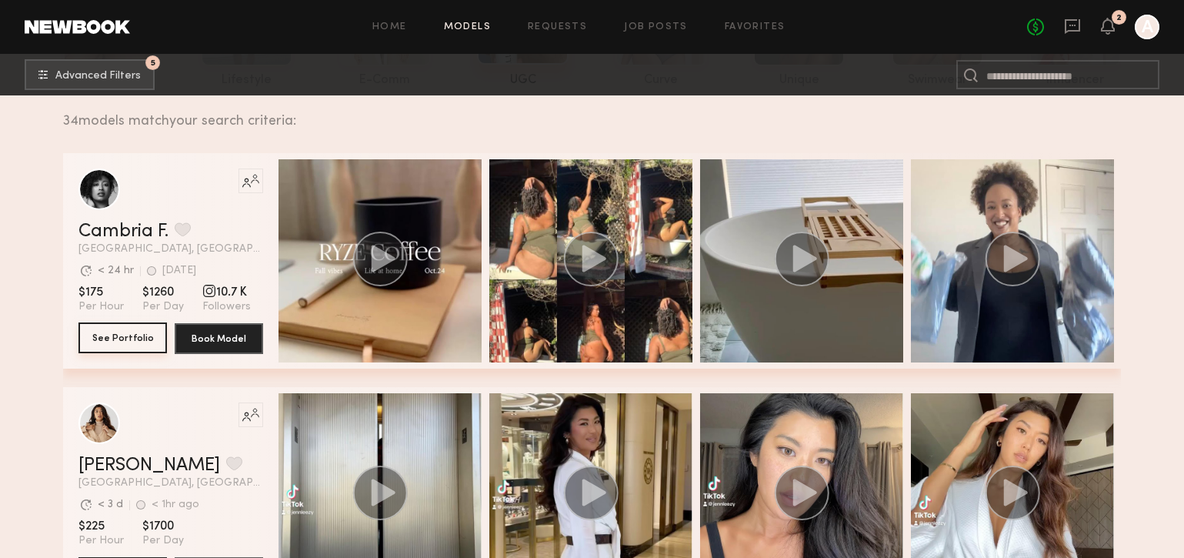
click at [105, 338] on button "See Portfolio" at bounding box center [122, 337] width 88 height 31
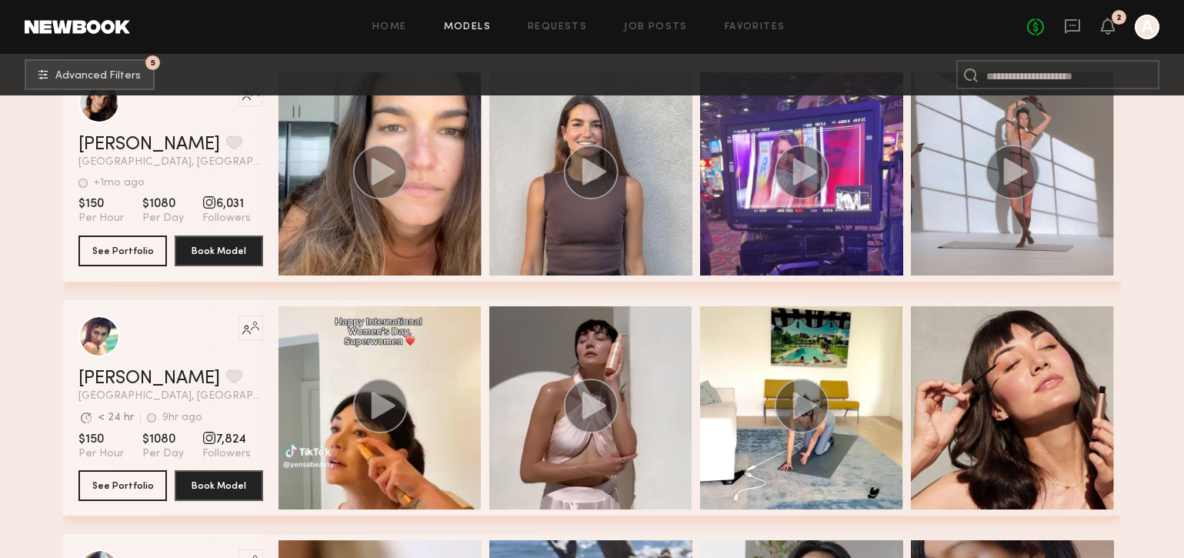
scroll to position [1516, 0]
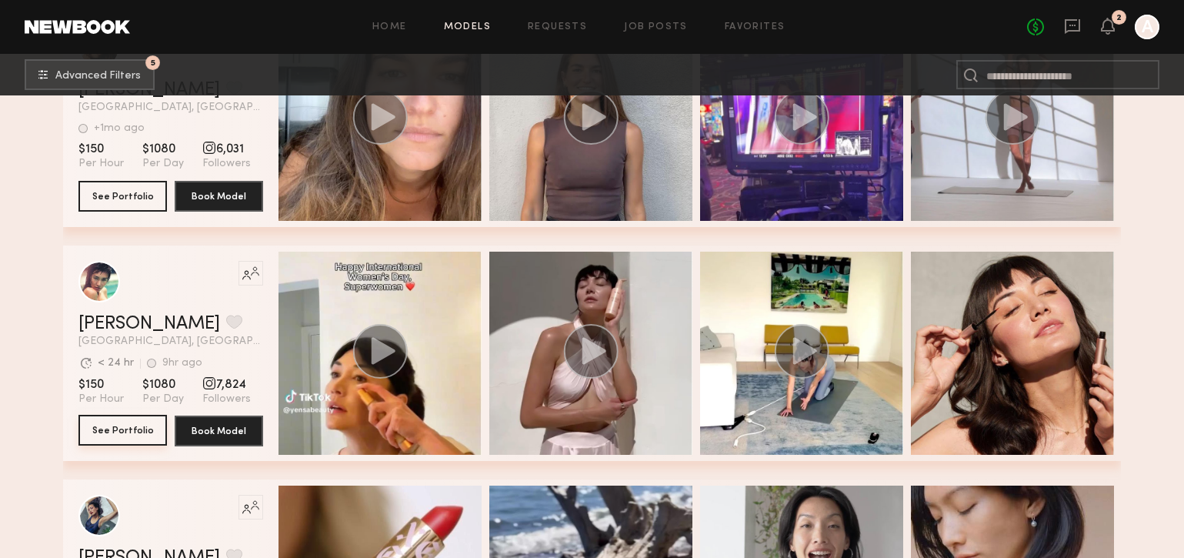
click at [128, 426] on button "See Portfolio" at bounding box center [122, 429] width 88 height 31
click at [119, 428] on button "See Portfolio" at bounding box center [122, 429] width 88 height 31
click at [128, 322] on link "Monique B." at bounding box center [148, 324] width 141 height 18
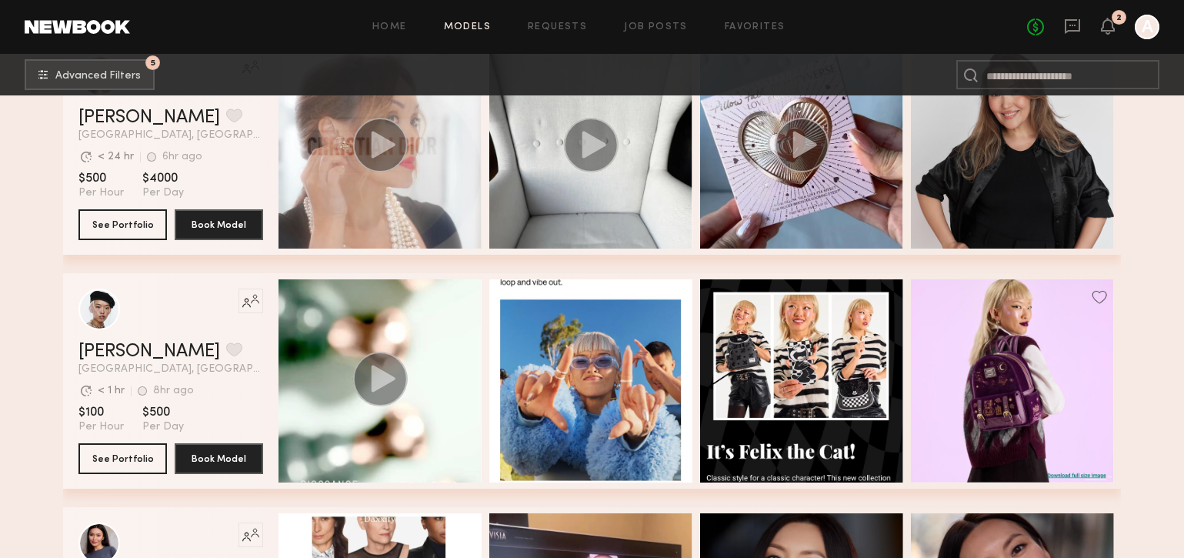
scroll to position [2378, 0]
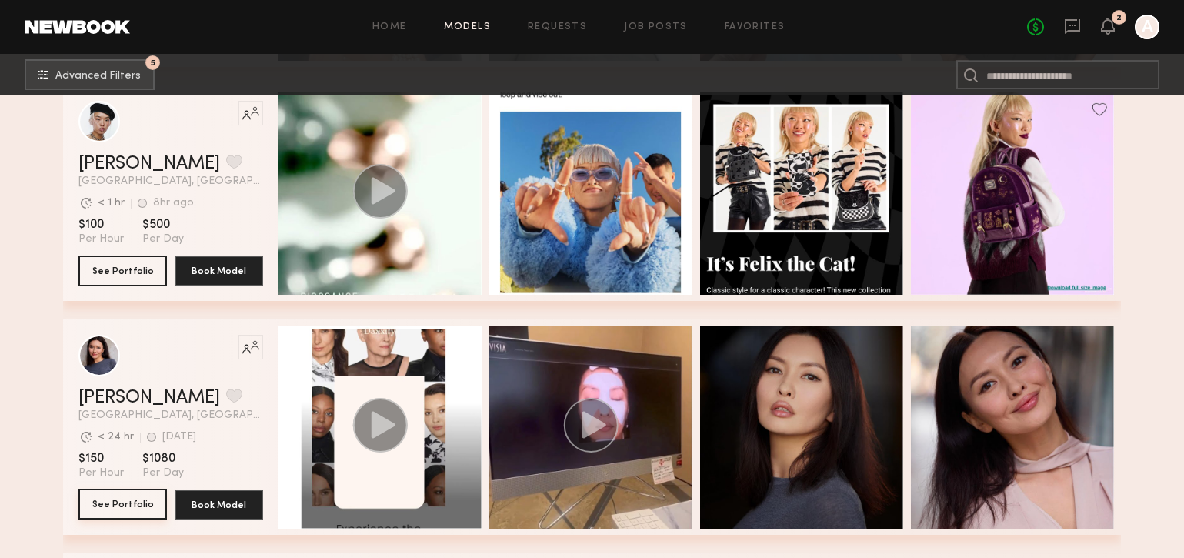
click at [127, 478] on button "See Portfolio" at bounding box center [122, 503] width 88 height 31
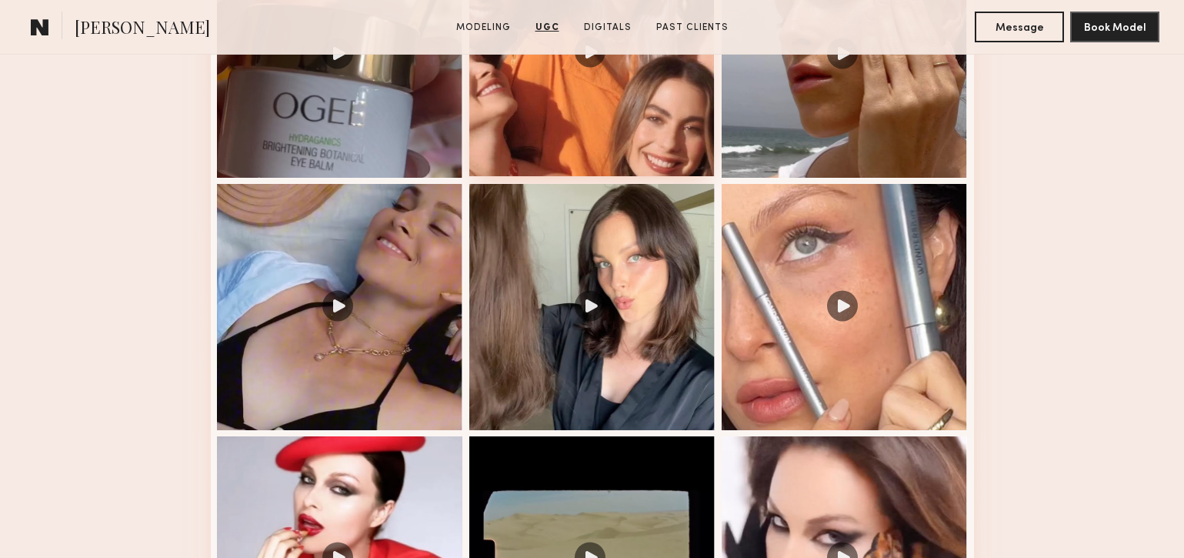
scroll to position [1766, 0]
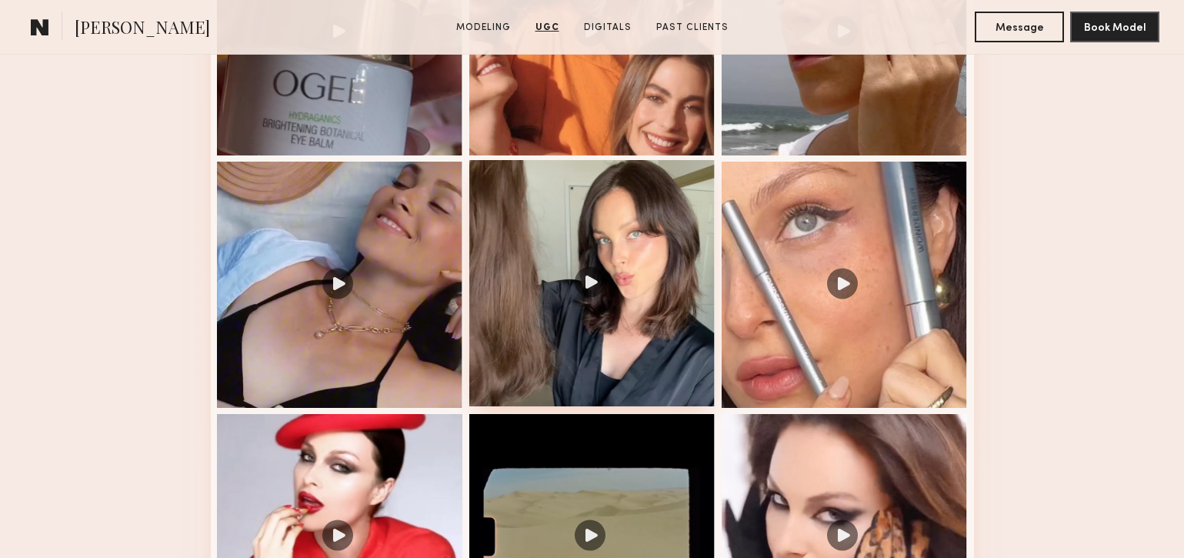
click at [564, 231] on div at bounding box center [592, 283] width 246 height 246
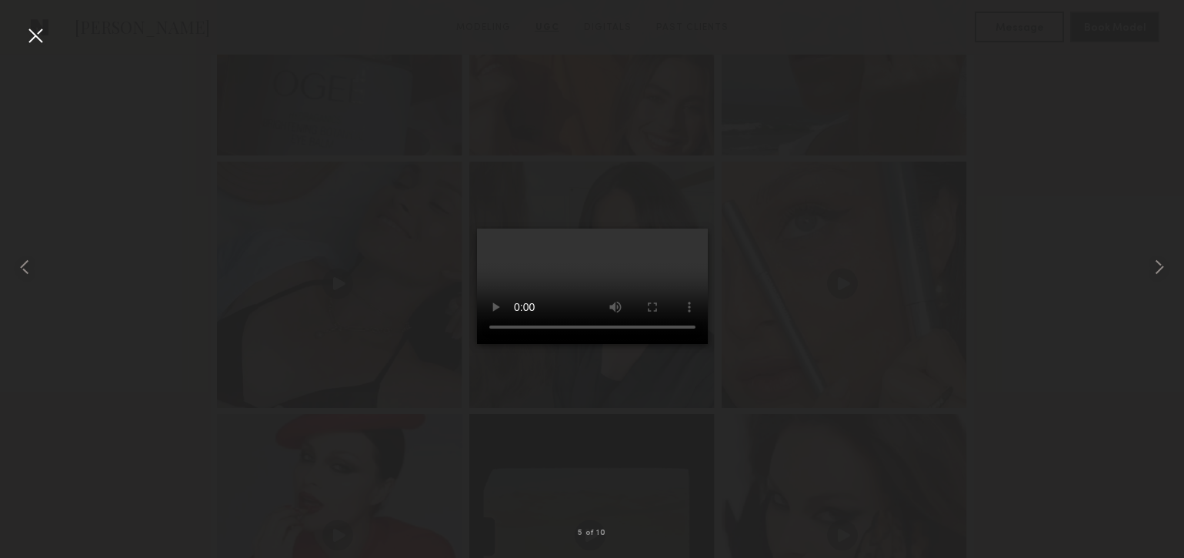
click at [29, 28] on div at bounding box center [35, 35] width 25 height 25
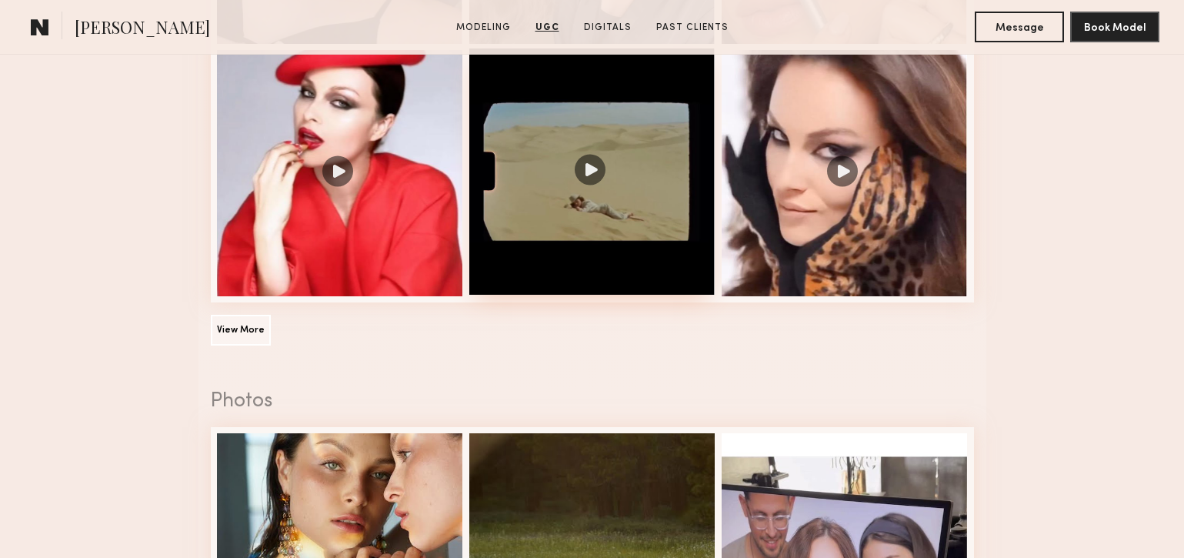
scroll to position [2162, 0]
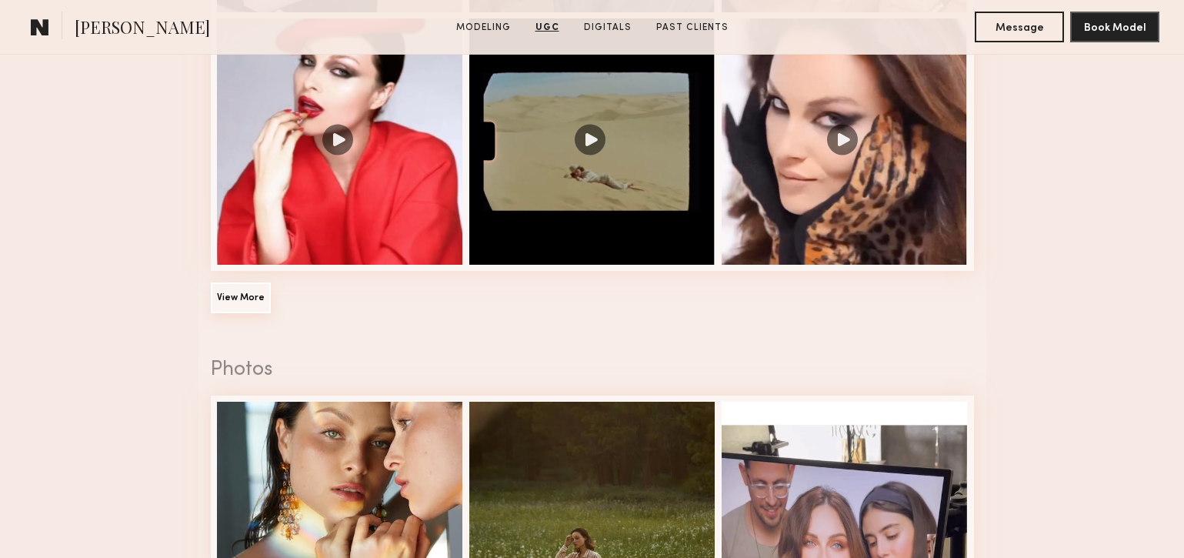
click at [239, 301] on button "View More" at bounding box center [241, 297] width 60 height 31
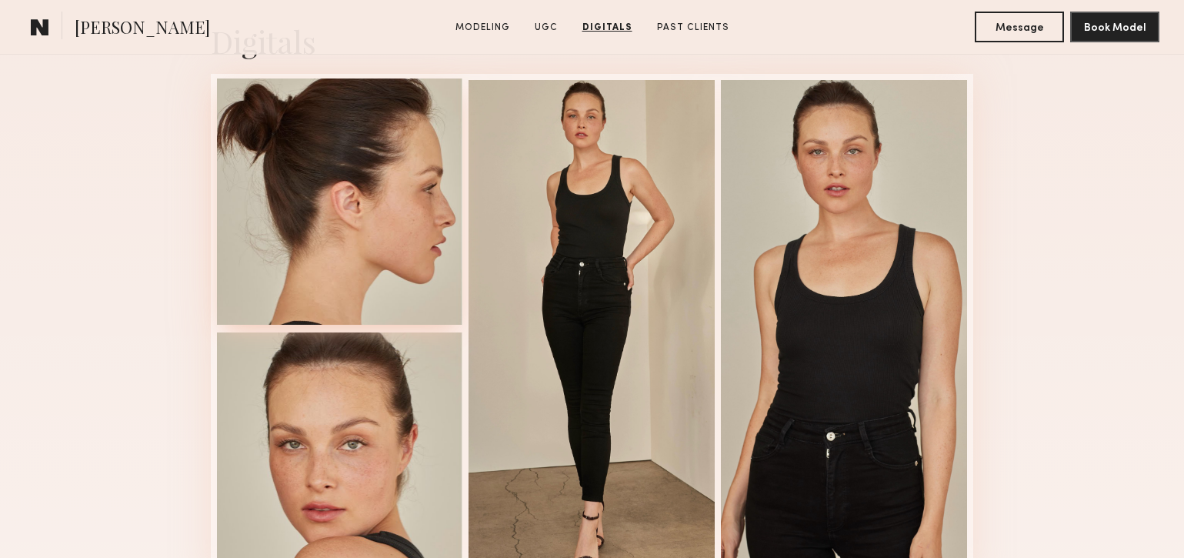
scroll to position [3847, 0]
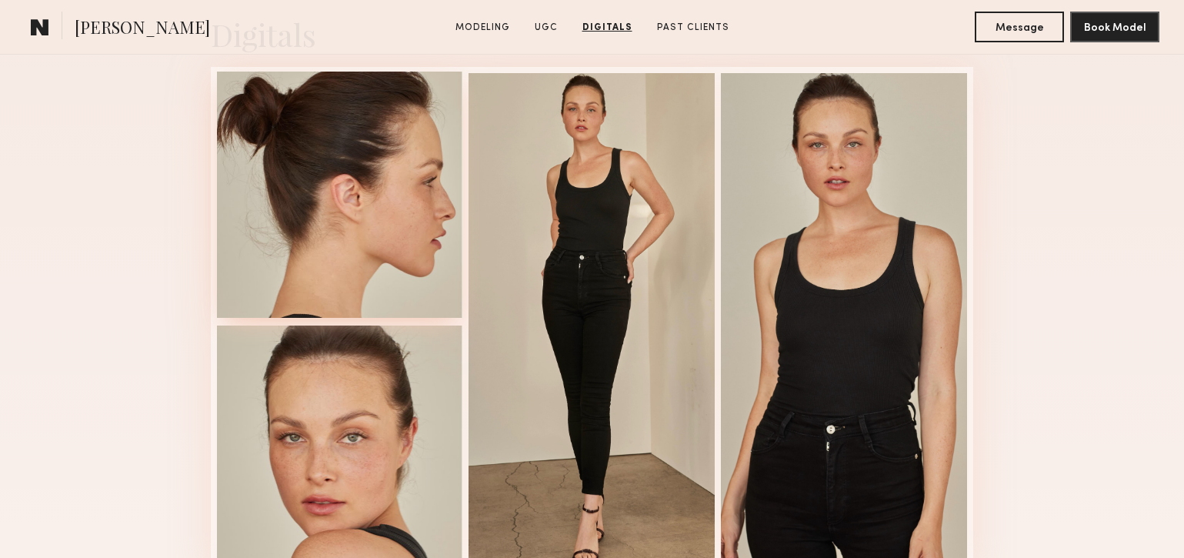
click at [378, 400] on div at bounding box center [340, 448] width 246 height 246
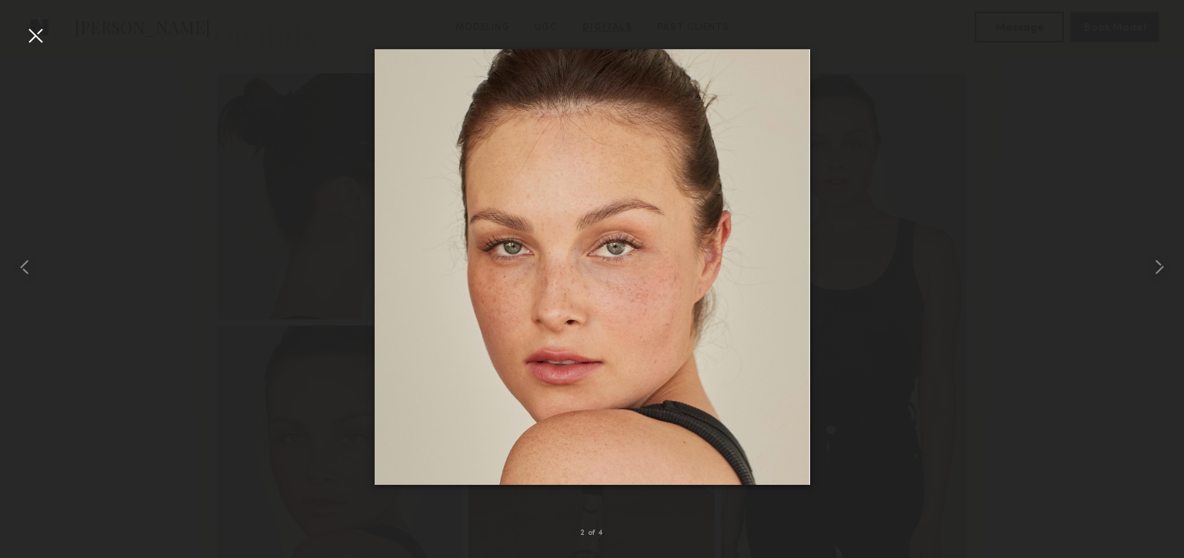
click at [27, 31] on div at bounding box center [35, 35] width 25 height 25
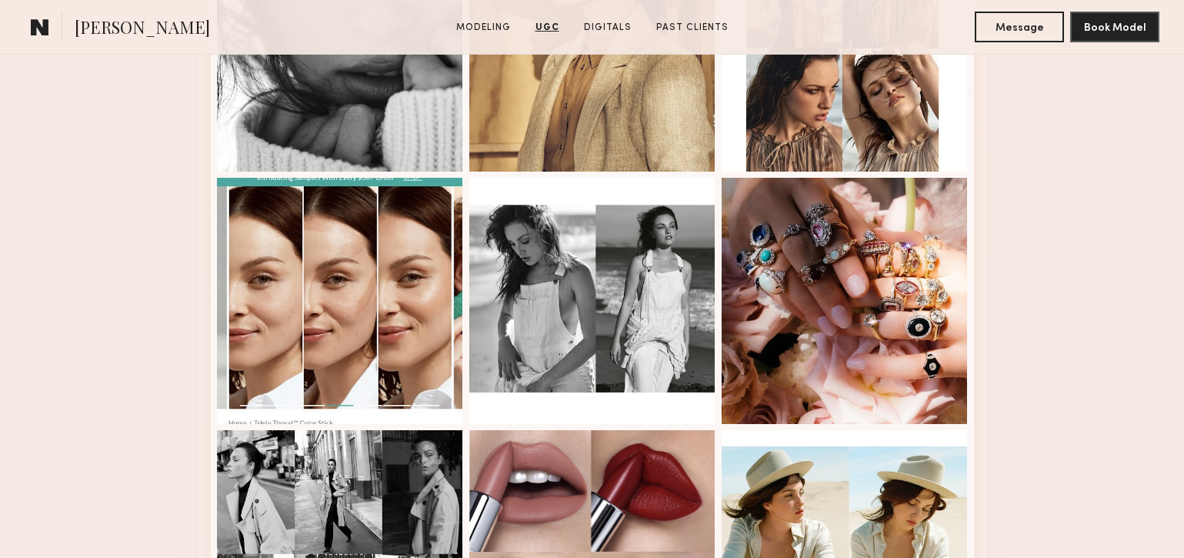
scroll to position [3098, 0]
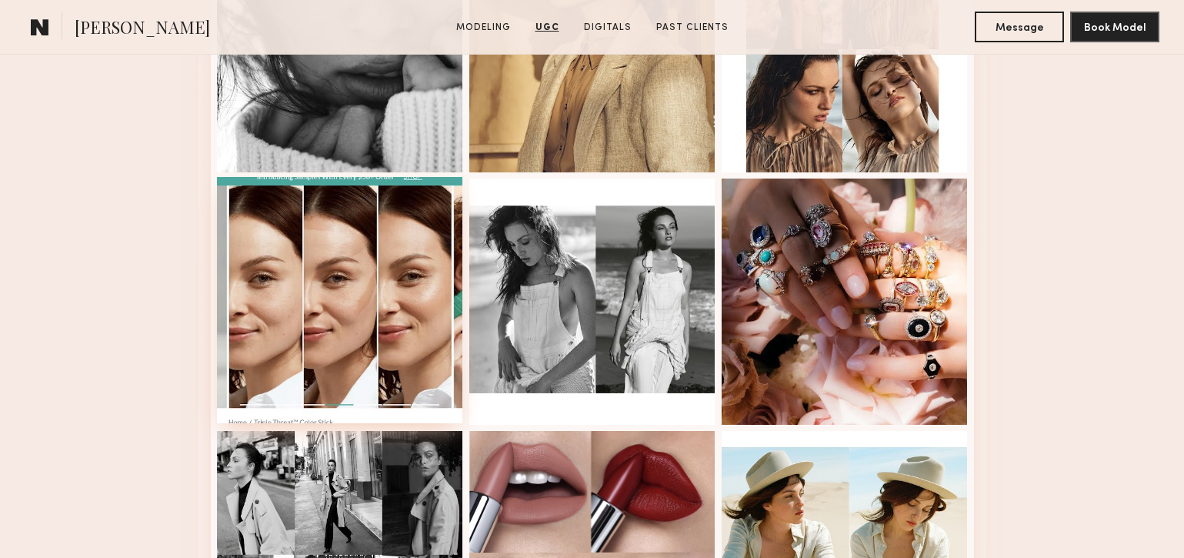
click at [350, 263] on div at bounding box center [340, 300] width 246 height 246
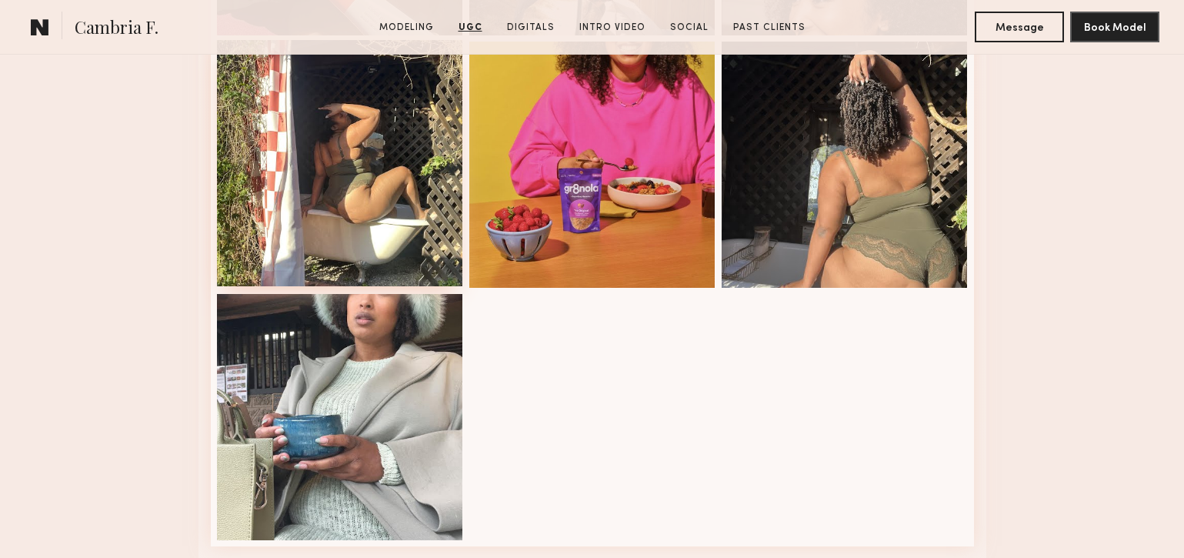
scroll to position [2982, 0]
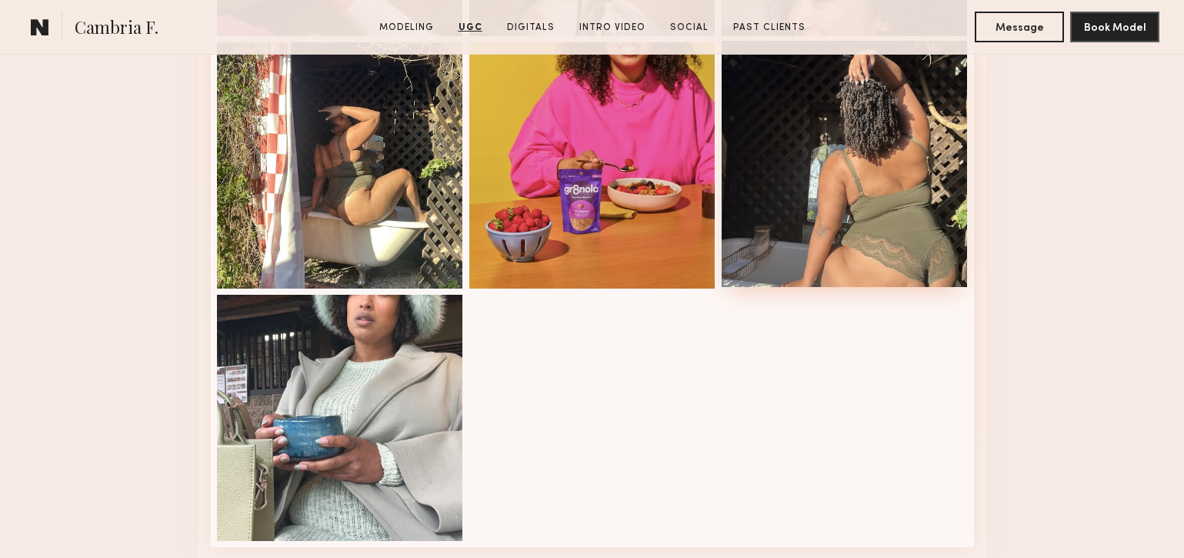
click at [785, 125] on div at bounding box center [844, 164] width 246 height 246
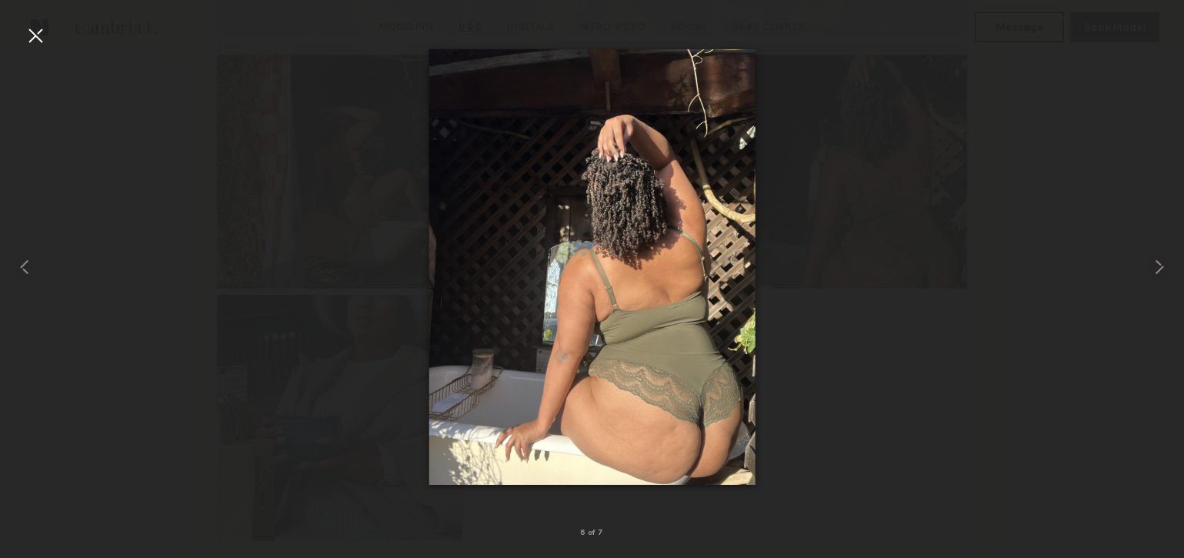
click at [26, 42] on div at bounding box center [35, 35] width 25 height 25
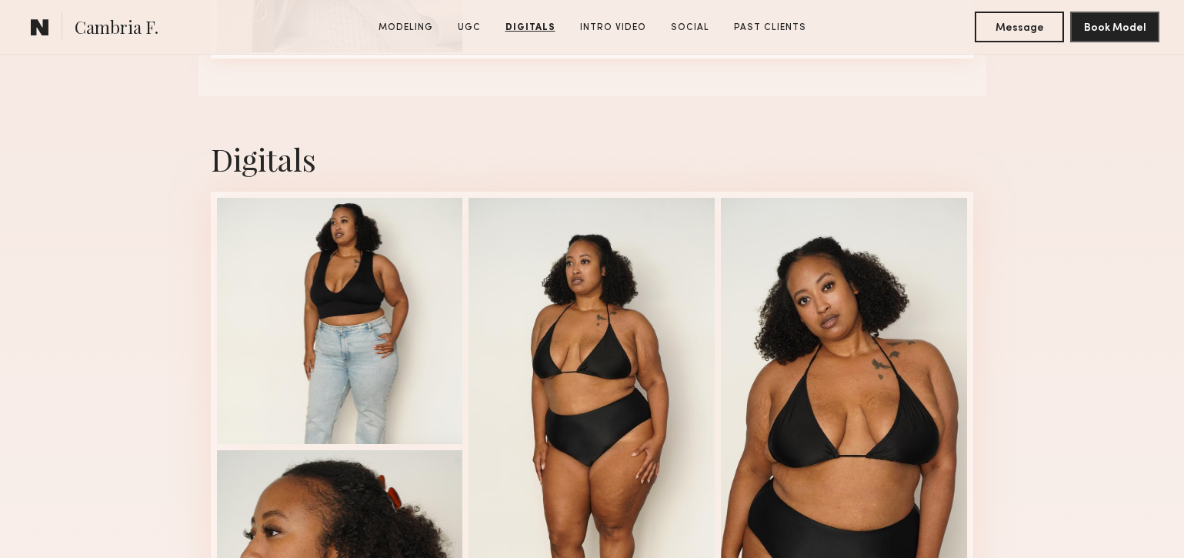
scroll to position [3589, 0]
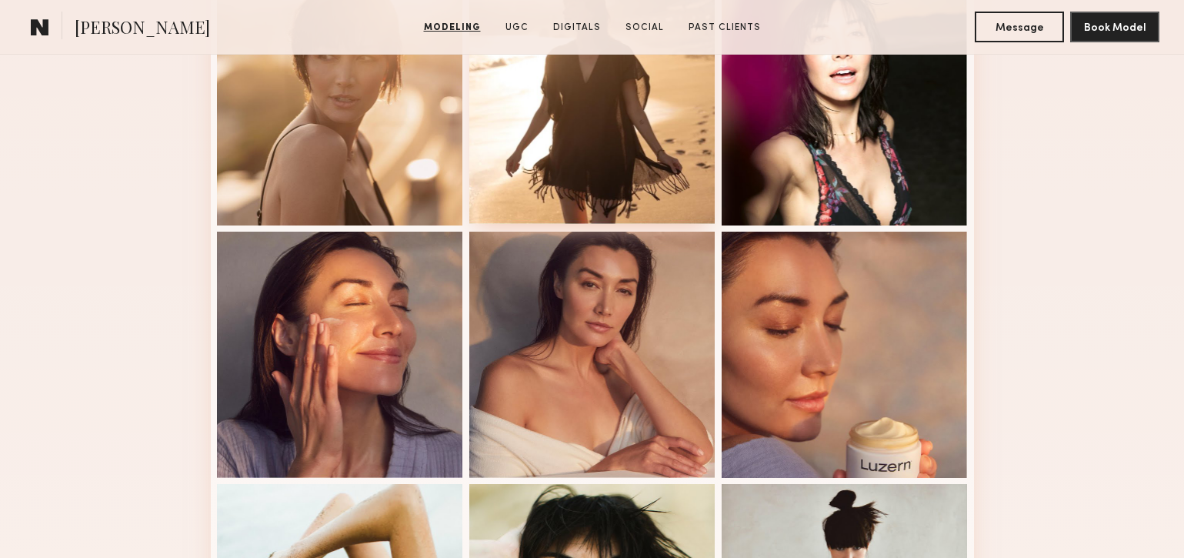
scroll to position [774, 0]
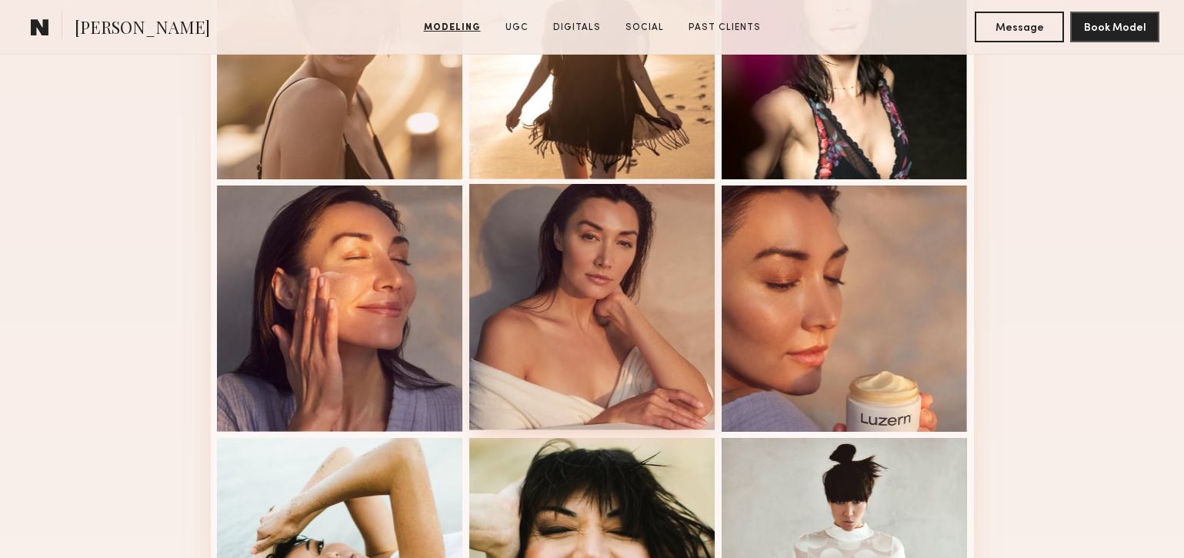
click at [537, 255] on div at bounding box center [592, 307] width 246 height 246
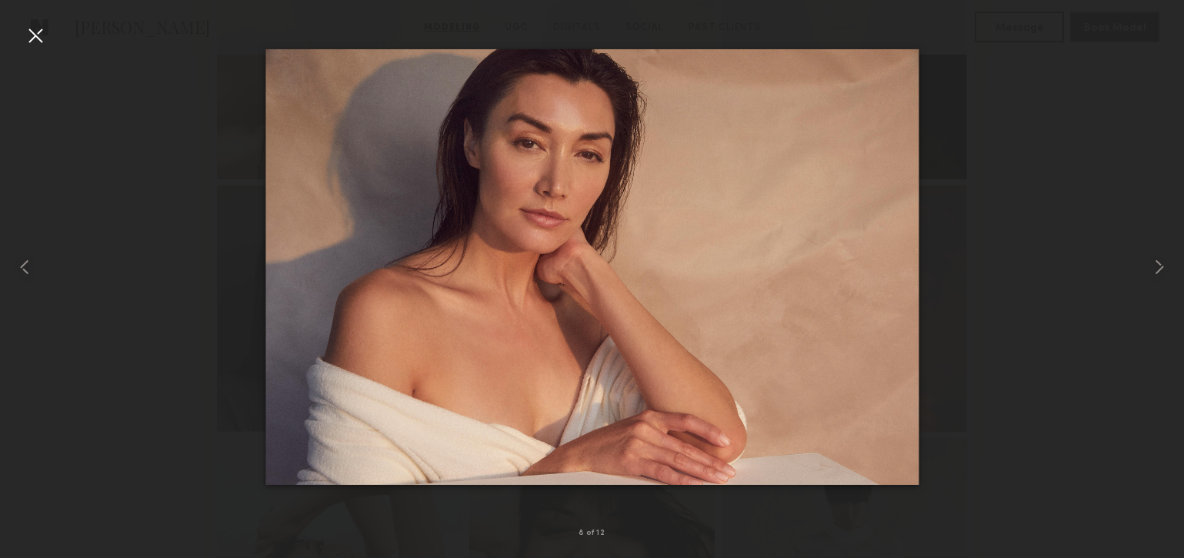
click at [30, 32] on div at bounding box center [35, 35] width 25 height 25
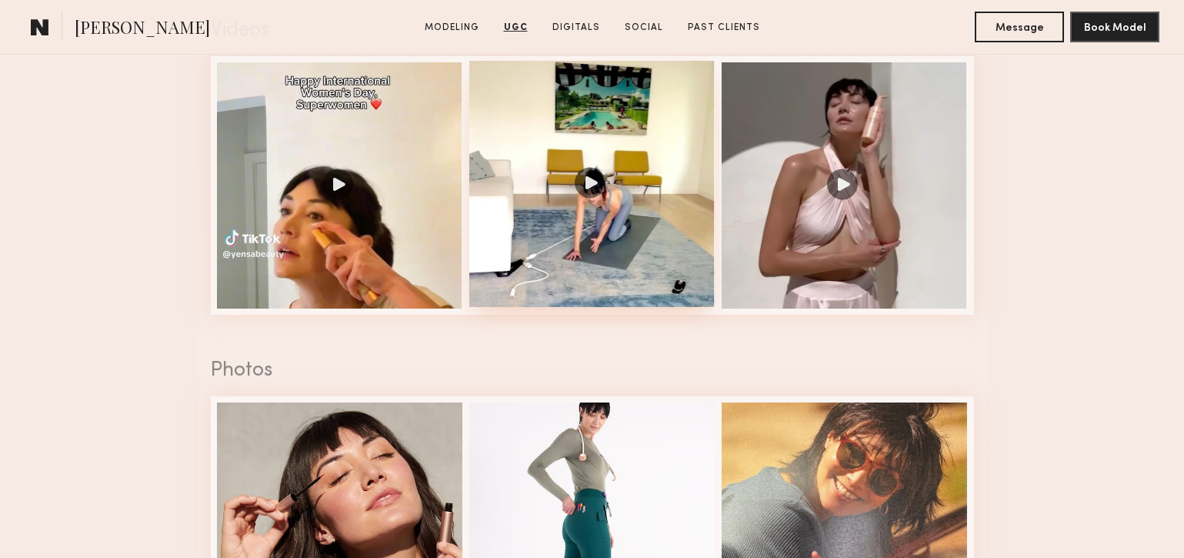
scroll to position [1613, 0]
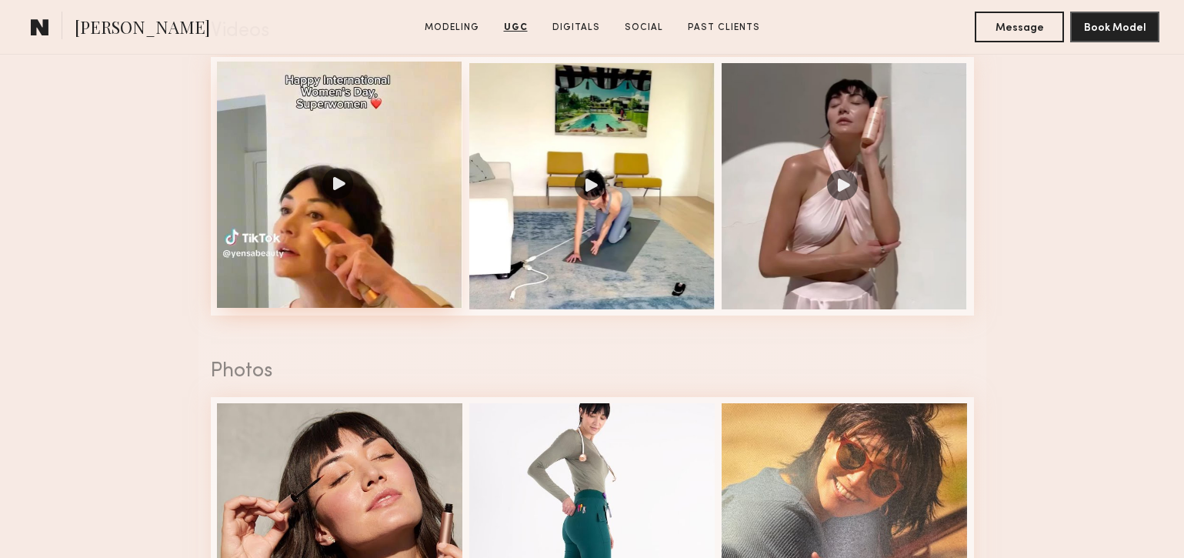
click at [414, 99] on div at bounding box center [340, 185] width 246 height 246
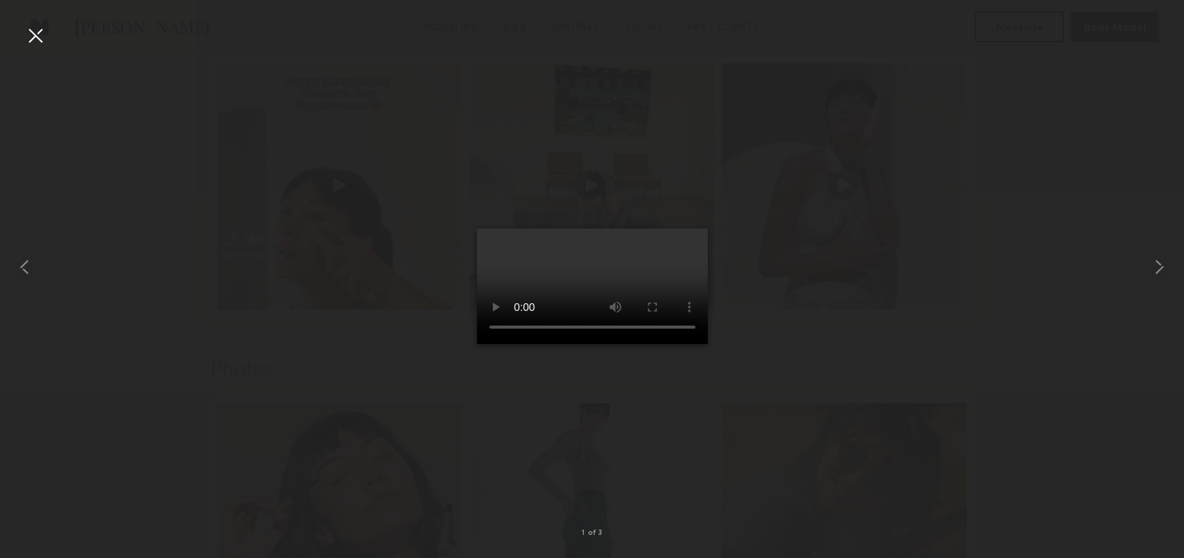
click at [52, 45] on div at bounding box center [592, 267] width 1184 height 484
click at [35, 39] on div at bounding box center [35, 35] width 25 height 25
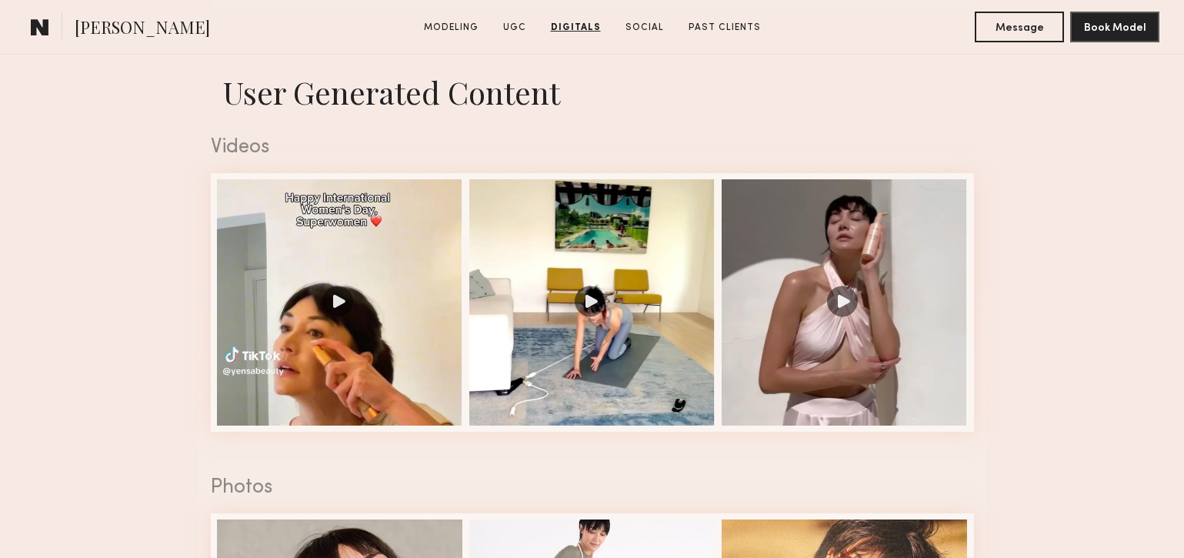
scroll to position [1000, 0]
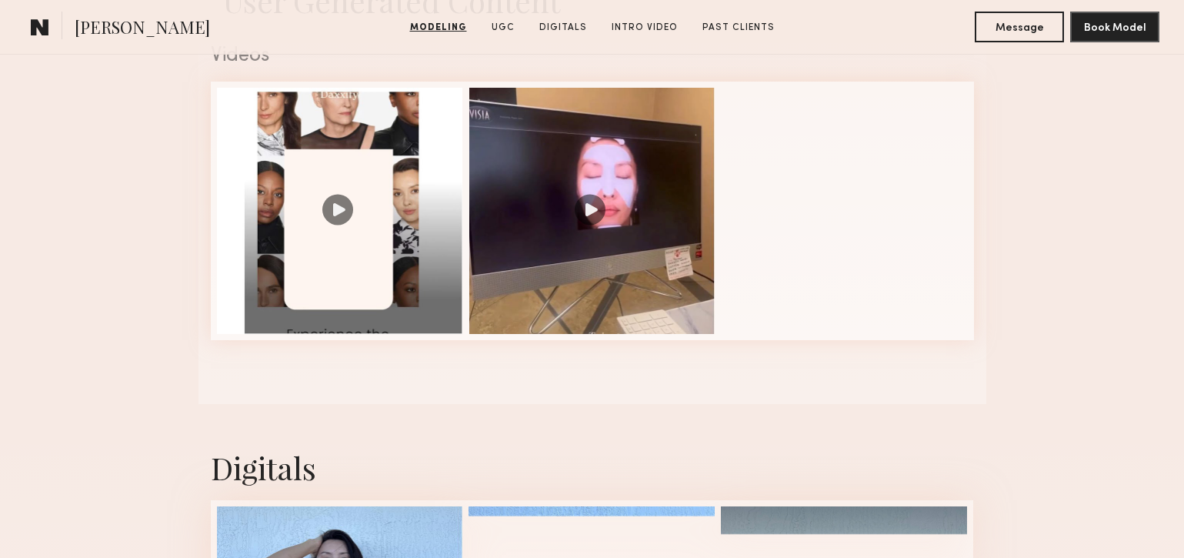
scroll to position [1590, 0]
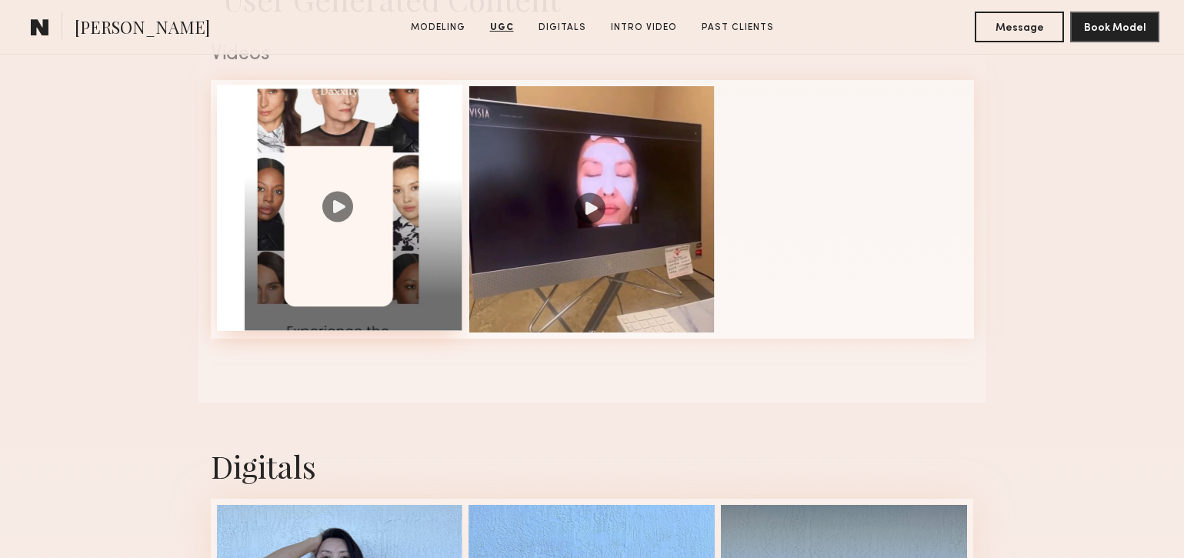
click at [325, 161] on div at bounding box center [340, 208] width 246 height 246
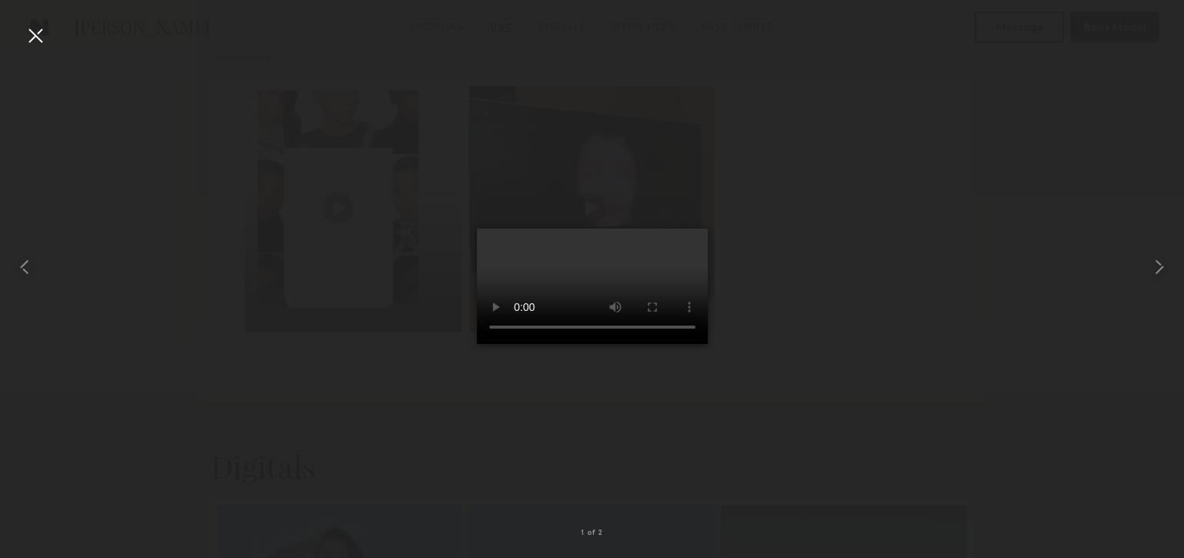
click at [35, 38] on div at bounding box center [35, 35] width 25 height 25
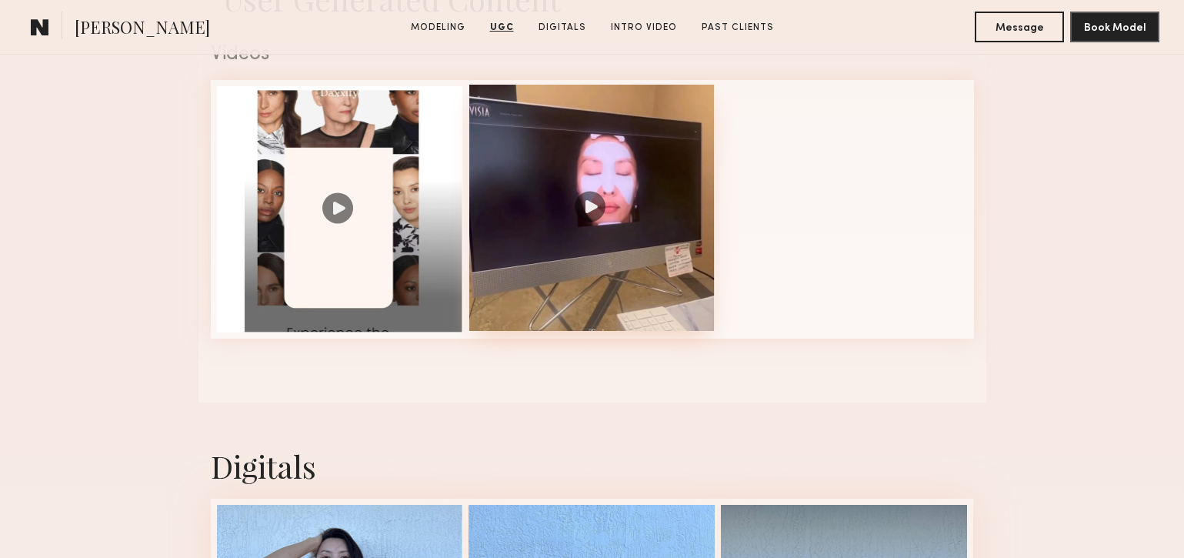
click at [541, 188] on div at bounding box center [592, 208] width 246 height 246
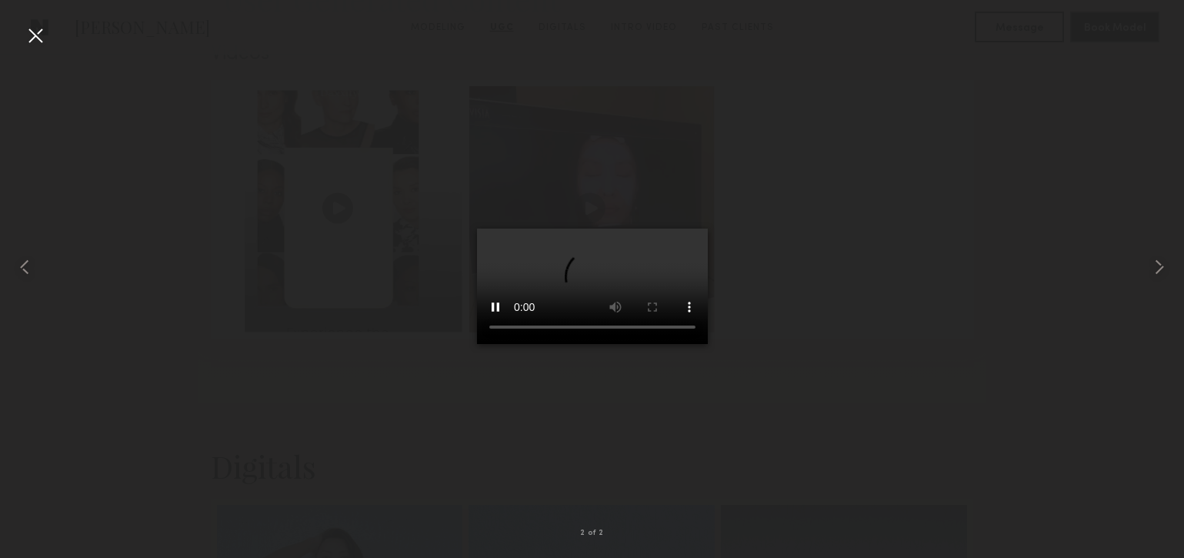
click at [35, 35] on div at bounding box center [35, 35] width 25 height 25
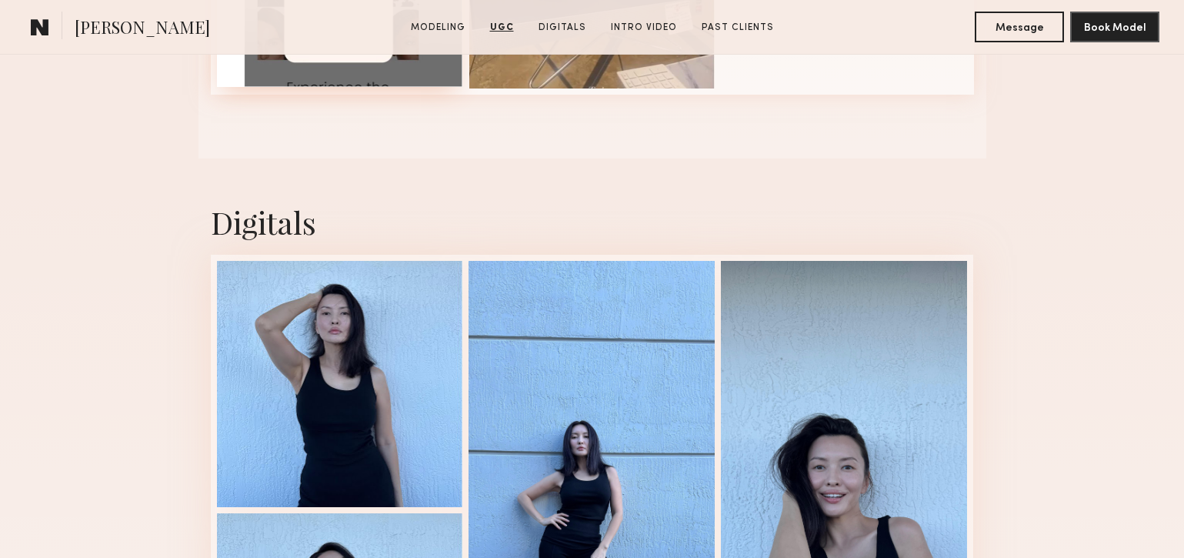
scroll to position [1834, 0]
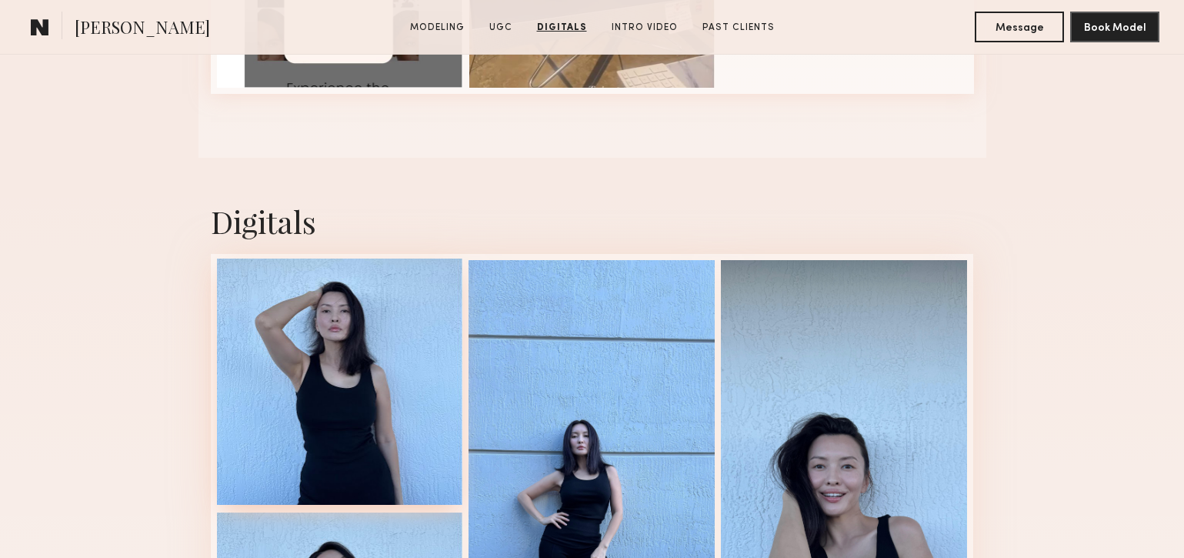
click at [354, 345] on div at bounding box center [340, 381] width 246 height 246
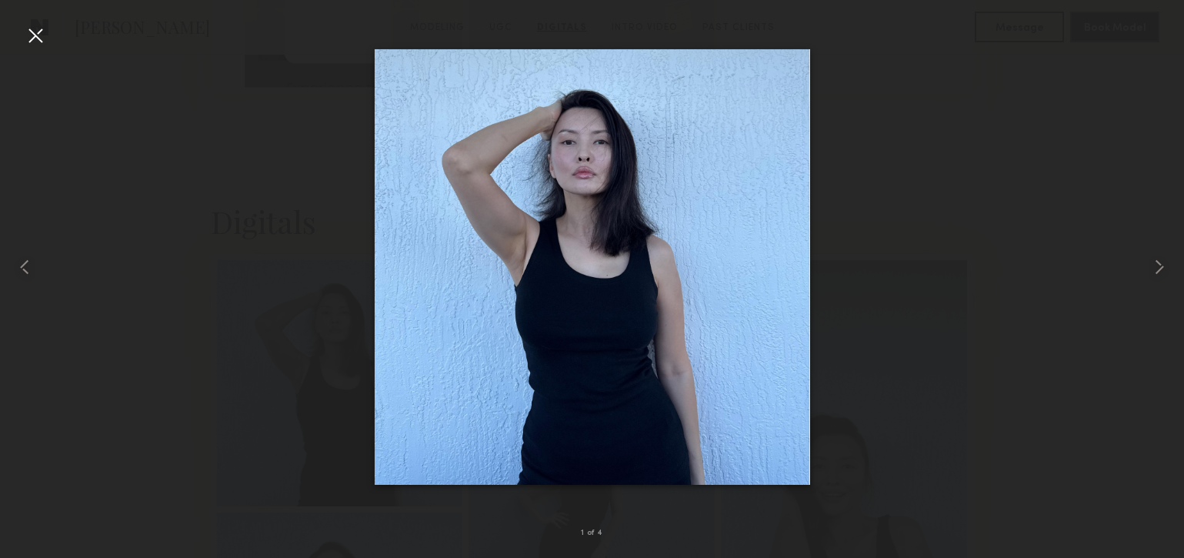
click at [35, 38] on div at bounding box center [35, 35] width 25 height 25
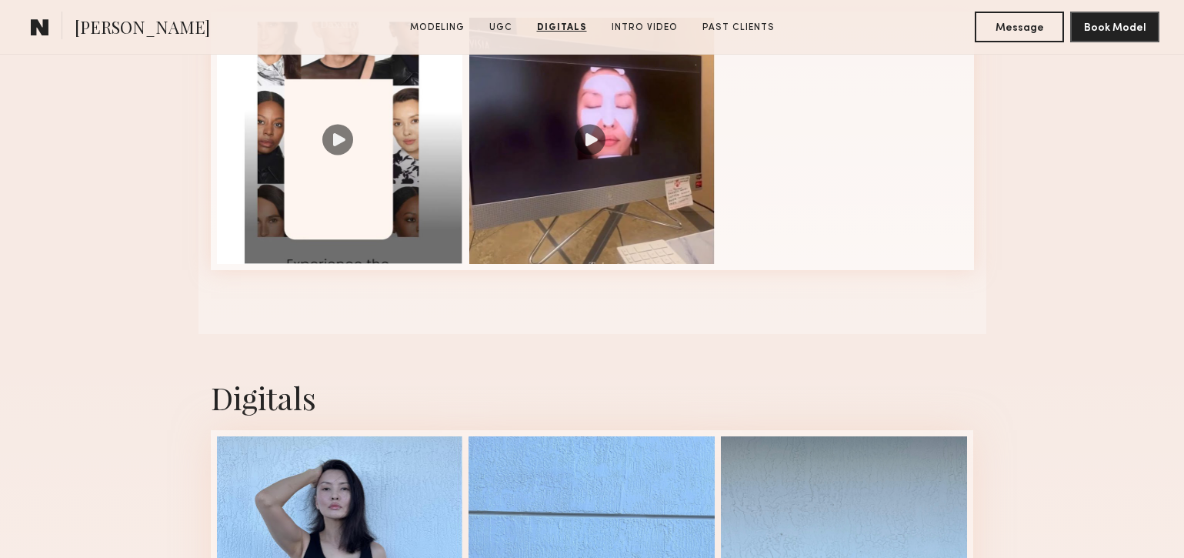
scroll to position [1610, 0]
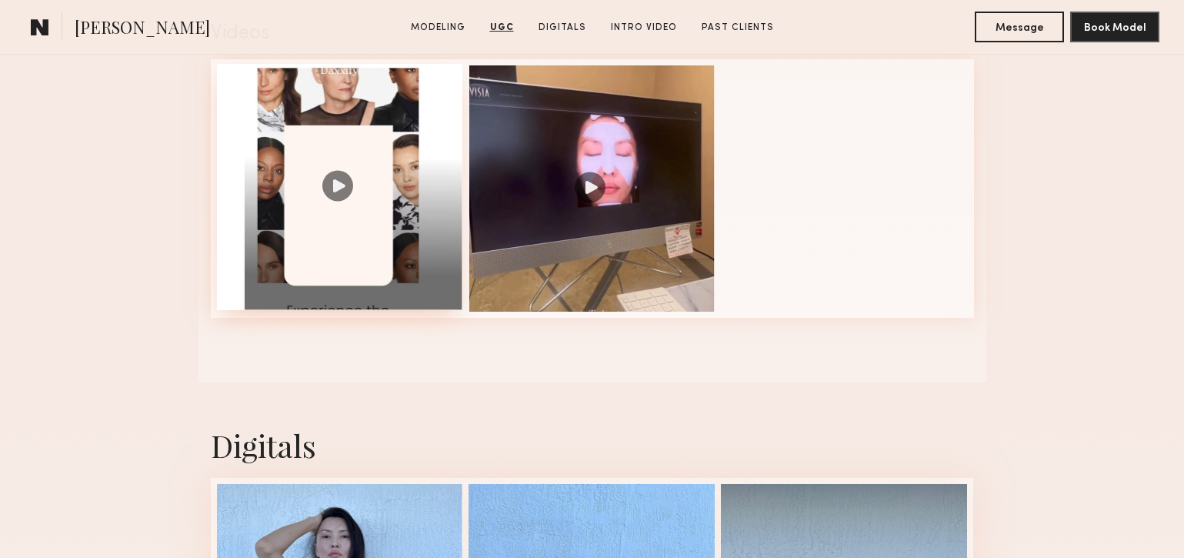
click at [385, 141] on div at bounding box center [340, 187] width 246 height 246
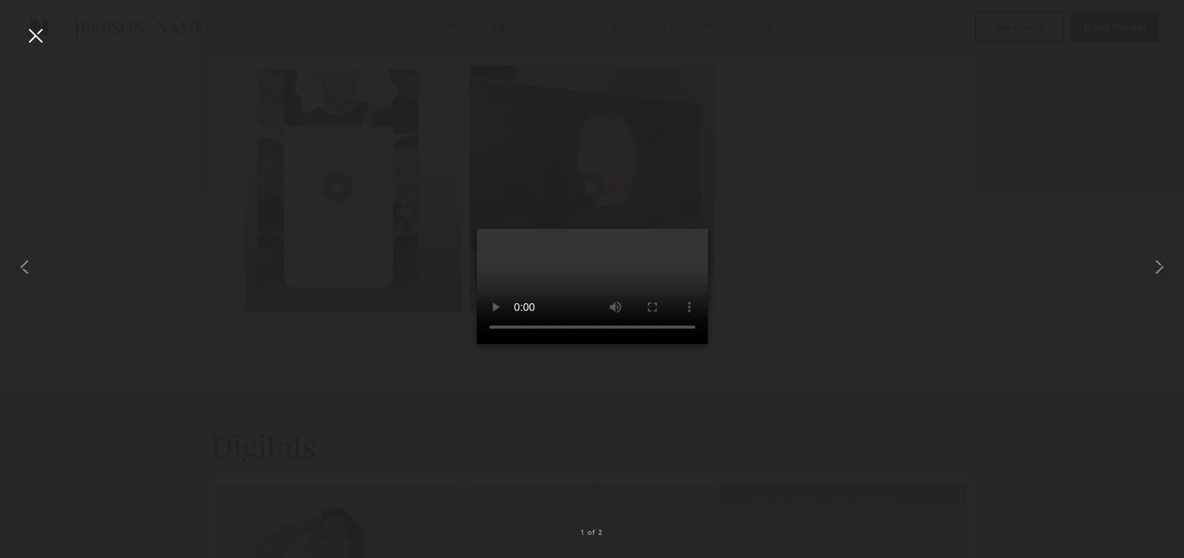
click at [34, 42] on div at bounding box center [35, 35] width 25 height 25
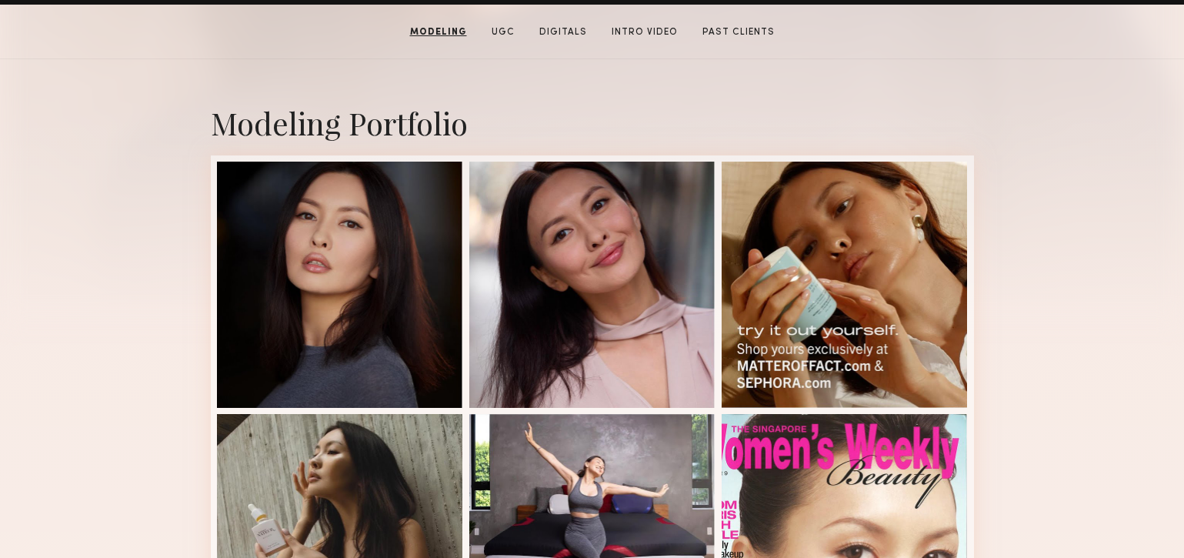
scroll to position [290, 0]
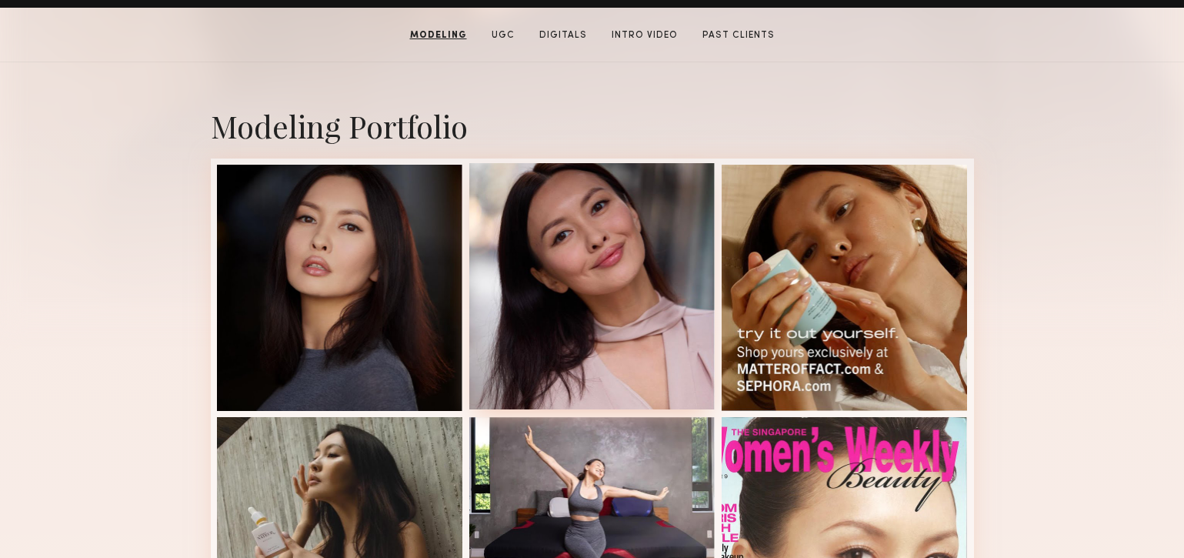
click at [541, 305] on div at bounding box center [592, 286] width 246 height 246
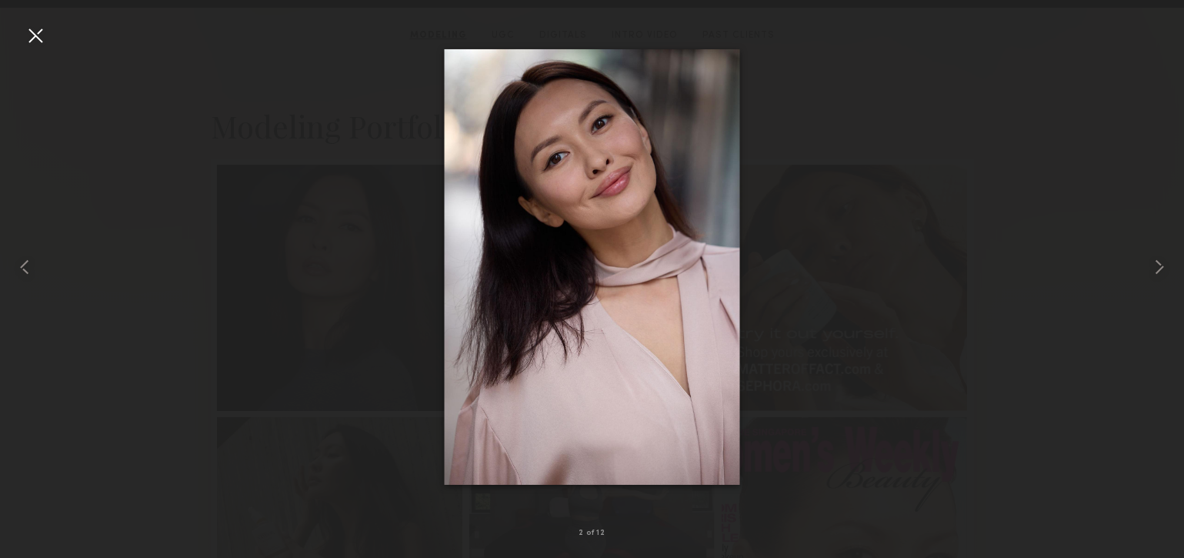
click at [32, 32] on div at bounding box center [35, 35] width 25 height 25
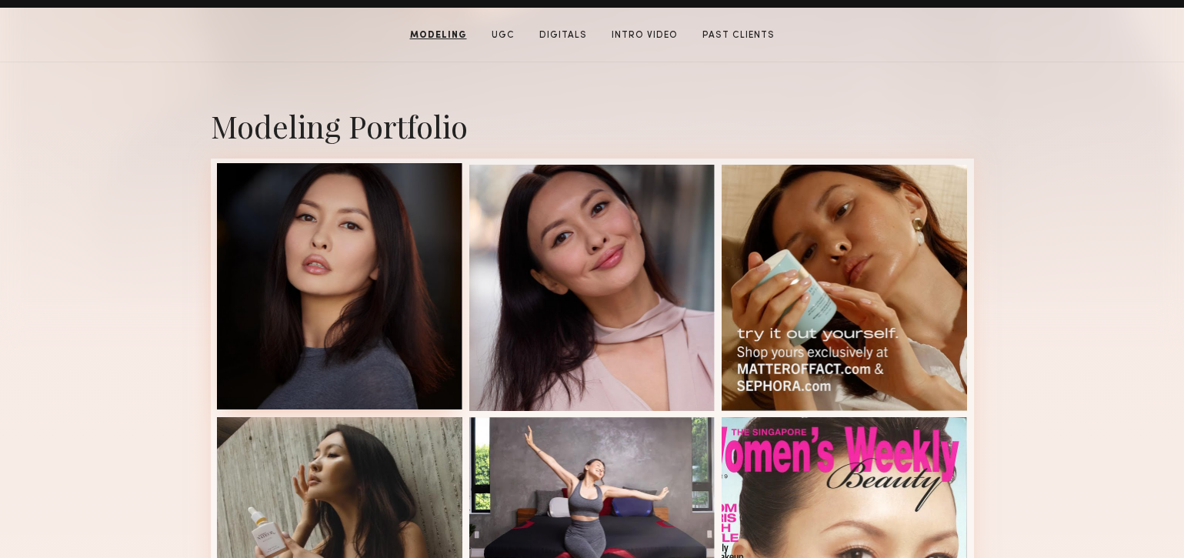
click at [301, 258] on div at bounding box center [340, 286] width 246 height 246
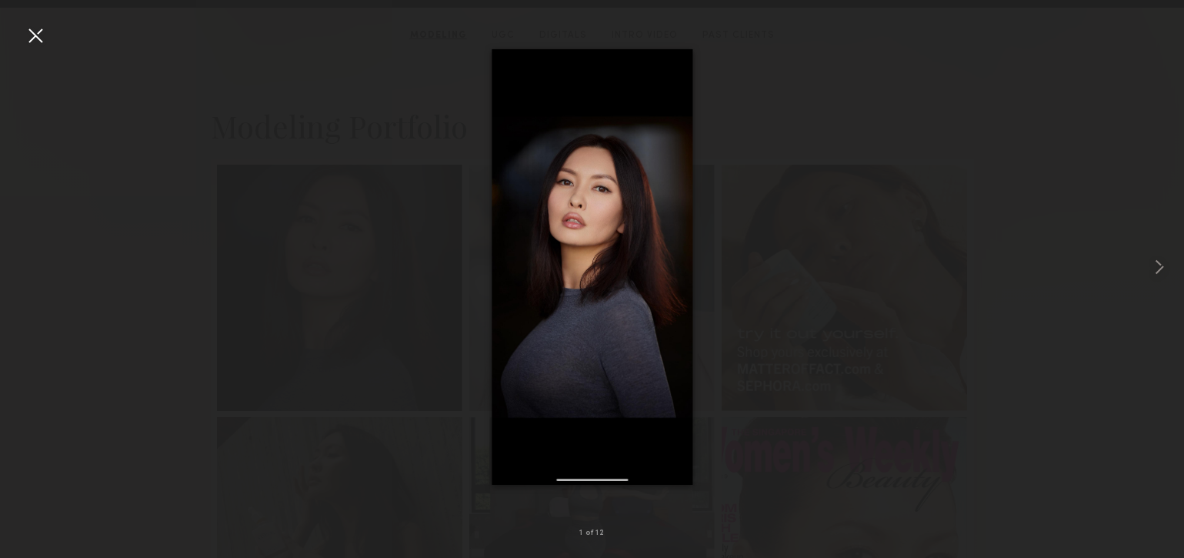
click at [38, 34] on div at bounding box center [35, 35] width 25 height 25
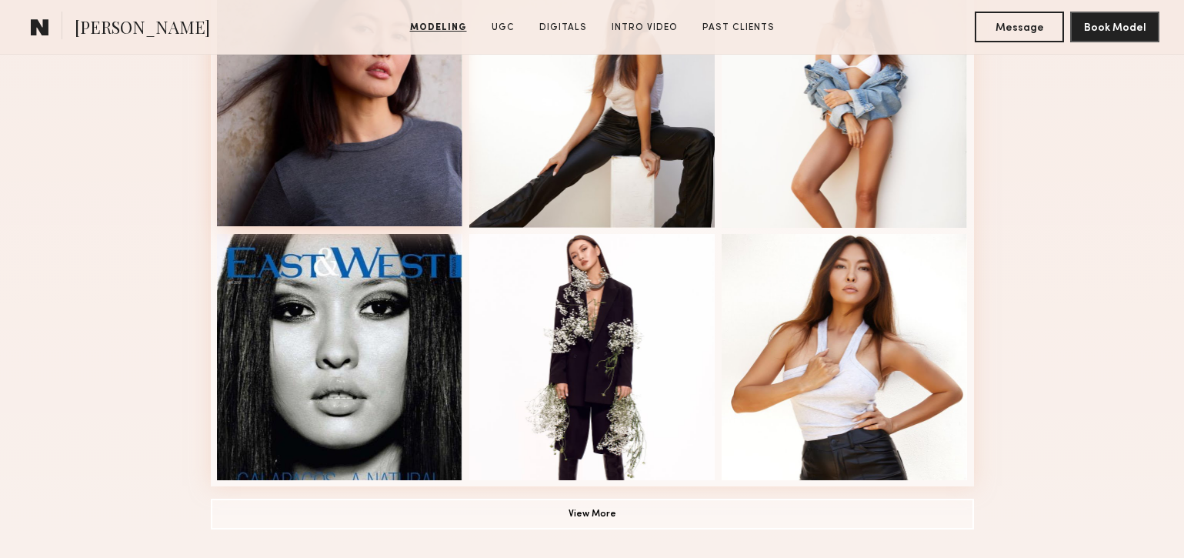
scroll to position [979, 0]
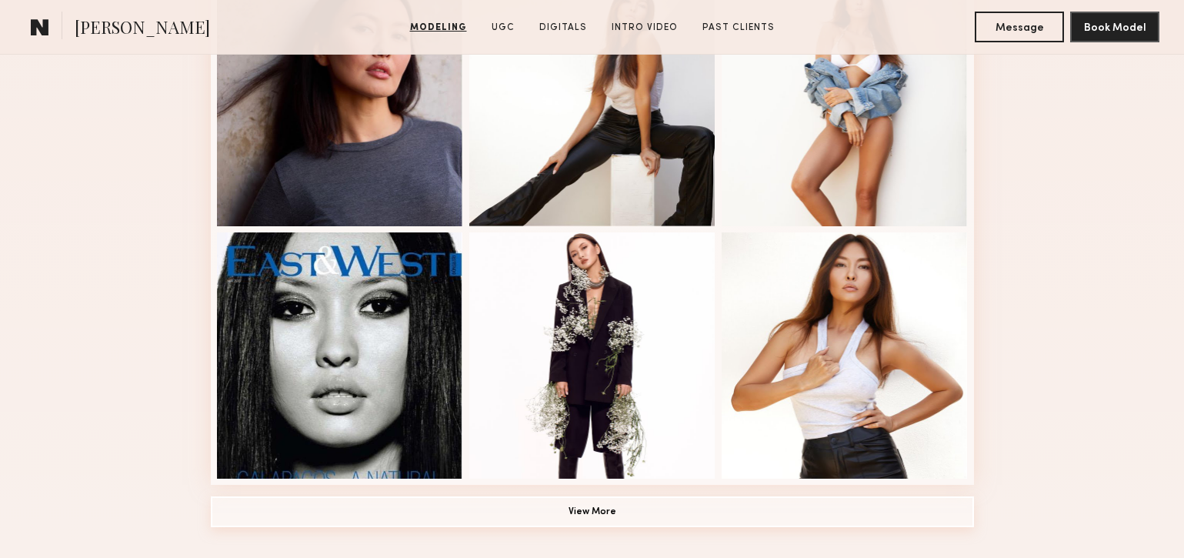
click at [591, 510] on button "View More" at bounding box center [592, 511] width 763 height 31
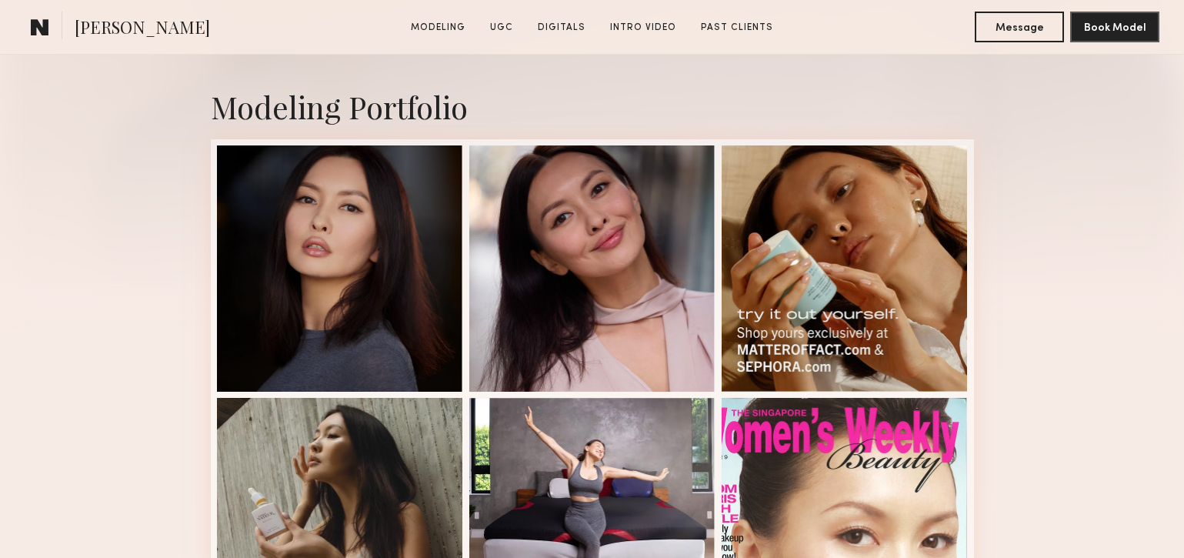
scroll to position [310, 0]
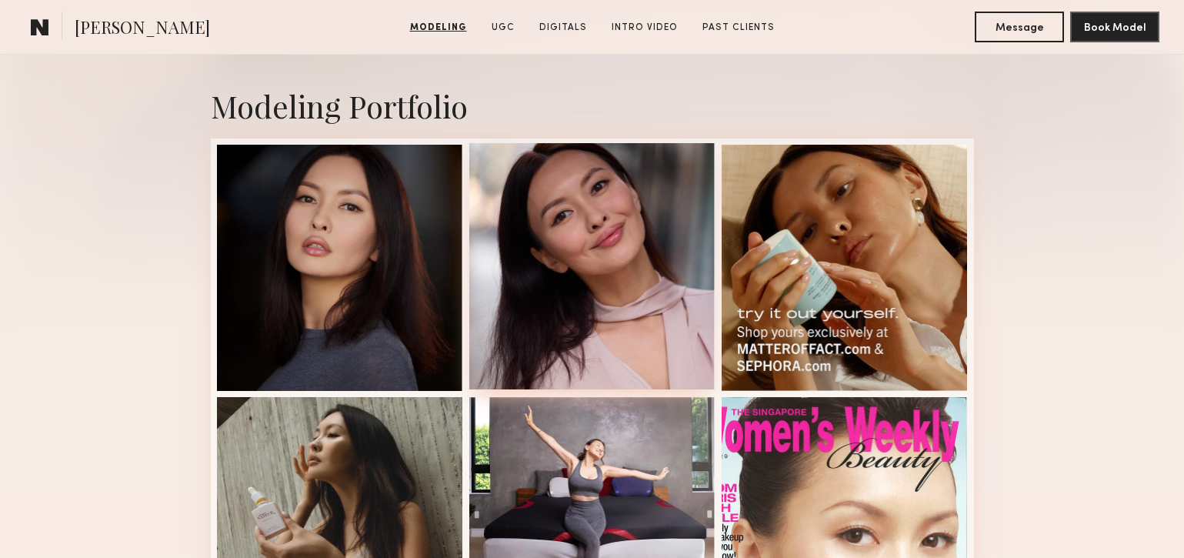
click at [598, 239] on div at bounding box center [592, 266] width 246 height 246
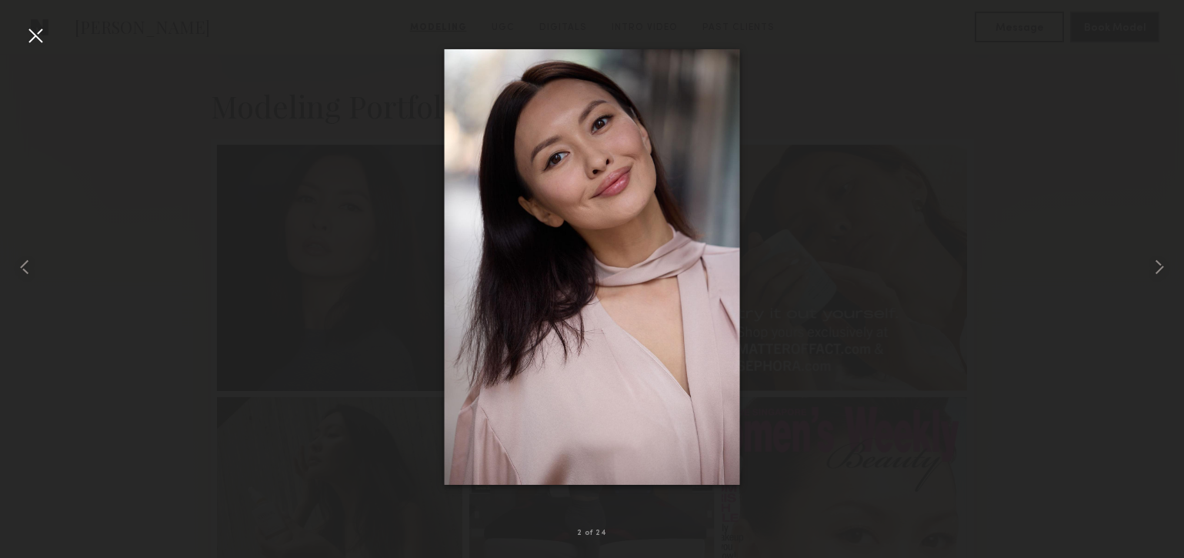
click at [35, 40] on div at bounding box center [35, 35] width 25 height 25
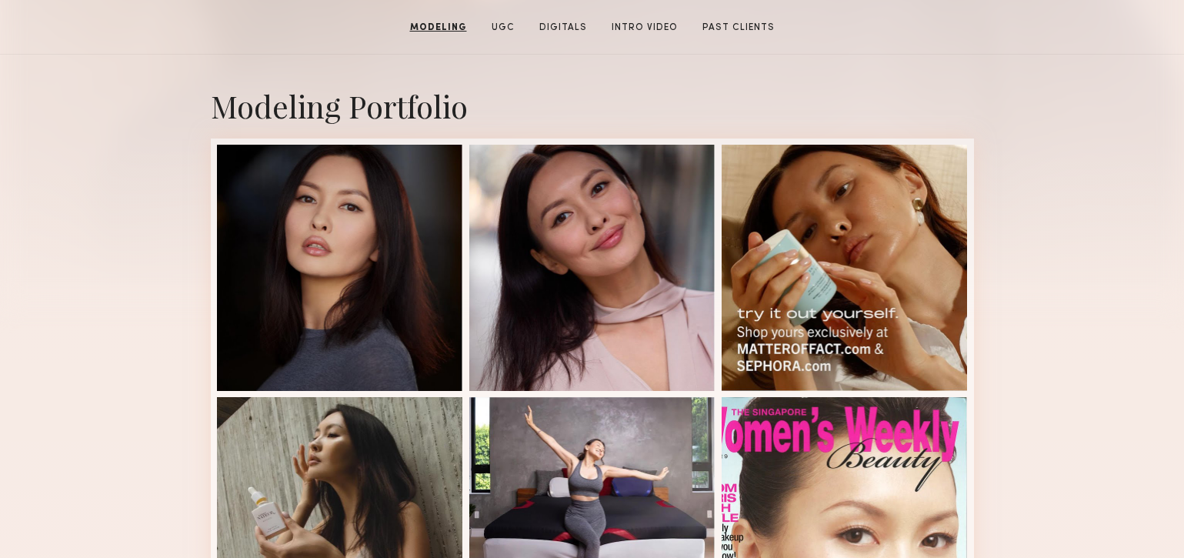
scroll to position [0, 0]
